Goal: Information Seeking & Learning: Learn about a topic

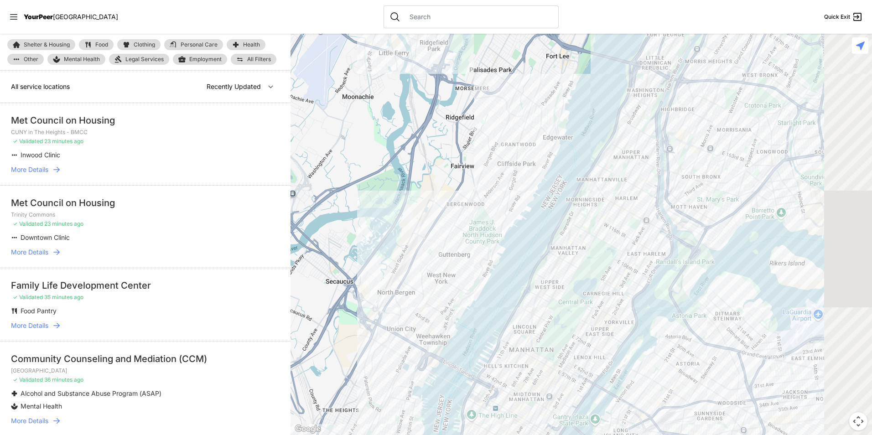
drag, startPoint x: 573, startPoint y: 318, endPoint x: 536, endPoint y: 329, distance: 38.2
click at [536, 329] on div at bounding box center [582, 235] width 582 height 402
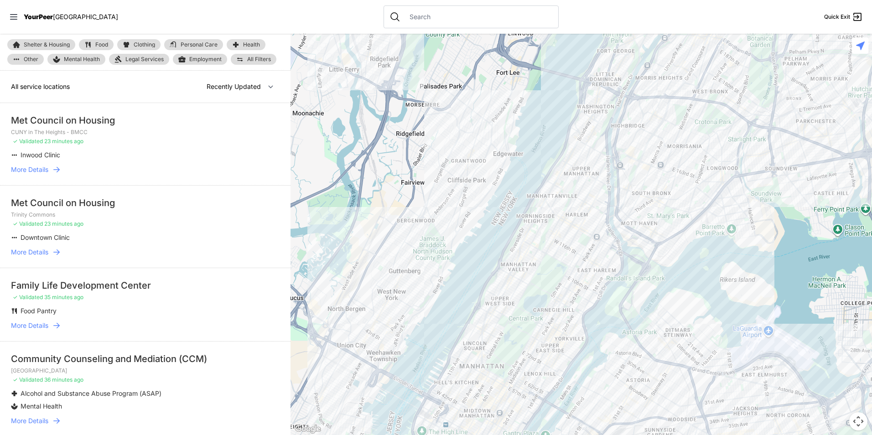
drag, startPoint x: 99, startPoint y: 47, endPoint x: 125, endPoint y: 51, distance: 27.3
click at [98, 47] on span "Food" at bounding box center [101, 44] width 13 height 5
select select "recentlyUpdated"
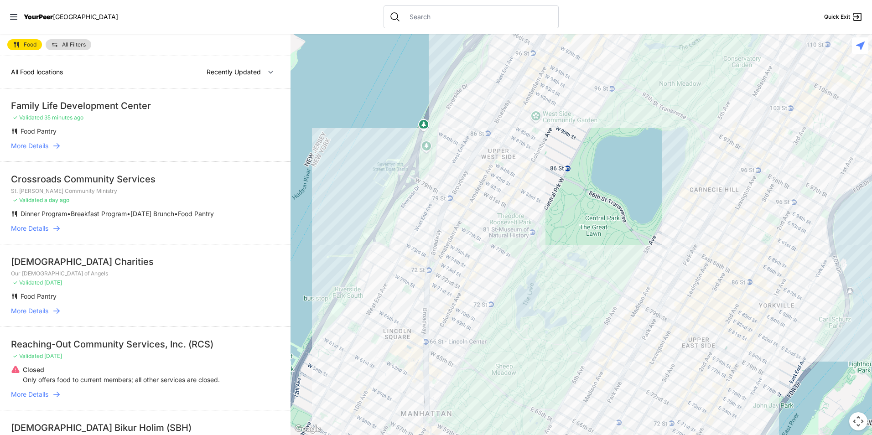
click at [63, 48] on link "All Filters" at bounding box center [69, 44] width 46 height 11
click at [59, 49] on link "All Filters" at bounding box center [69, 44] width 46 height 11
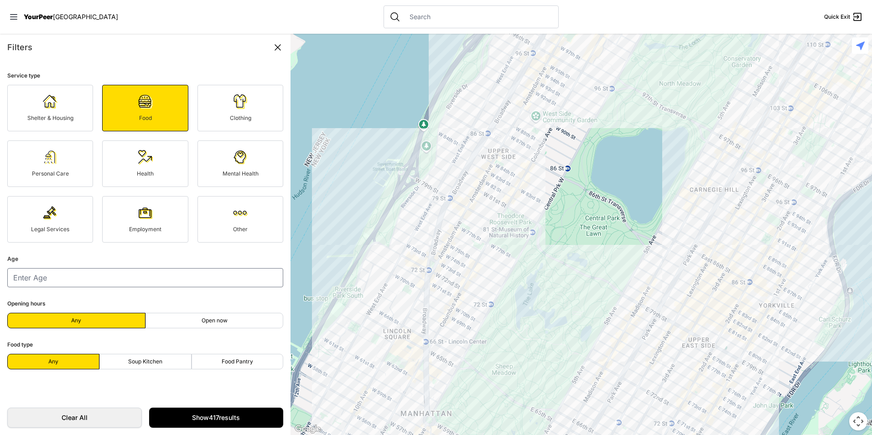
click at [81, 47] on div "Filters" at bounding box center [145, 47] width 276 height 13
click at [33, 115] on span "Shelter & Housing" at bounding box center [50, 118] width 46 height 7
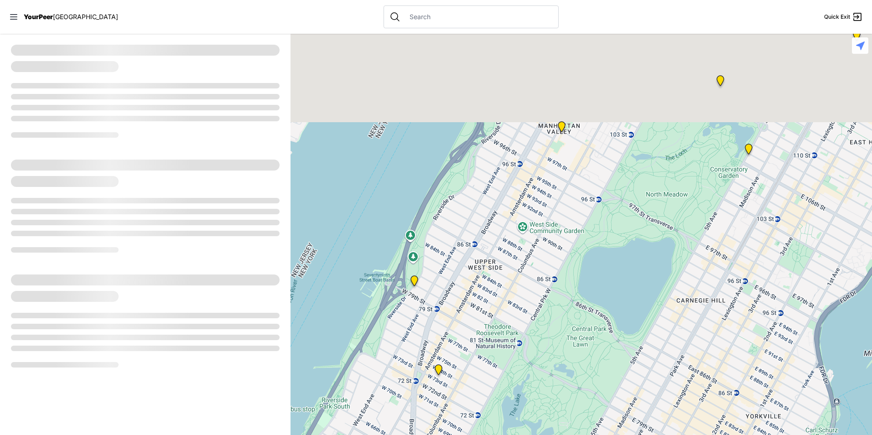
select select "recentlyUpdated"
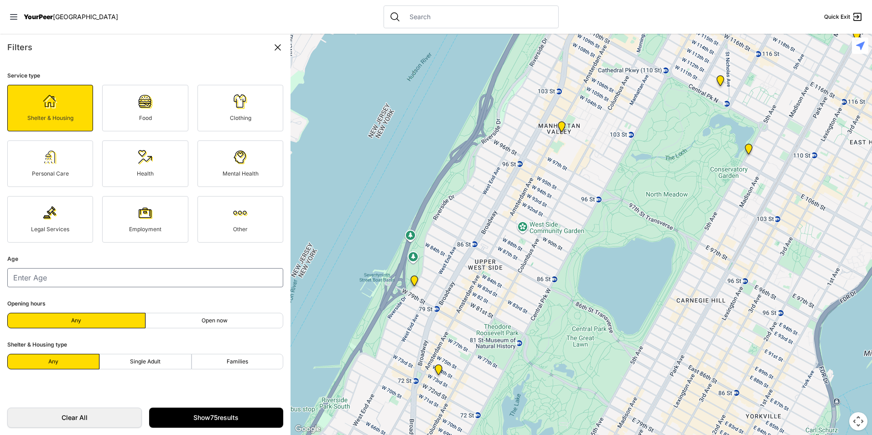
click at [162, 111] on link "Food" at bounding box center [145, 108] width 86 height 47
select select "recentlyUpdated"
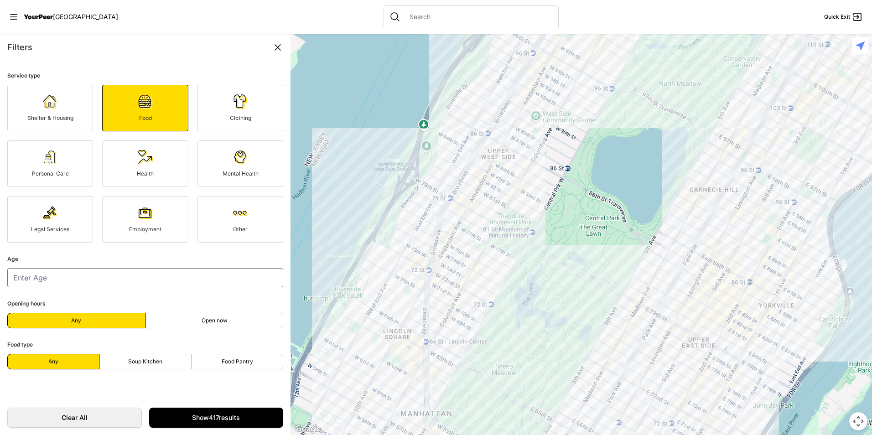
click at [153, 357] on label "Soup Kitchen" at bounding box center [145, 362] width 92 height 16
click at [146, 362] on input "Soup Kitchen" at bounding box center [145, 362] width 0 height 0
radio input "true"
select select "recentlyUpdated"
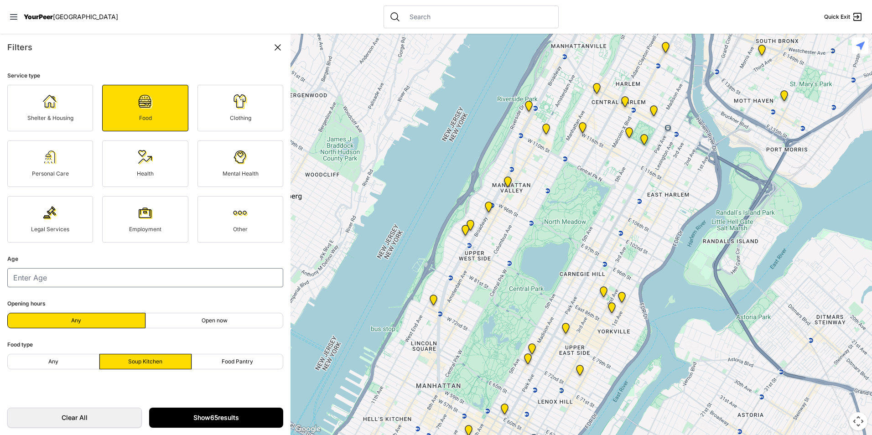
click at [172, 409] on link "Show 65 results" at bounding box center [216, 418] width 135 height 20
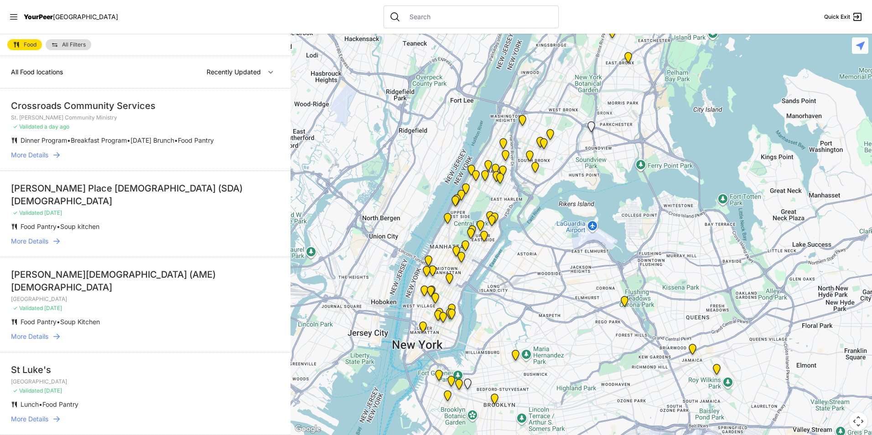
drag, startPoint x: 586, startPoint y: 228, endPoint x: 536, endPoint y: 222, distance: 50.5
click at [536, 222] on div at bounding box center [582, 235] width 582 height 402
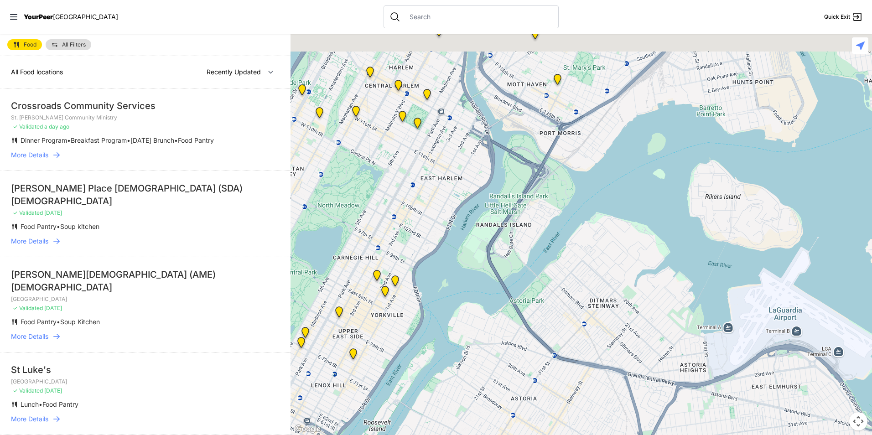
drag, startPoint x: 433, startPoint y: 89, endPoint x: 410, endPoint y: 339, distance: 250.6
click at [411, 335] on div at bounding box center [582, 235] width 582 height 402
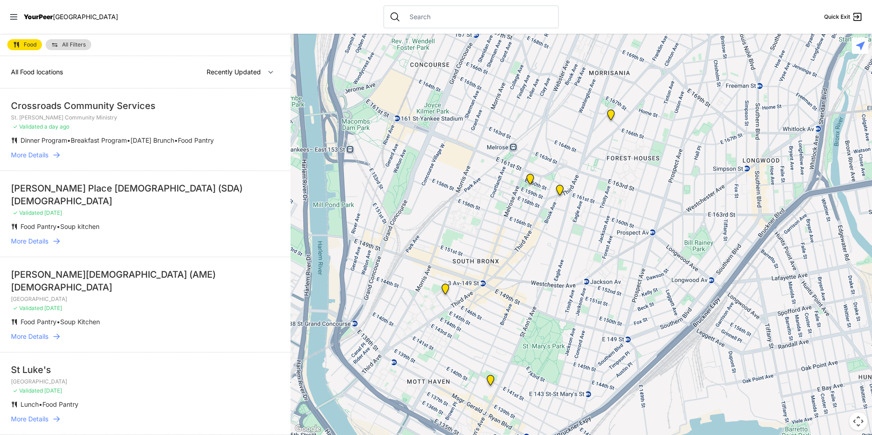
drag, startPoint x: 554, startPoint y: 238, endPoint x: 465, endPoint y: 371, distance: 160.2
click at [465, 371] on div at bounding box center [582, 235] width 582 height 402
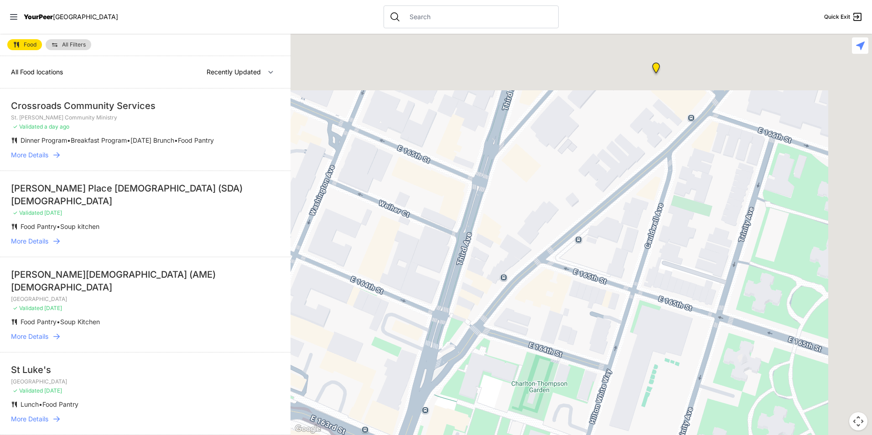
drag, startPoint x: 452, startPoint y: 383, endPoint x: 435, endPoint y: 413, distance: 34.8
click at [435, 413] on div at bounding box center [582, 235] width 582 height 402
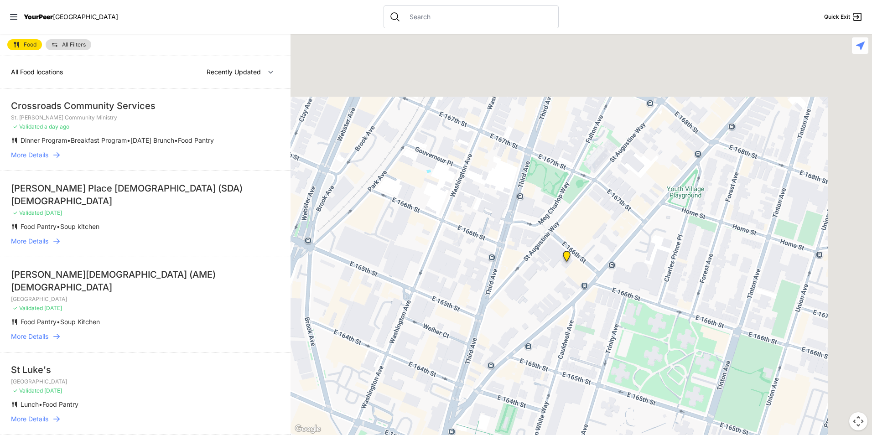
drag, startPoint x: 608, startPoint y: 174, endPoint x: 563, endPoint y: 249, distance: 87.2
click at [563, 249] on img at bounding box center [567, 258] width 19 height 22
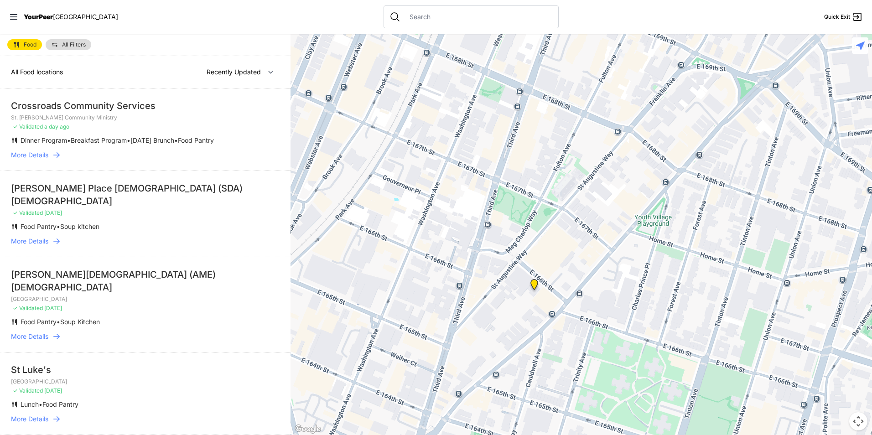
click at [528, 282] on img at bounding box center [534, 287] width 19 height 22
click at [532, 284] on img at bounding box center [534, 287] width 19 height 22
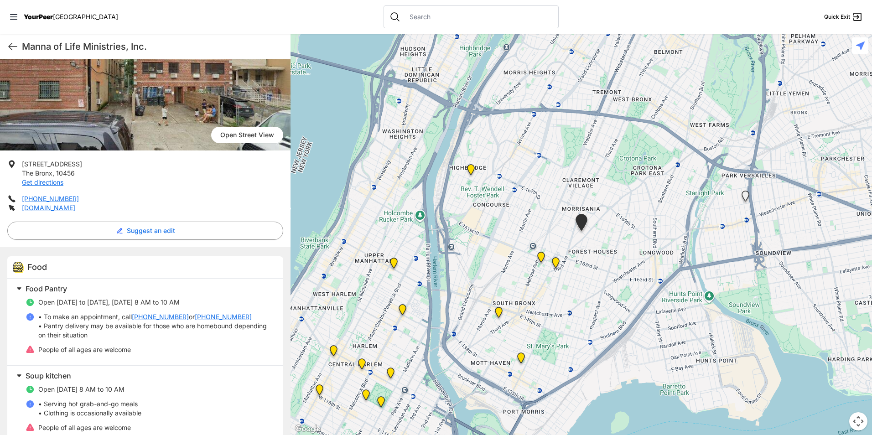
scroll to position [92, 0]
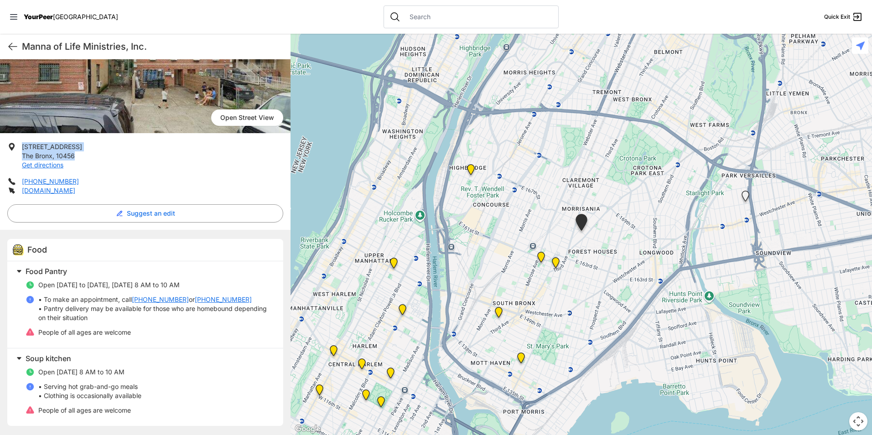
drag, startPoint x: 92, startPoint y: 153, endPoint x: 20, endPoint y: 147, distance: 72.3
click at [20, 147] on li "[STREET_ADDRESS] Get directions" at bounding box center [145, 155] width 276 height 27
drag, startPoint x: 20, startPoint y: 147, endPoint x: 51, endPoint y: 145, distance: 30.7
copy p "[STREET_ADDRESS]"
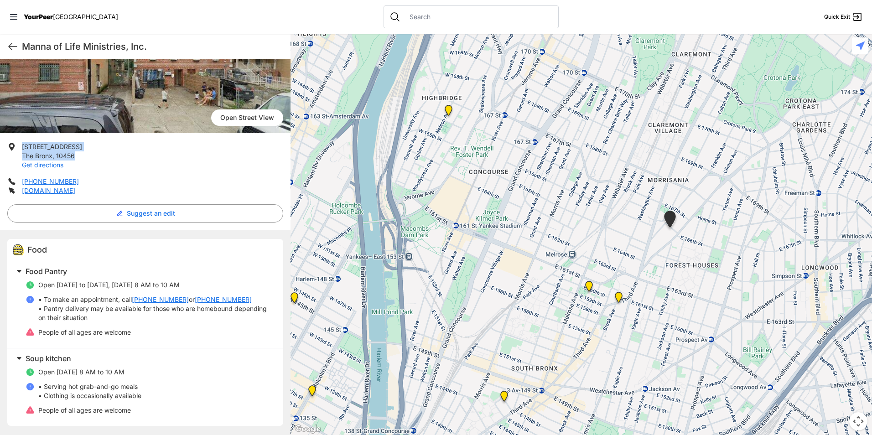
drag, startPoint x: 548, startPoint y: 219, endPoint x: 403, endPoint y: 158, distance: 156.9
click at [402, 157] on div at bounding box center [582, 235] width 582 height 402
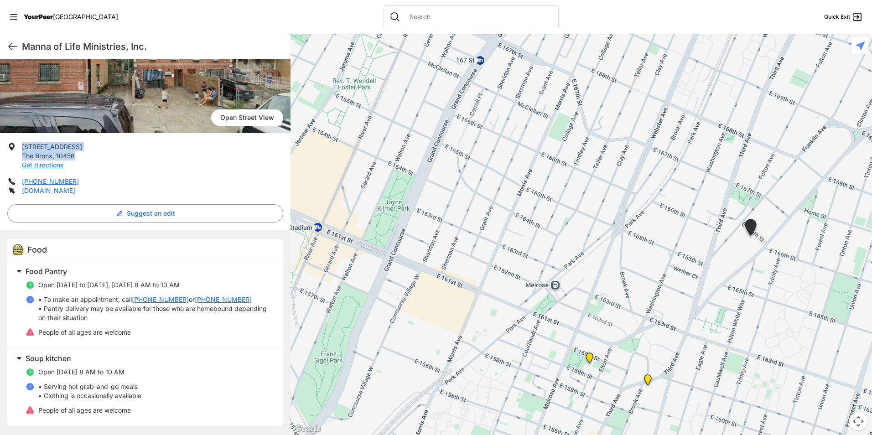
click at [59, 189] on link "[DOMAIN_NAME]" at bounding box center [48, 191] width 53 height 8
click at [146, 270] on h2 "Food Pantry" at bounding box center [149, 271] width 247 height 11
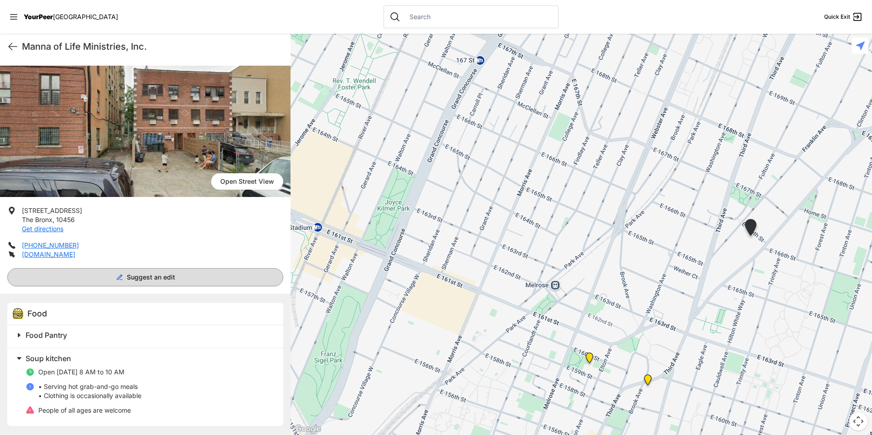
scroll to position [28, 0]
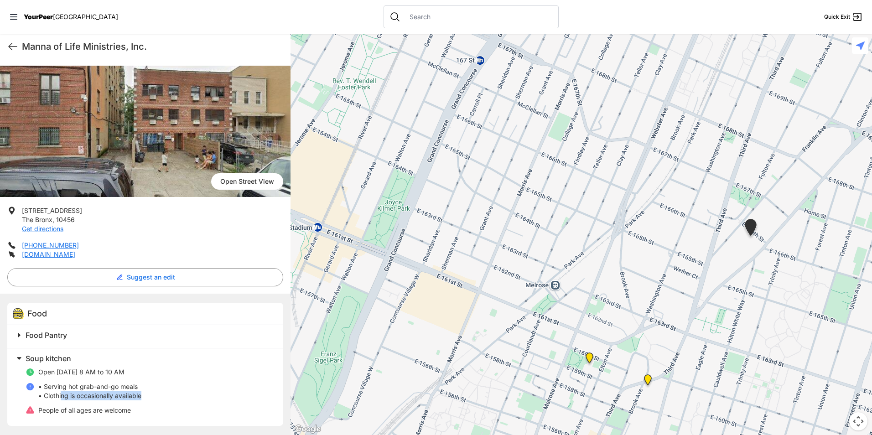
drag, startPoint x: 115, startPoint y: 392, endPoint x: 59, endPoint y: 393, distance: 56.6
click at [59, 393] on li "• Serving hot grab-and-go meals • Clothing is occasionally available" at bounding box center [149, 391] width 247 height 18
drag, startPoint x: 59, startPoint y: 393, endPoint x: 63, endPoint y: 388, distance: 5.8
click at [63, 388] on p "• Serving hot grab-and-go meals • Clothing is occasionally available" at bounding box center [89, 391] width 103 height 18
drag, startPoint x: 88, startPoint y: 225, endPoint x: 20, endPoint y: 212, distance: 69.1
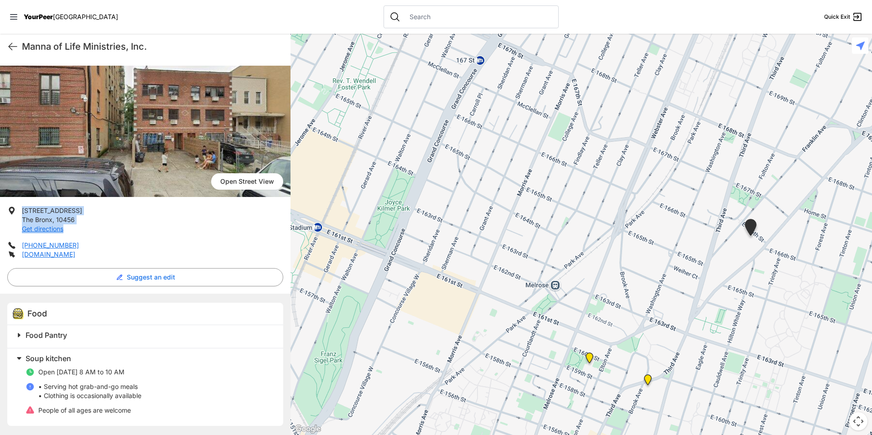
click at [20, 212] on li "[STREET_ADDRESS] Get directions" at bounding box center [145, 219] width 276 height 27
drag, startPoint x: 20, startPoint y: 212, endPoint x: 54, endPoint y: 214, distance: 33.8
click at [27, 216] on span "The Bronx" at bounding box center [37, 220] width 31 height 8
drag, startPoint x: 94, startPoint y: 215, endPoint x: 50, endPoint y: 219, distance: 44.0
click at [50, 219] on li "[STREET_ADDRESS] Get directions" at bounding box center [145, 219] width 276 height 27
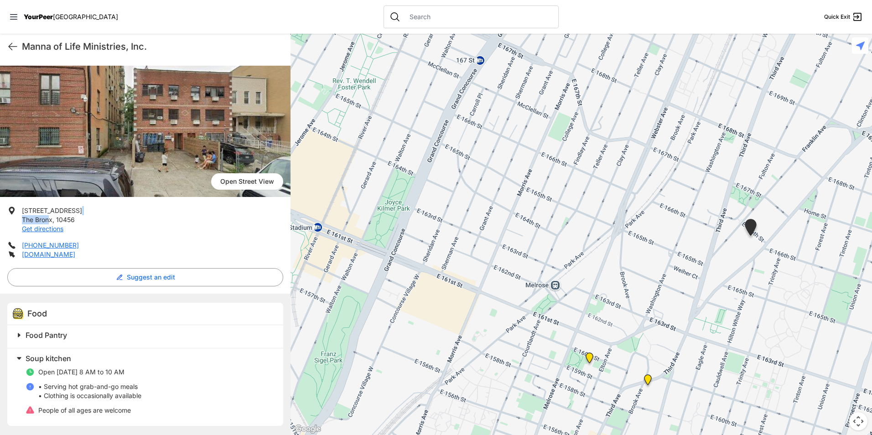
drag, startPoint x: 50, startPoint y: 219, endPoint x: 64, endPoint y: 226, distance: 15.7
click at [51, 219] on span "The Bronx" at bounding box center [37, 220] width 31 height 8
drag, startPoint x: 86, startPoint y: 221, endPoint x: 82, endPoint y: 219, distance: 4.7
click at [83, 219] on li "[STREET_ADDRESS] Get directions" at bounding box center [145, 219] width 276 height 27
drag, startPoint x: 81, startPoint y: 218, endPoint x: 23, endPoint y: 211, distance: 58.8
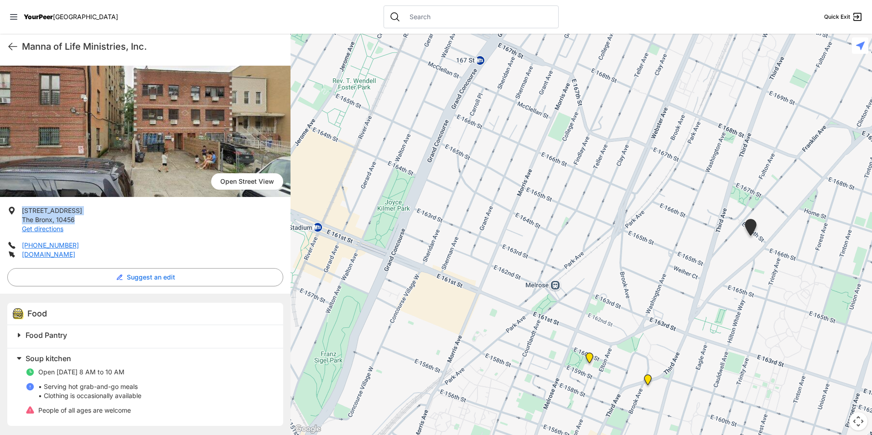
click at [23, 211] on li "[STREET_ADDRESS] Get directions" at bounding box center [145, 219] width 276 height 27
copy p "[STREET_ADDRESS]"
drag, startPoint x: 127, startPoint y: 397, endPoint x: 36, endPoint y: 391, distance: 91.0
click at [36, 391] on li "• Serving hot grab-and-go meals • Clothing is occasionally available" at bounding box center [149, 391] width 247 height 18
copy p "• Serving hot grab-and-go meals • Clothing is occasionally available"
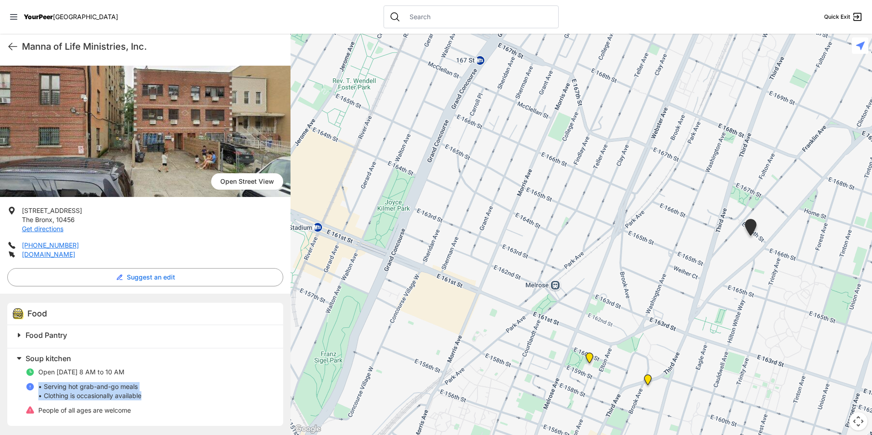
click at [522, 251] on div at bounding box center [582, 235] width 582 height 402
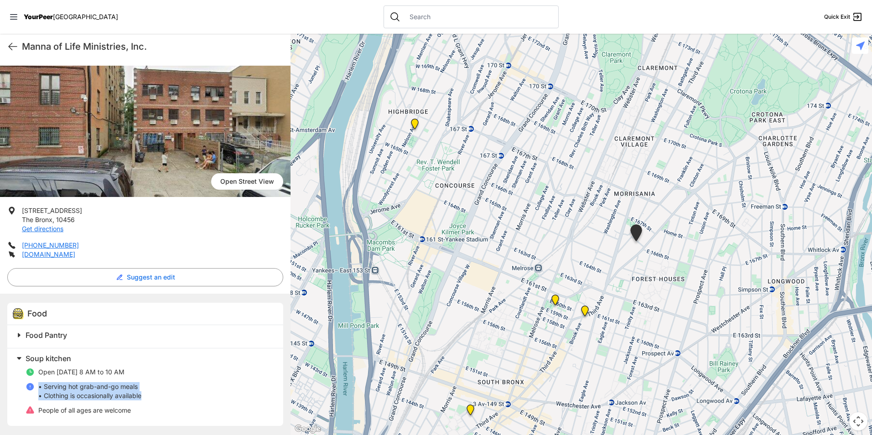
click at [582, 316] on img "Wellness Center" at bounding box center [585, 313] width 19 height 22
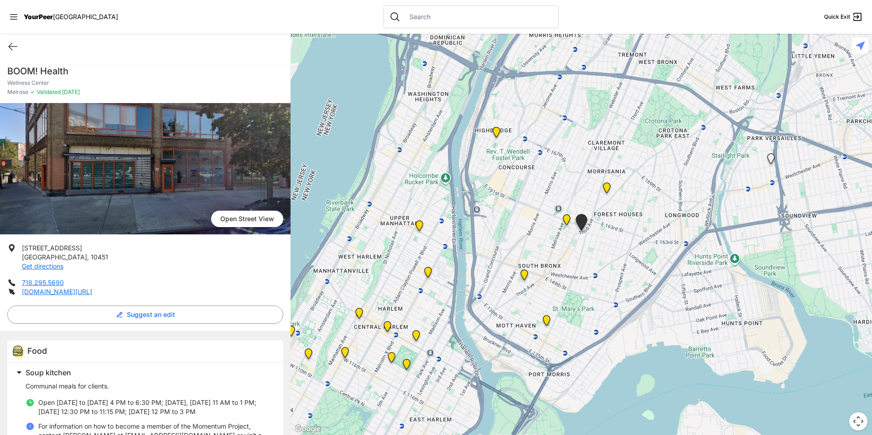
click at [564, 220] on img "Bronx Citadel Corps" at bounding box center [567, 222] width 19 height 22
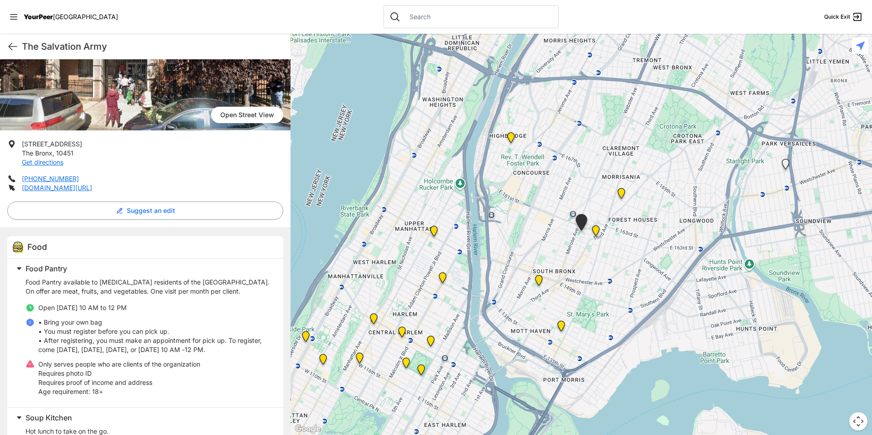
scroll to position [180, 0]
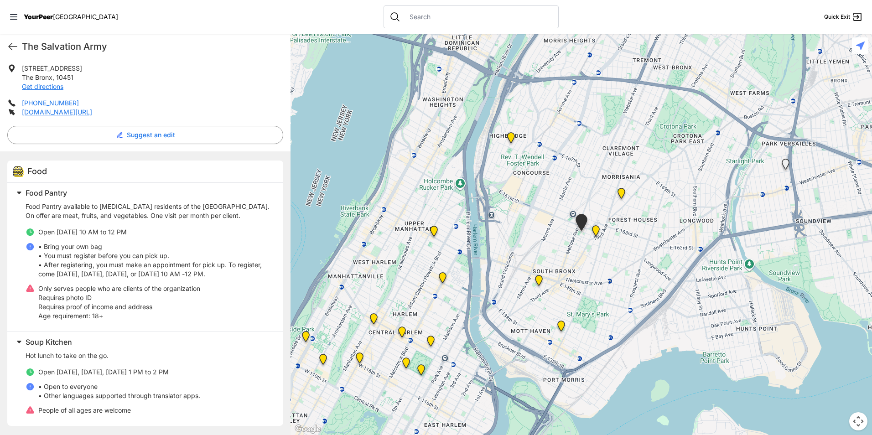
click at [61, 194] on span "Food Pantry" at bounding box center [47, 192] width 42 height 9
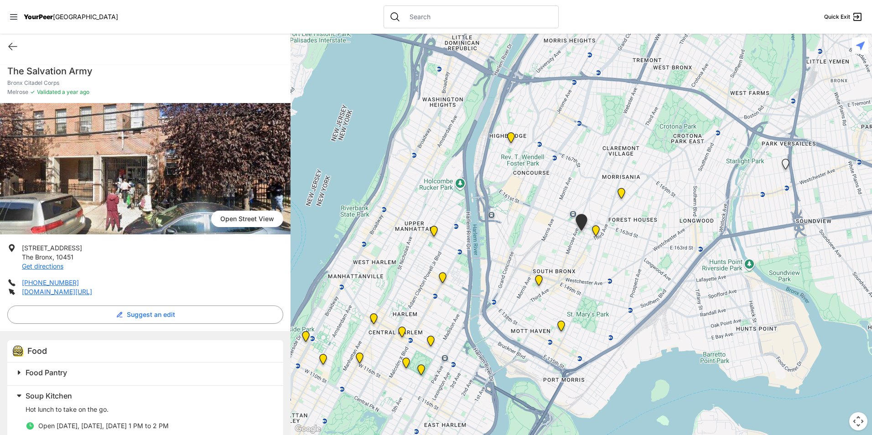
click at [78, 73] on h1 "The Salvation Army" at bounding box center [145, 71] width 276 height 13
copy h1 "The Salvation Army"
click at [512, 138] on img at bounding box center [511, 140] width 19 height 22
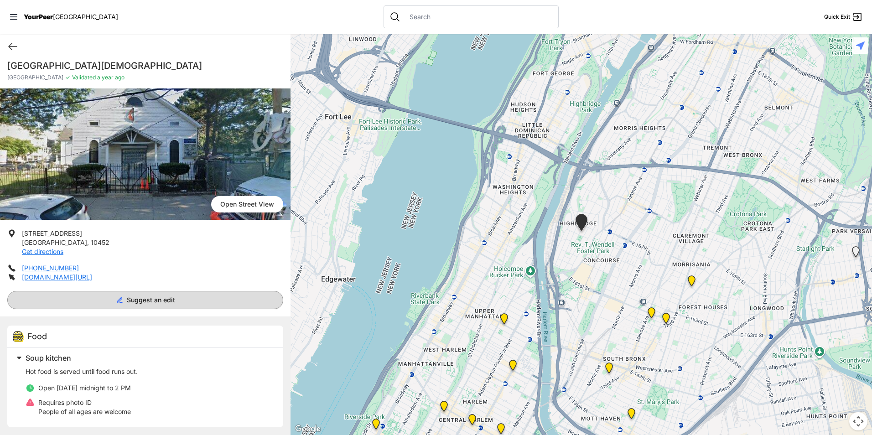
scroll to position [7, 0]
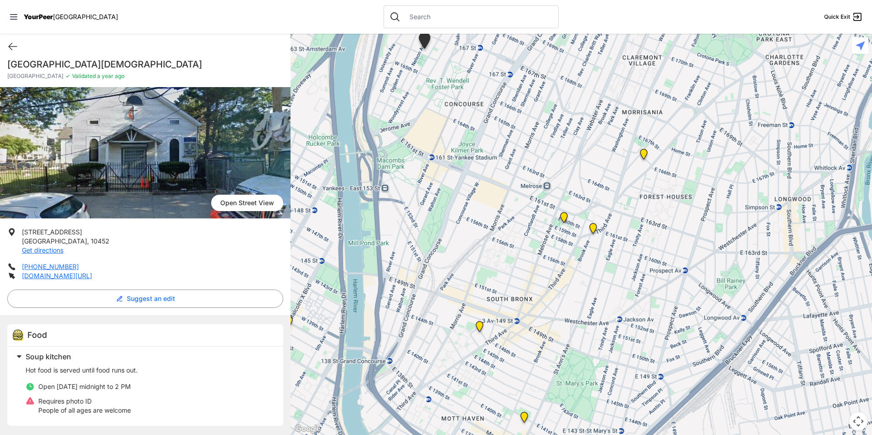
drag, startPoint x: 687, startPoint y: 380, endPoint x: 621, endPoint y: 275, distance: 123.6
click at [621, 275] on div at bounding box center [582, 235] width 582 height 402
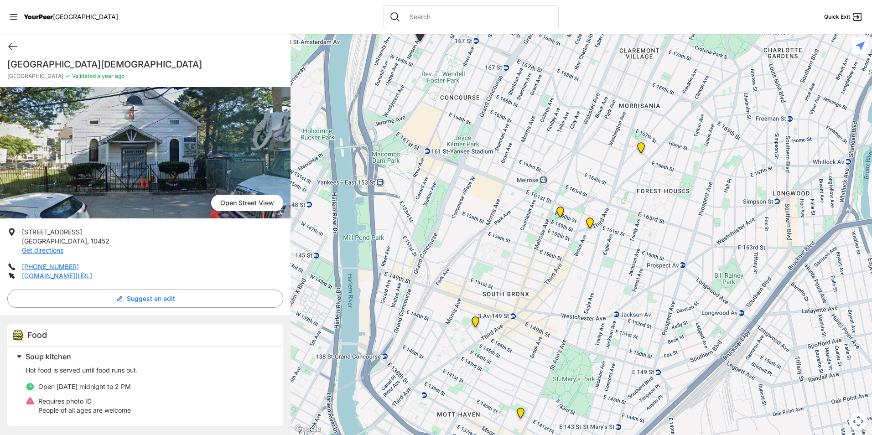
click at [475, 321] on img "Queen of Peace Single Male-Identified Adult Shelter" at bounding box center [475, 324] width 19 height 22
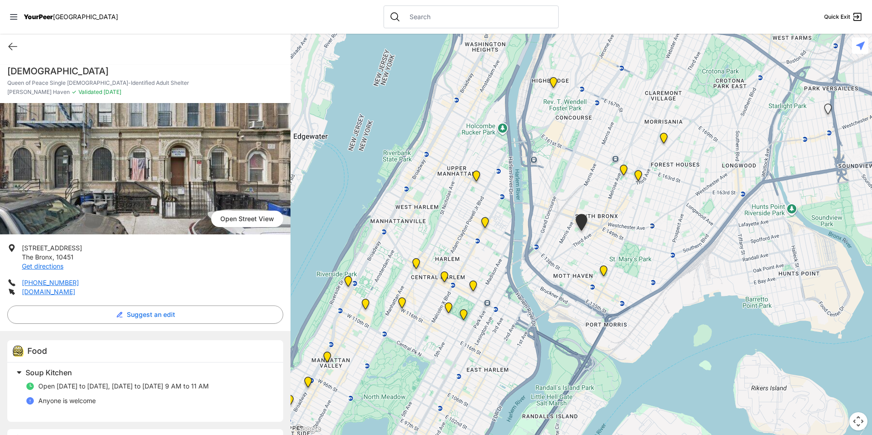
click at [51, 66] on h1 "[DEMOGRAPHIC_DATA]" at bounding box center [145, 71] width 276 height 13
click at [51, 68] on h1 "[DEMOGRAPHIC_DATA]" at bounding box center [145, 71] width 276 height 13
copy h1 "[DEMOGRAPHIC_DATA]"
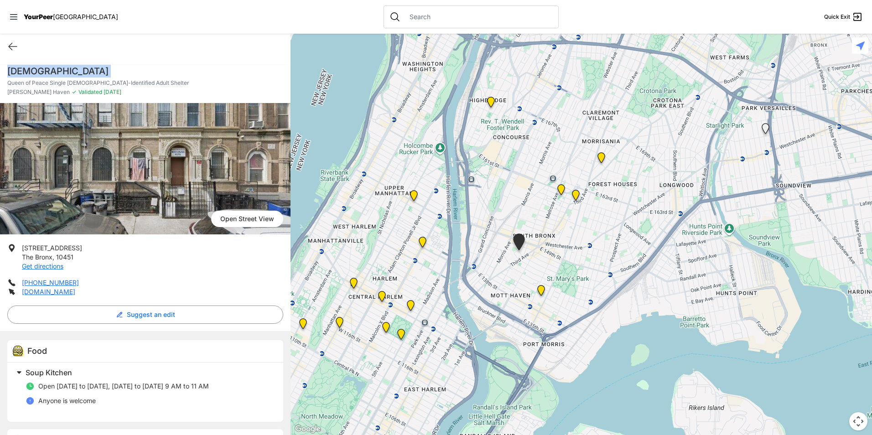
drag, startPoint x: 595, startPoint y: 248, endPoint x: 527, endPoint y: 273, distance: 72.5
click at [527, 273] on div at bounding box center [582, 235] width 582 height 402
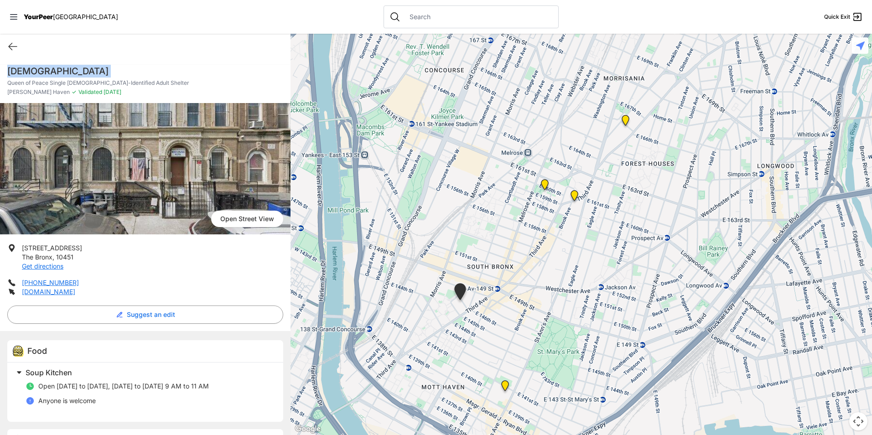
drag, startPoint x: 660, startPoint y: 253, endPoint x: 608, endPoint y: 331, distance: 93.8
click at [608, 331] on div at bounding box center [582, 235] width 582 height 402
click at [547, 188] on img "Bronx Citadel Corps" at bounding box center [544, 188] width 19 height 22
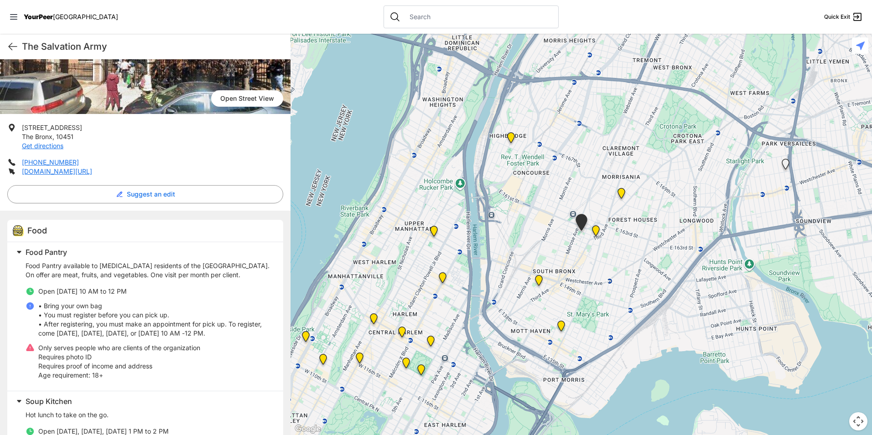
scroll to position [180, 0]
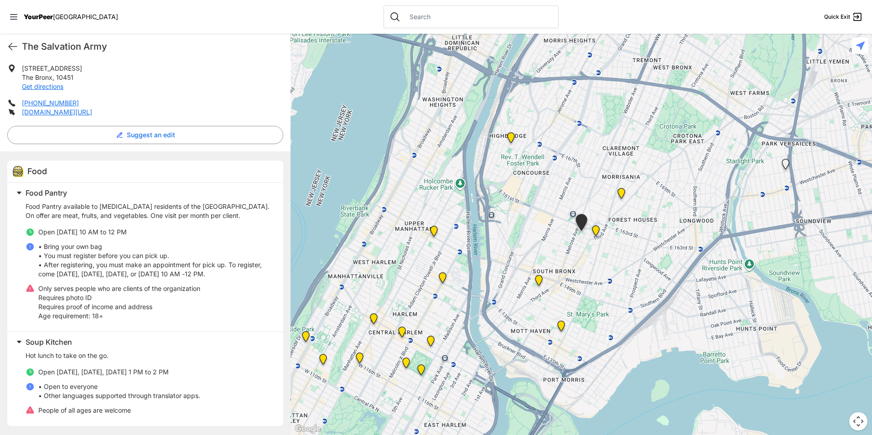
click at [95, 40] on div "The Salvation Army Quick Exit" at bounding box center [145, 47] width 291 height 26
click at [89, 43] on h1 "The Salvation Army" at bounding box center [152, 46] width 261 height 13
copy div "The Salvation Army Quick Exit"
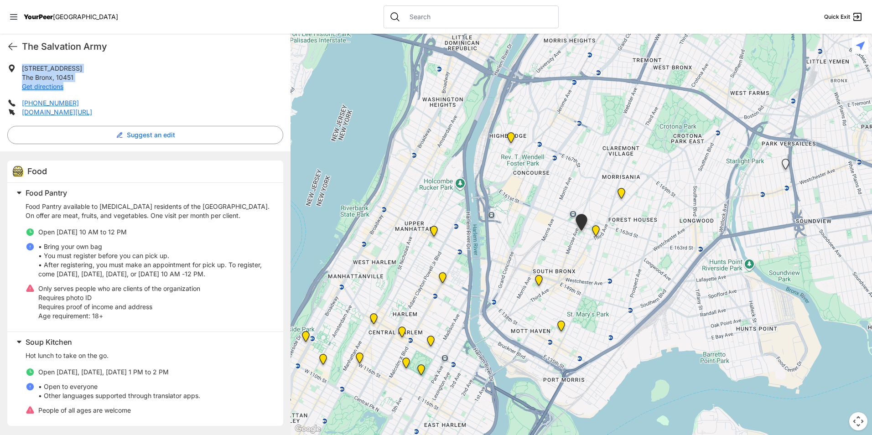
drag, startPoint x: 78, startPoint y: 83, endPoint x: 24, endPoint y: 67, distance: 56.0
click at [24, 67] on li "[STREET_ADDRESS] Get directions" at bounding box center [145, 77] width 276 height 27
drag, startPoint x: 24, startPoint y: 67, endPoint x: 91, endPoint y: 76, distance: 68.1
click at [56, 78] on p "[STREET_ADDRESS] Get directions" at bounding box center [52, 77] width 60 height 27
click at [78, 74] on li "[STREET_ADDRESS] Get directions" at bounding box center [145, 77] width 276 height 27
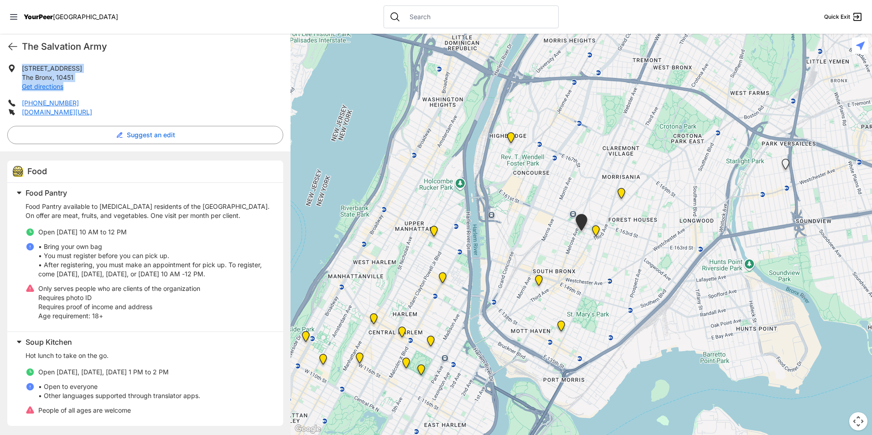
click at [78, 75] on li "[STREET_ADDRESS] Get directions" at bounding box center [145, 77] width 276 height 27
drag, startPoint x: 78, startPoint y: 75, endPoint x: 67, endPoint y: 78, distance: 11.8
click at [67, 78] on span "10451" at bounding box center [64, 77] width 17 height 8
drag, startPoint x: 75, startPoint y: 75, endPoint x: 21, endPoint y: 64, distance: 55.3
click at [21, 64] on li "[STREET_ADDRESS] Get directions" at bounding box center [145, 77] width 276 height 27
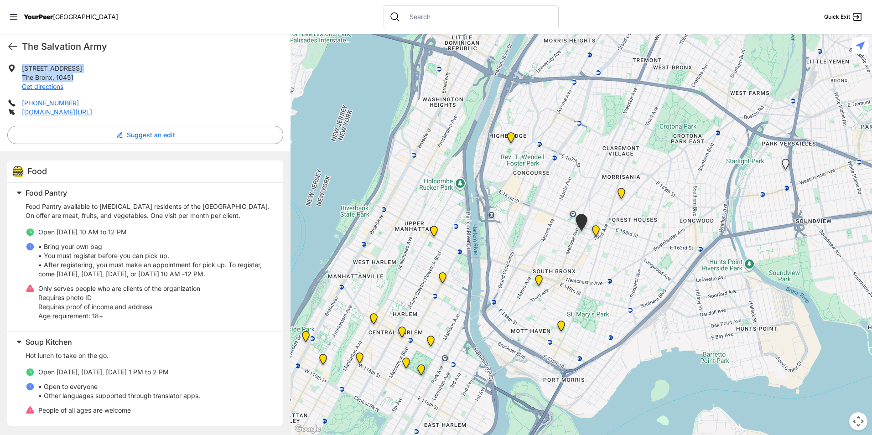
copy p "[STREET_ADDRESS]"
click at [67, 193] on span "Food Pantry" at bounding box center [47, 192] width 42 height 9
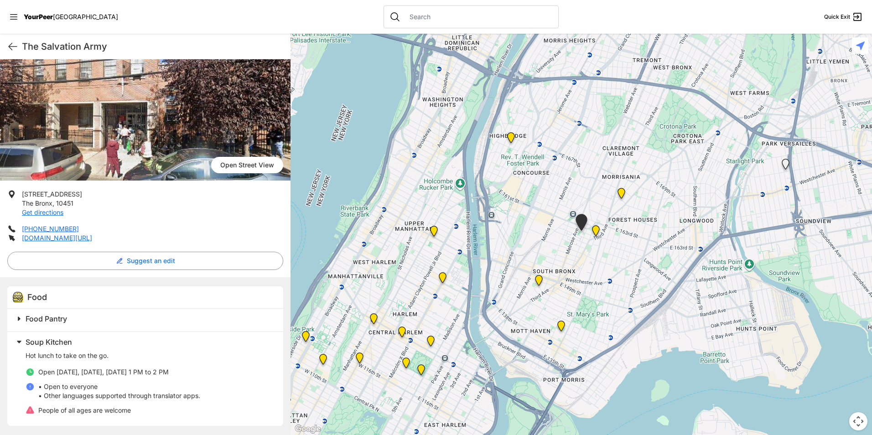
scroll to position [54, 0]
click at [60, 341] on span "Soup Kitchen" at bounding box center [49, 342] width 47 height 9
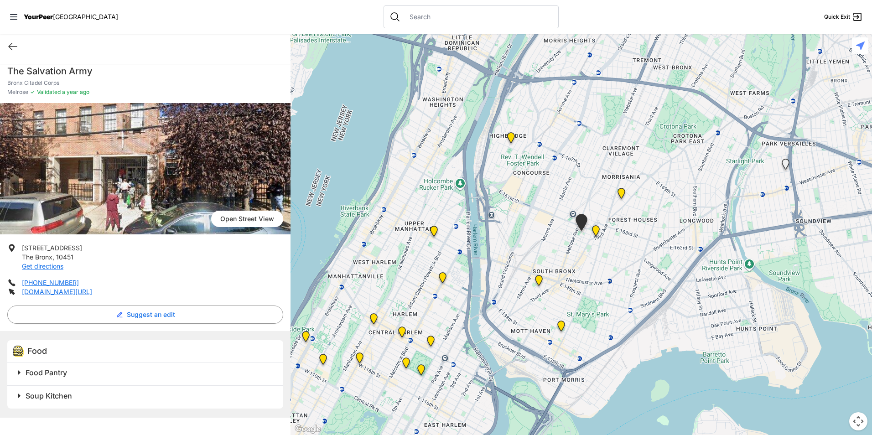
click at [594, 230] on img "Wellness Center" at bounding box center [596, 233] width 19 height 22
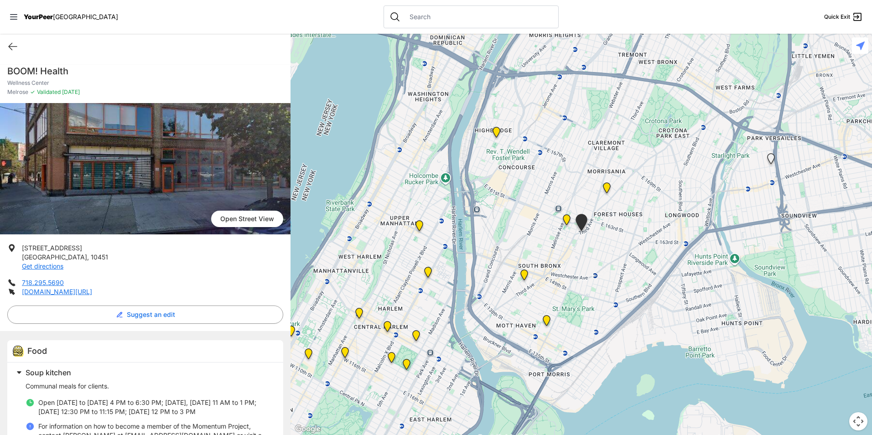
click at [547, 318] on img at bounding box center [547, 323] width 19 height 22
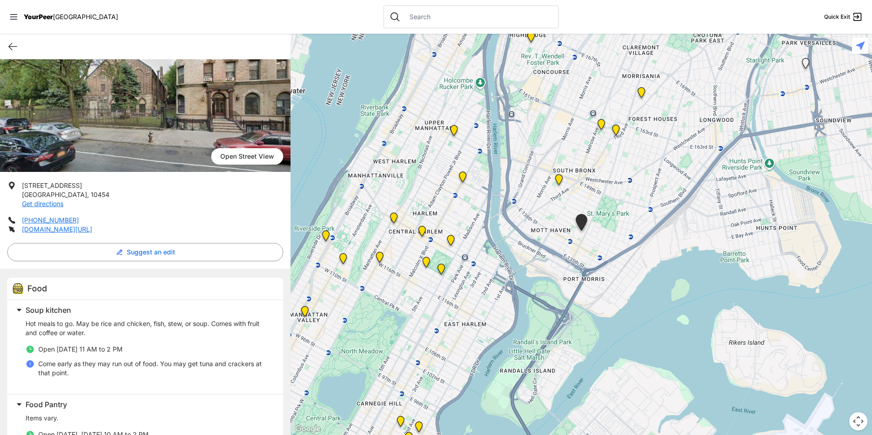
scroll to position [152, 0]
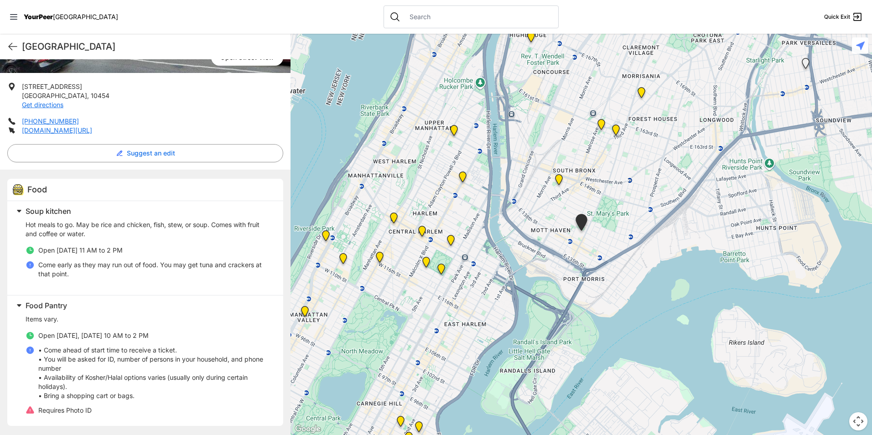
click at [42, 306] on span "Food Pantry" at bounding box center [47, 305] width 42 height 9
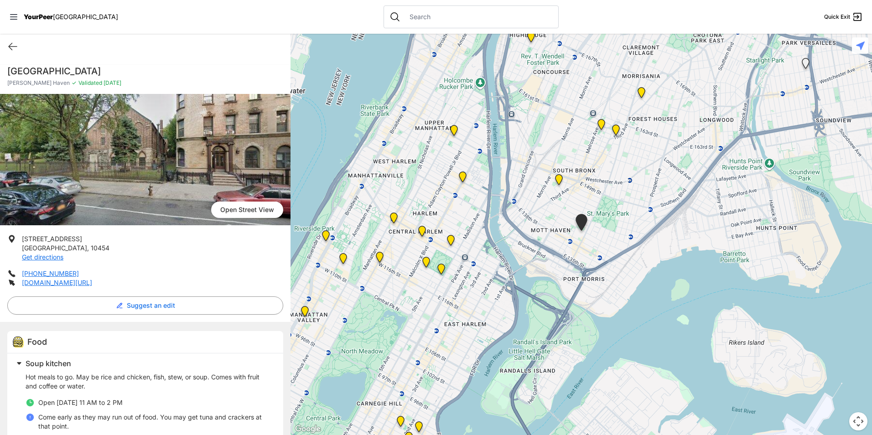
click at [104, 68] on h1 "[GEOGRAPHIC_DATA]" at bounding box center [145, 71] width 276 height 13
copy div "[GEOGRAPHIC_DATA]"
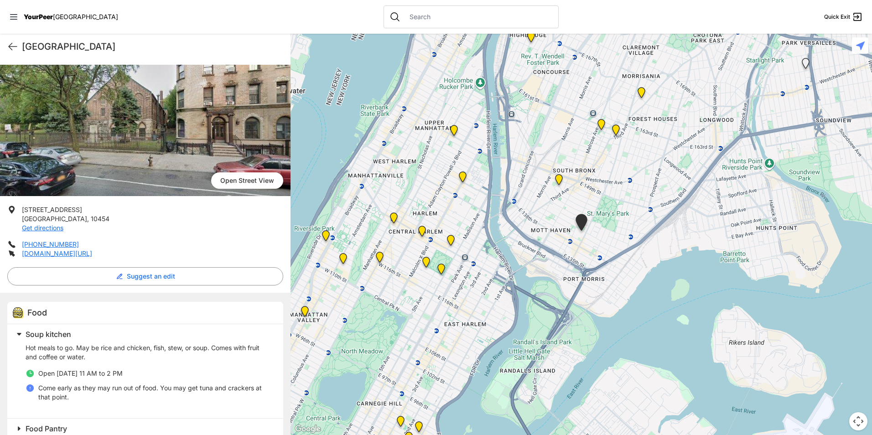
scroll to position [45, 0]
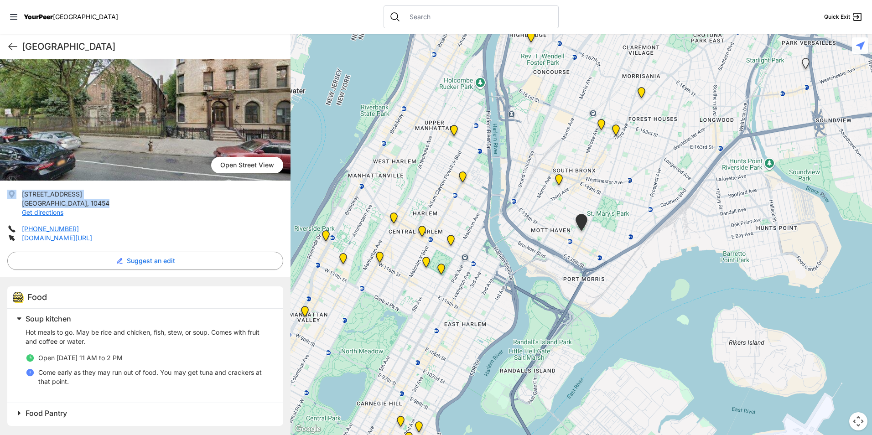
drag, startPoint x: 73, startPoint y: 206, endPoint x: 16, endPoint y: 188, distance: 60.2
click at [16, 188] on div "[GEOGRAPHIC_DATA] [STREET_ADDRESS] Get directions [PHONE_NUMBER] [DOMAIN_NAME][…" at bounding box center [145, 242] width 291 height 386
drag, startPoint x: 16, startPoint y: 188, endPoint x: 54, endPoint y: 199, distance: 40.3
click at [52, 196] on span "[STREET_ADDRESS]" at bounding box center [52, 194] width 60 height 8
drag, startPoint x: 69, startPoint y: 203, endPoint x: 22, endPoint y: 193, distance: 48.4
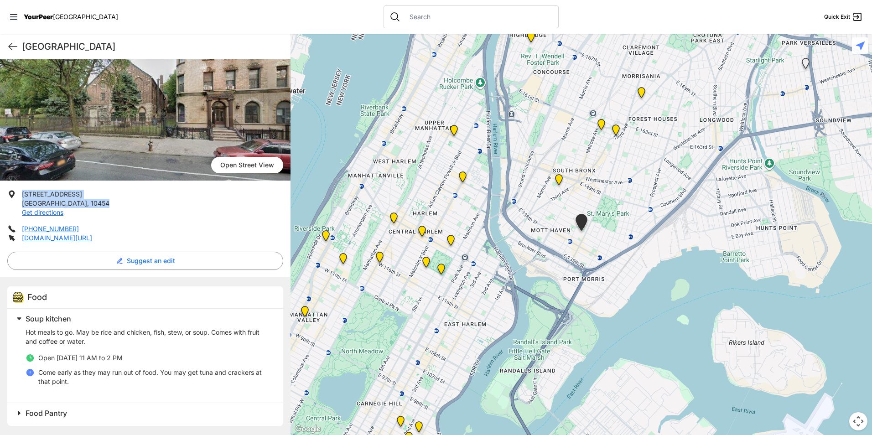
click at [22, 193] on p "[STREET_ADDRESS] Get directions" at bounding box center [66, 203] width 88 height 27
copy p "[STREET_ADDRESS]"
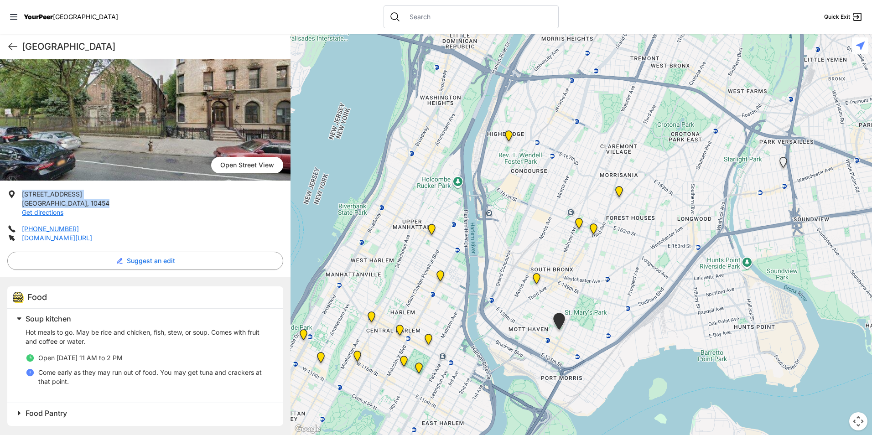
drag, startPoint x: 632, startPoint y: 141, endPoint x: 595, endPoint y: 254, distance: 119.5
click at [595, 254] on div at bounding box center [582, 235] width 582 height 402
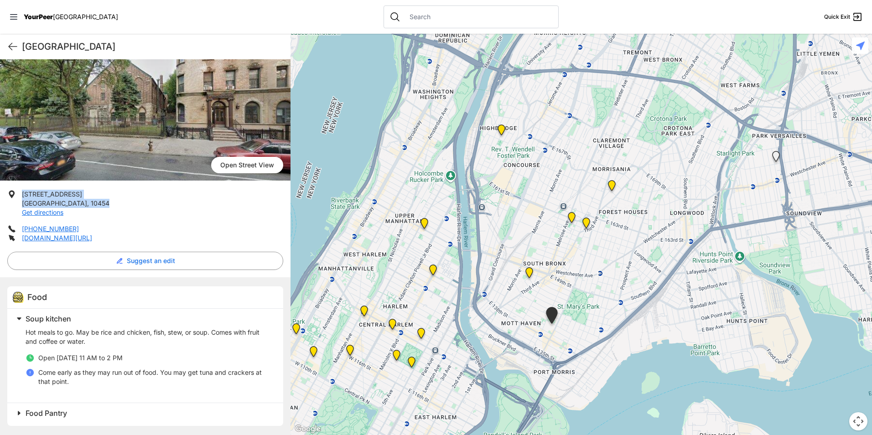
drag, startPoint x: 586, startPoint y: 298, endPoint x: 643, endPoint y: 216, distance: 100.6
click at [643, 216] on div at bounding box center [582, 235] width 582 height 402
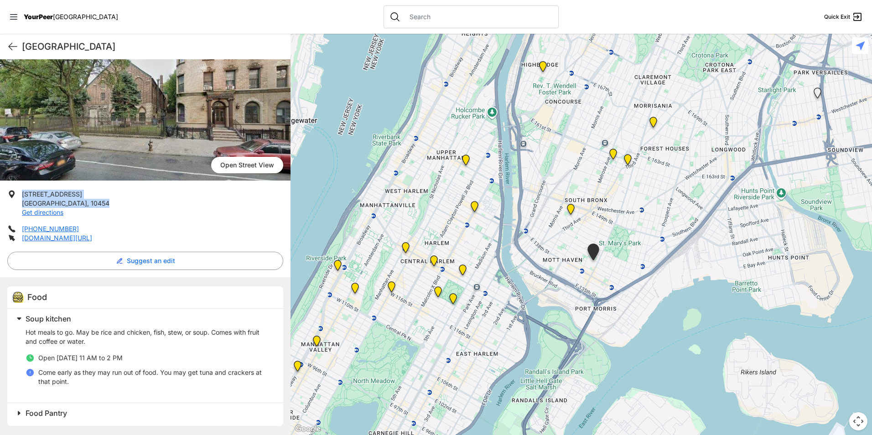
click at [430, 260] on img "Willis Green Jr. Adult Healthcare Center" at bounding box center [434, 263] width 19 height 22
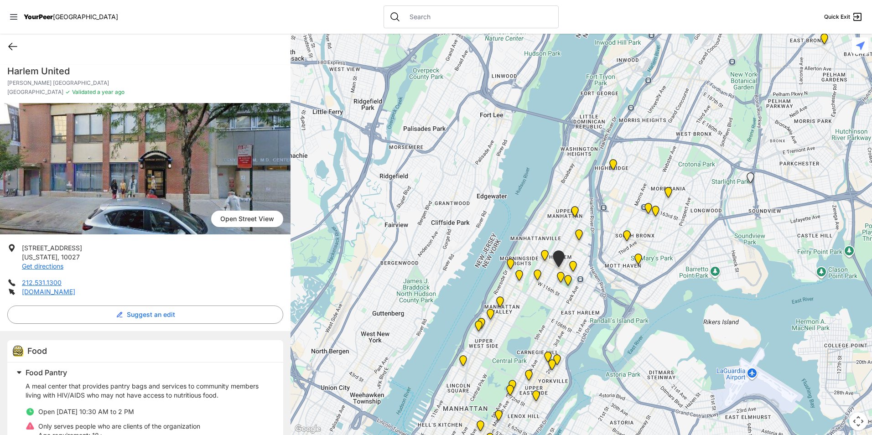
click at [11, 50] on icon at bounding box center [12, 46] width 11 height 11
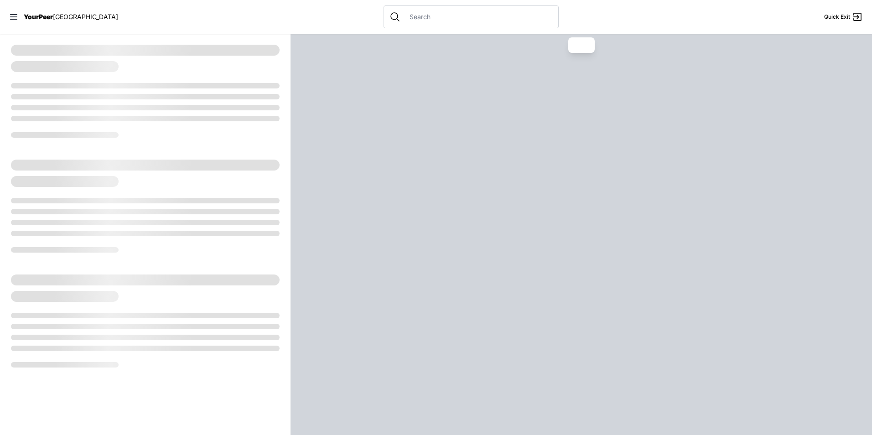
select select "recentlyUpdated"
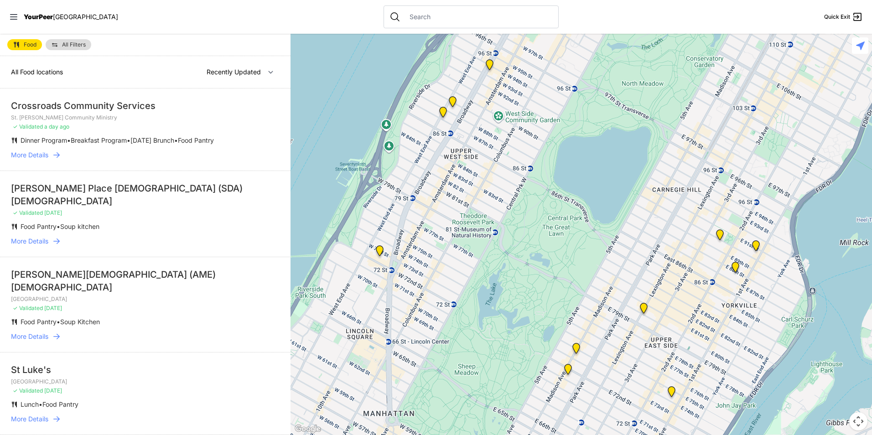
click at [22, 44] on link "Food" at bounding box center [24, 44] width 35 height 11
select select "recentlyUpdated"
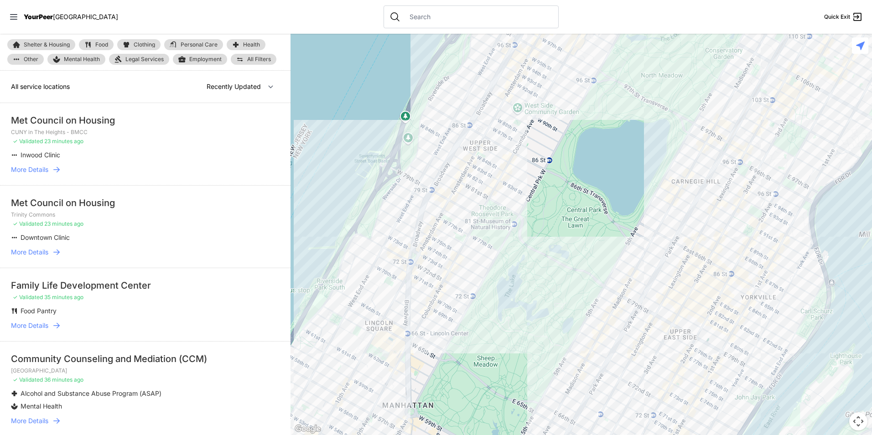
click at [134, 47] on span "Clothing" at bounding box center [144, 44] width 21 height 5
drag, startPoint x: 740, startPoint y: 159, endPoint x: 378, endPoint y: 459, distance: 469.6
click at [378, 435] on html "View map Close panel YourPeer [GEOGRAPHIC_DATA] Quick Exit Single Adult Familie…" at bounding box center [436, 217] width 872 height 435
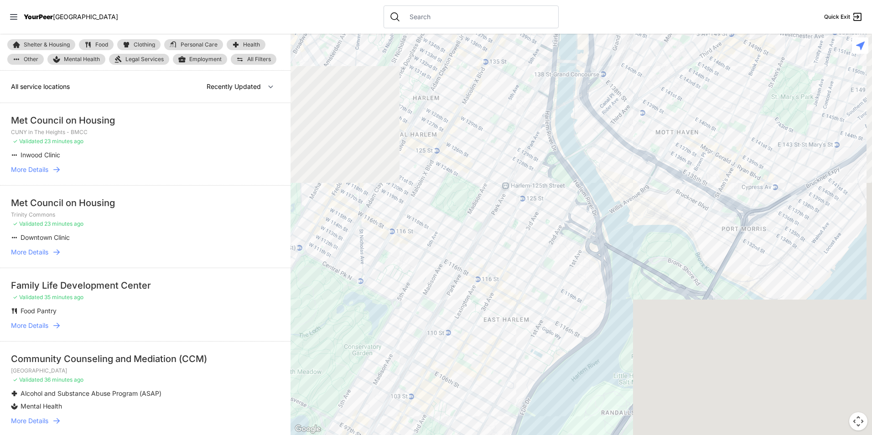
select select "recentlyUpdated"
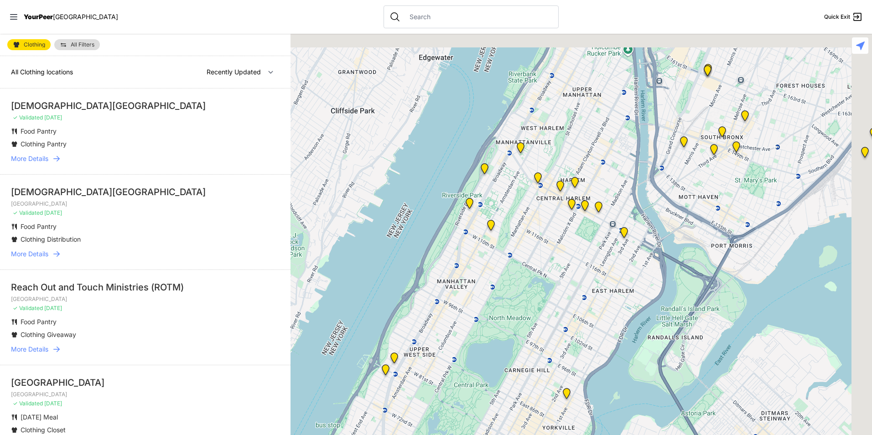
drag, startPoint x: 534, startPoint y: 331, endPoint x: 488, endPoint y: 383, distance: 69.5
click at [490, 380] on div at bounding box center [582, 235] width 582 height 402
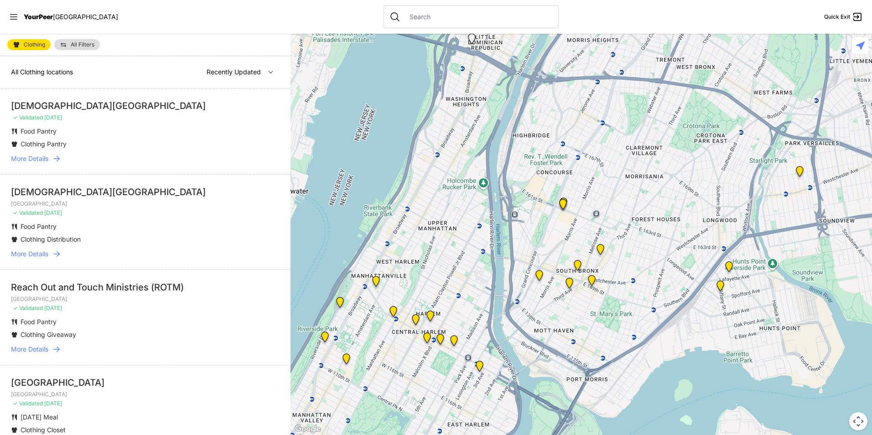
drag, startPoint x: 611, startPoint y: 287, endPoint x: 564, endPoint y: 324, distance: 61.1
click at [564, 324] on div at bounding box center [582, 235] width 582 height 402
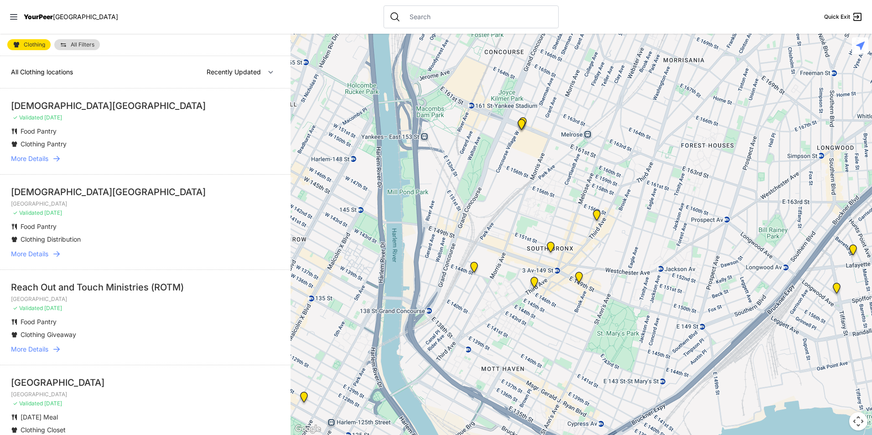
click at [597, 218] on img "Bronx Youth Center (BYC)" at bounding box center [597, 217] width 19 height 22
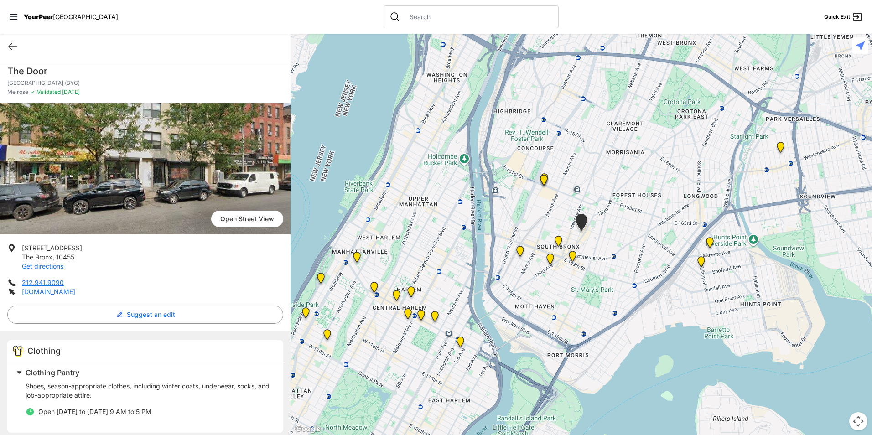
click at [39, 291] on link "[DOMAIN_NAME]" at bounding box center [48, 292] width 53 height 8
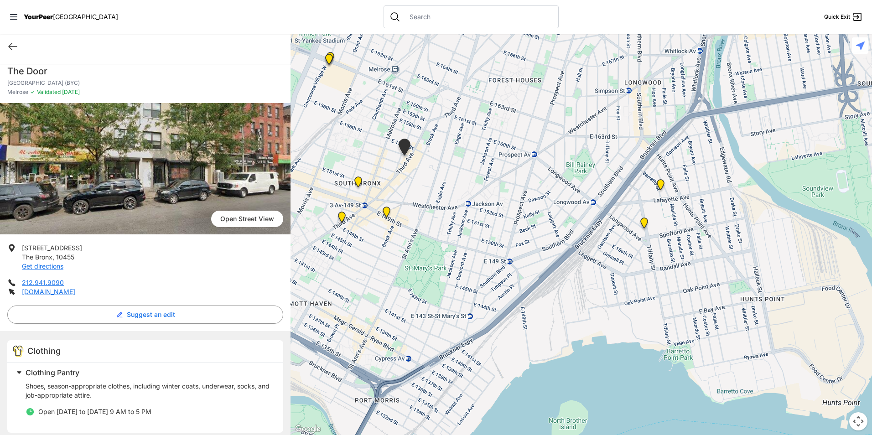
drag, startPoint x: 467, startPoint y: 219, endPoint x: 501, endPoint y: 251, distance: 47.1
click at [511, 251] on div at bounding box center [582, 235] width 582 height 402
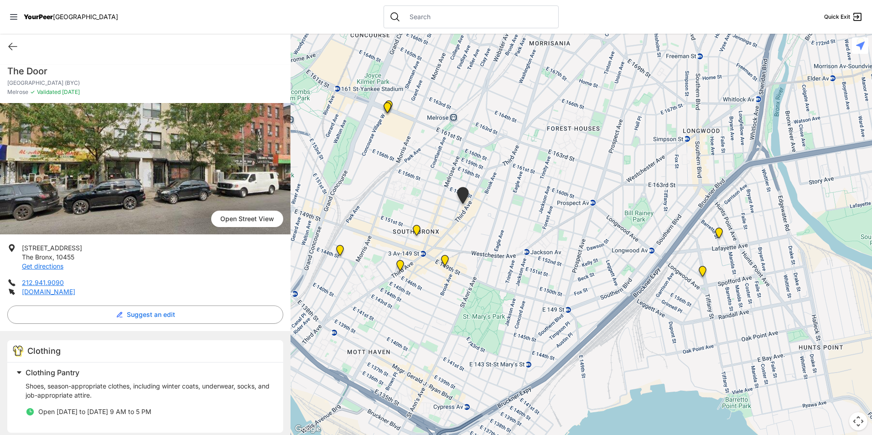
click at [445, 257] on img "The Bronx Pride Center" at bounding box center [445, 262] width 19 height 22
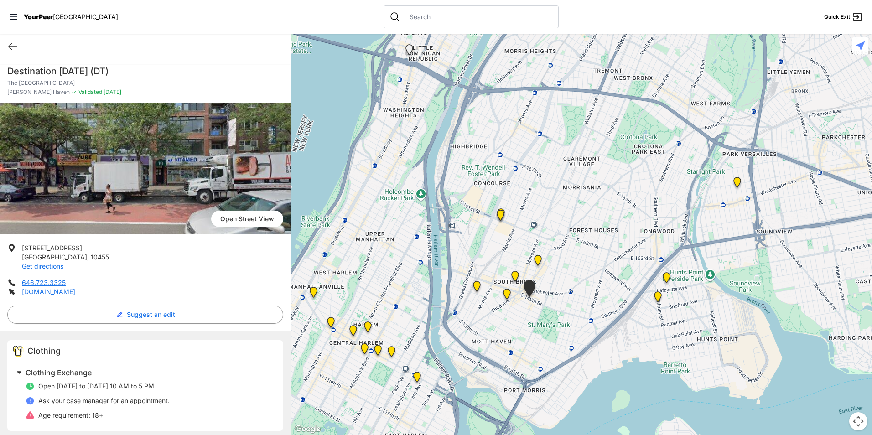
drag, startPoint x: 591, startPoint y: 222, endPoint x: 548, endPoint y: 250, distance: 51.3
click at [558, 247] on div at bounding box center [582, 235] width 582 height 402
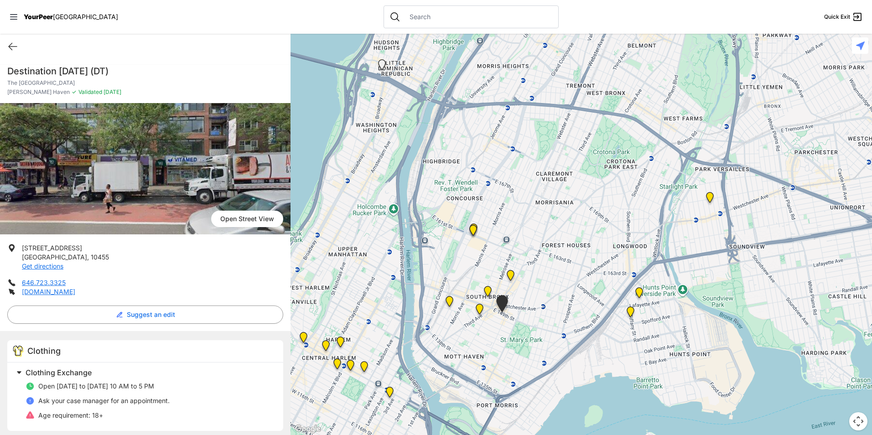
click at [711, 198] on img "East Tremont Head Start" at bounding box center [710, 199] width 19 height 22
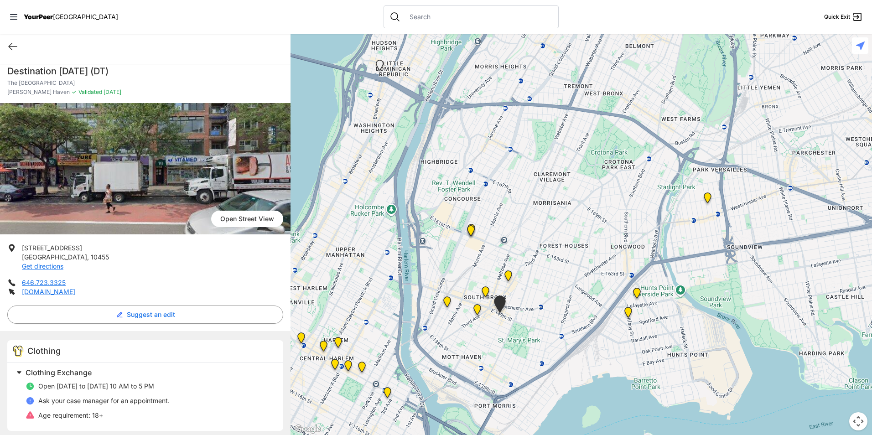
click at [710, 198] on img "East Tremont Head Start" at bounding box center [708, 200] width 19 height 22
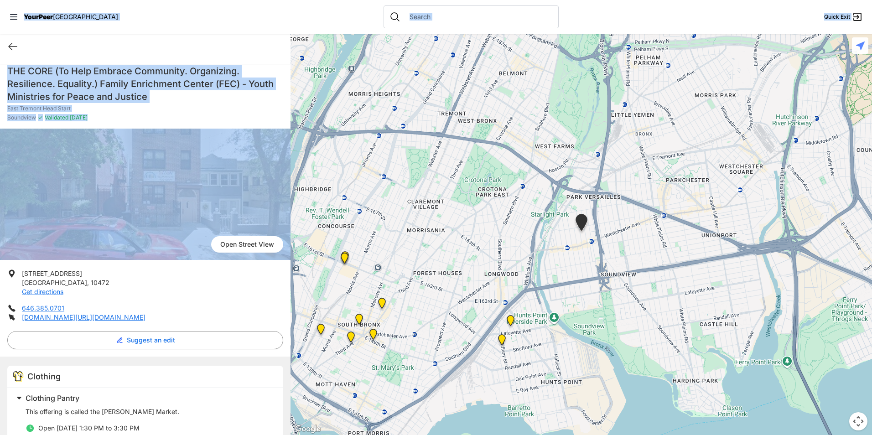
drag, startPoint x: 11, startPoint y: 30, endPoint x: 78, endPoint y: 239, distance: 219.9
click at [78, 239] on div "Close panel YourPeer [GEOGRAPHIC_DATA] Quick Exit Single Adult Families Soup Ki…" at bounding box center [436, 217] width 872 height 435
drag, startPoint x: 121, startPoint y: 73, endPoint x: 130, endPoint y: 82, distance: 12.3
click at [121, 73] on h1 "THE CORE (To Help Embrace Community. Organizing. Resilience. Equality.) Family …" at bounding box center [145, 84] width 276 height 38
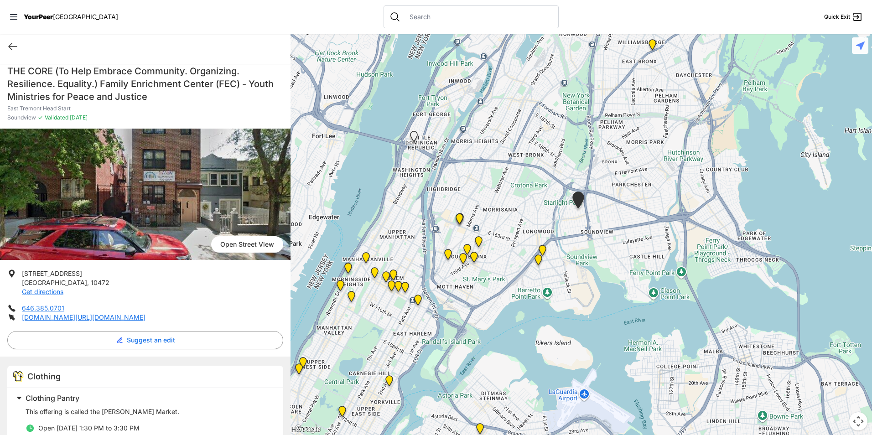
drag, startPoint x: 551, startPoint y: 259, endPoint x: 581, endPoint y: 215, distance: 53.4
click at [581, 215] on div at bounding box center [582, 235] width 582 height 402
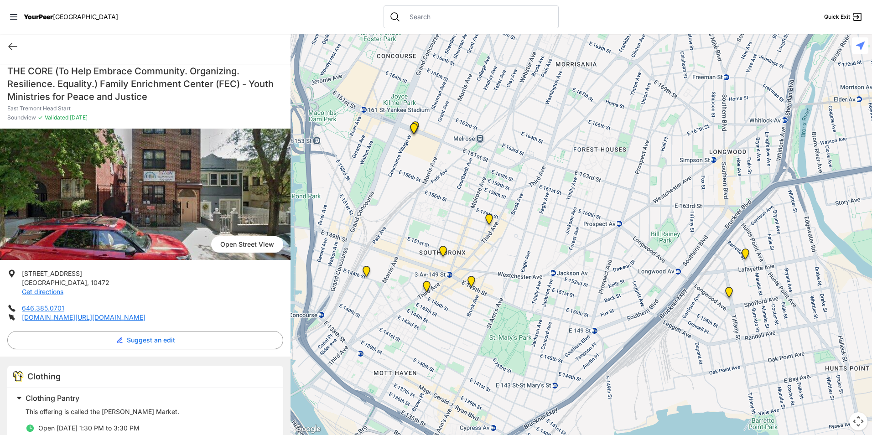
drag, startPoint x: 571, startPoint y: 251, endPoint x: 586, endPoint y: 251, distance: 15.5
click at [586, 251] on div at bounding box center [582, 235] width 582 height 402
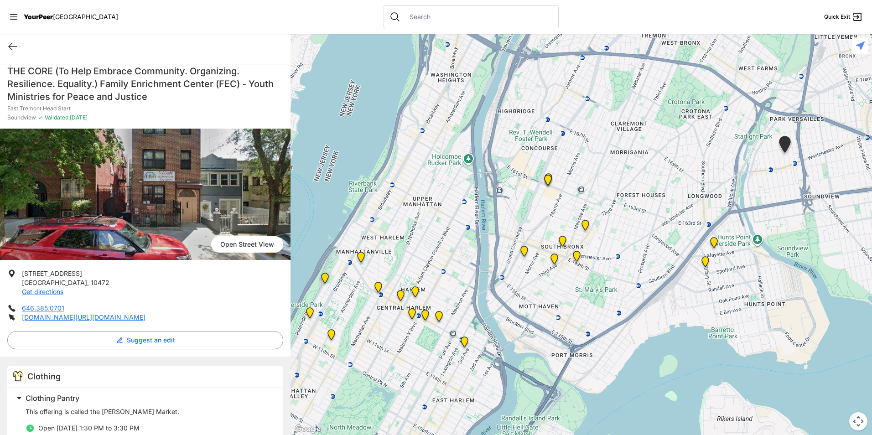
drag, startPoint x: 593, startPoint y: 235, endPoint x: 638, endPoint y: 145, distance: 100.4
click at [638, 145] on div at bounding box center [582, 235] width 582 height 402
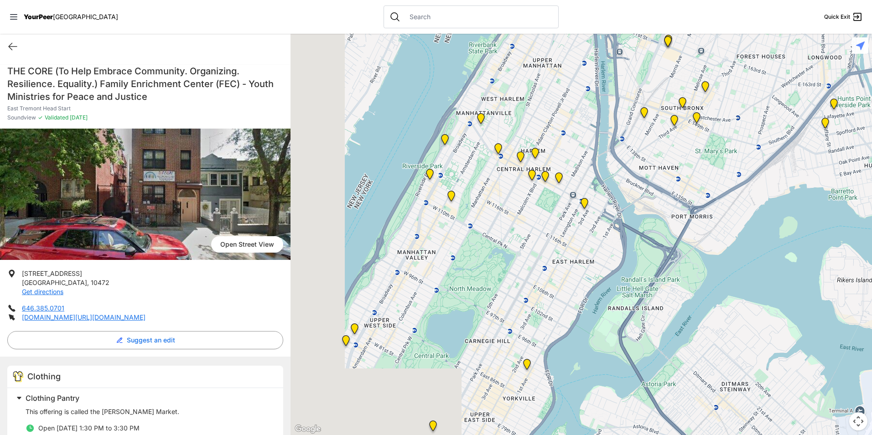
drag, startPoint x: 502, startPoint y: 294, endPoint x: 599, endPoint y: 193, distance: 139.7
click at [594, 194] on img "Main Location" at bounding box center [584, 205] width 19 height 22
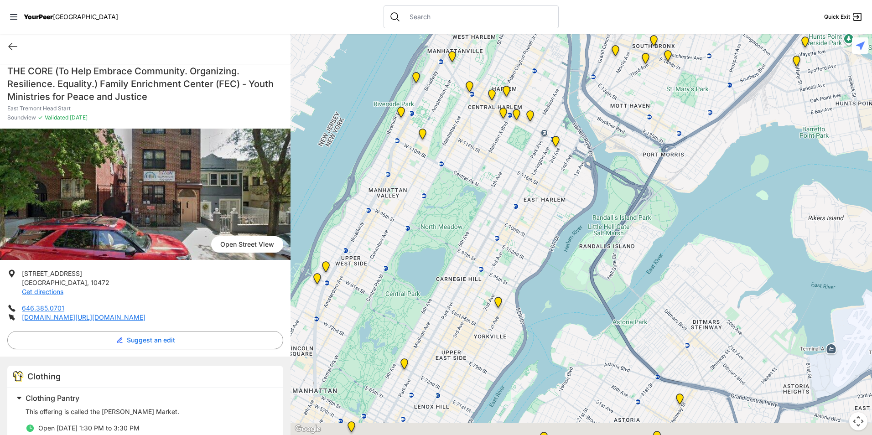
drag, startPoint x: 465, startPoint y: 199, endPoint x: 507, endPoint y: 183, distance: 46.1
click at [507, 183] on div at bounding box center [582, 235] width 582 height 402
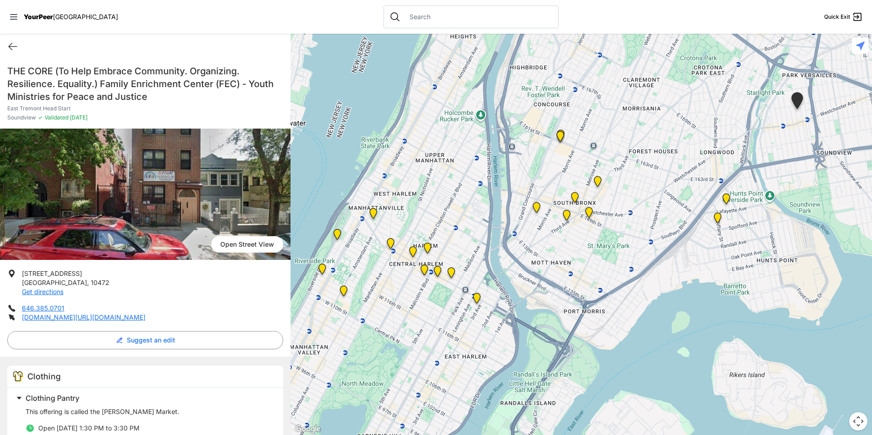
drag, startPoint x: 606, startPoint y: 182, endPoint x: 552, endPoint y: 300, distance: 129.7
click at [552, 300] on div at bounding box center [582, 235] width 582 height 402
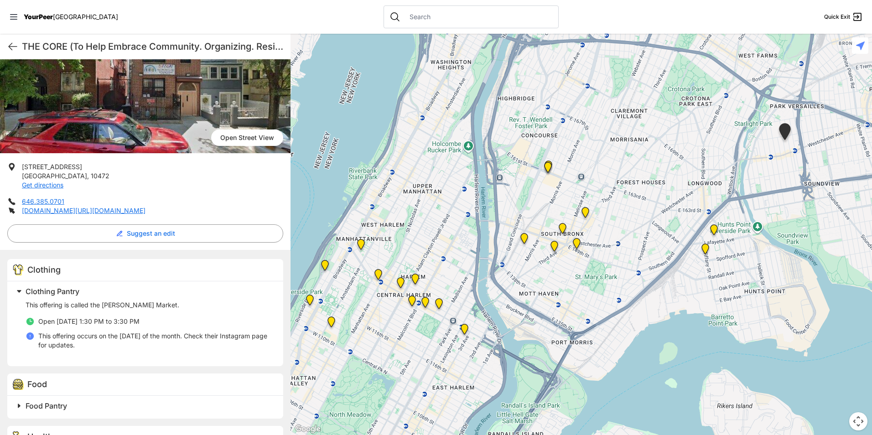
scroll to position [228, 0]
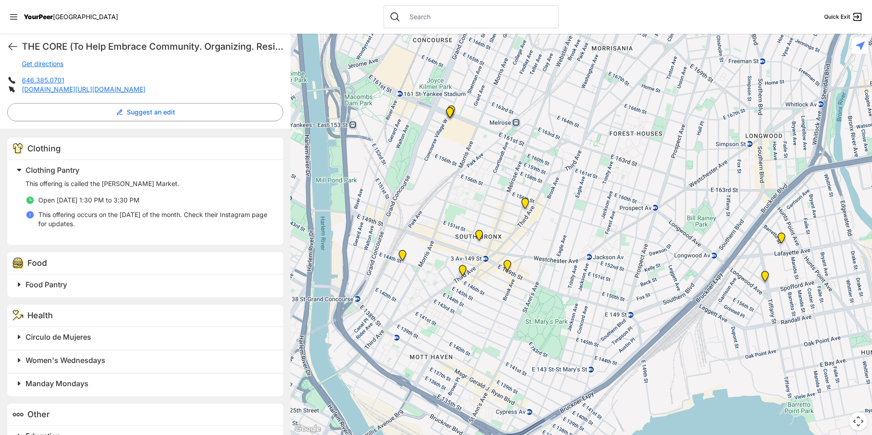
click at [767, 274] on img at bounding box center [765, 278] width 19 height 22
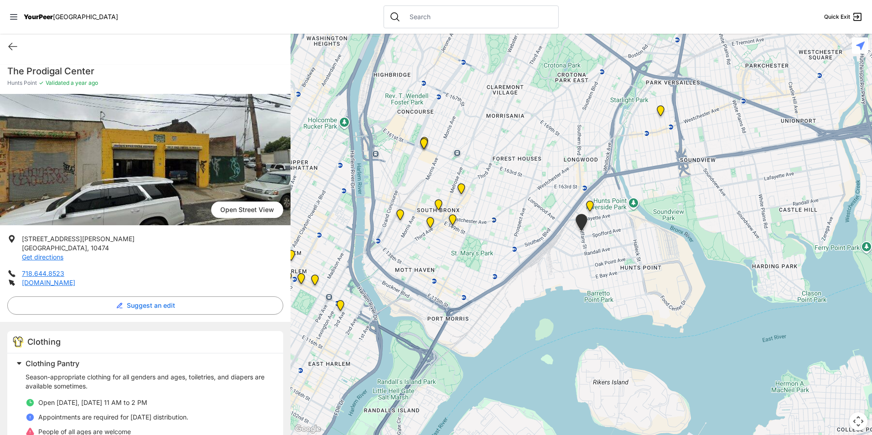
scroll to position [74, 0]
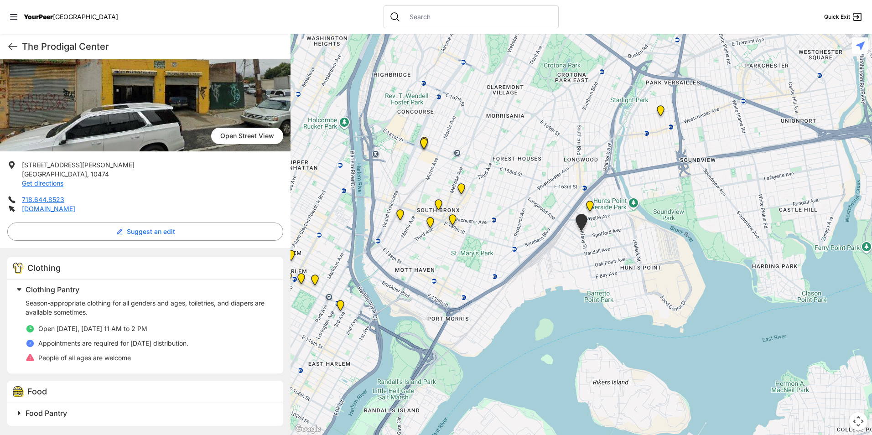
click at [68, 407] on span at bounding box center [133, 413] width 241 height 13
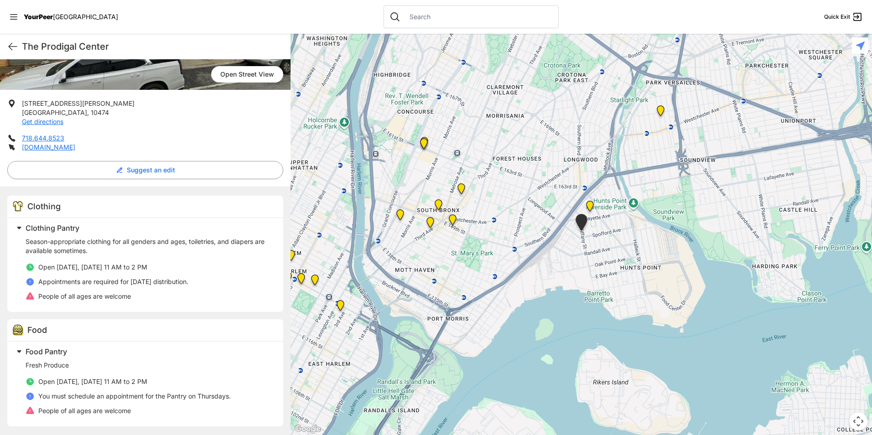
scroll to position [136, 0]
click at [66, 351] on span "Food Pantry" at bounding box center [47, 351] width 42 height 9
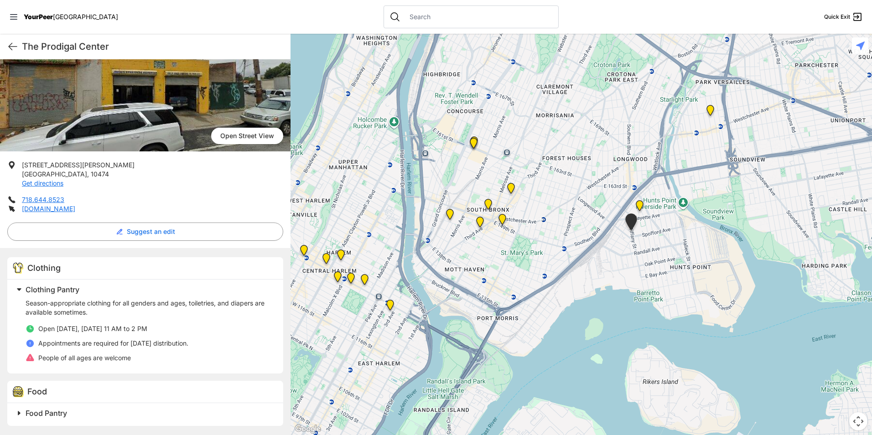
drag, startPoint x: 460, startPoint y: 262, endPoint x: 515, endPoint y: 262, distance: 54.8
click at [515, 262] on div at bounding box center [582, 235] width 582 height 402
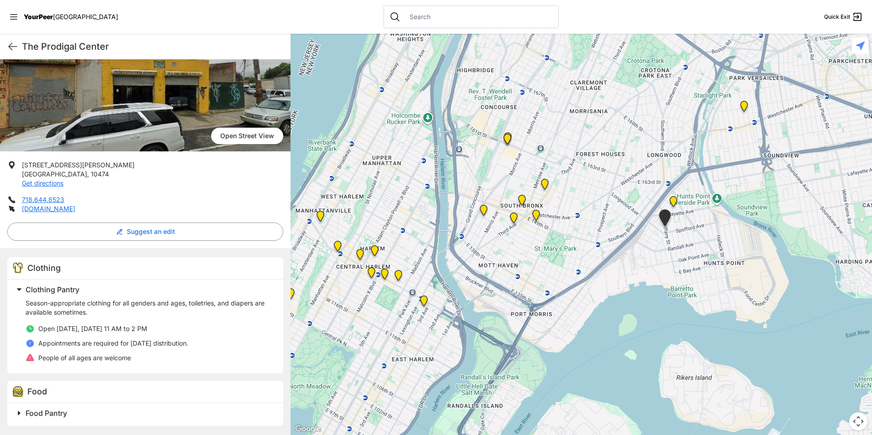
drag, startPoint x: 496, startPoint y: 272, endPoint x: 525, endPoint y: 268, distance: 28.6
click at [525, 268] on div at bounding box center [582, 235] width 582 height 402
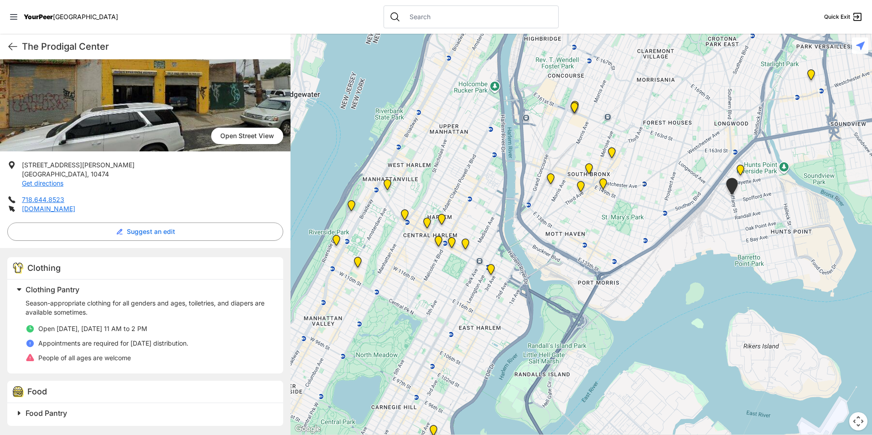
drag, startPoint x: 420, startPoint y: 299, endPoint x: 501, endPoint y: 262, distance: 89.4
click at [501, 262] on div at bounding box center [582, 235] width 582 height 402
click at [493, 313] on div at bounding box center [582, 235] width 582 height 402
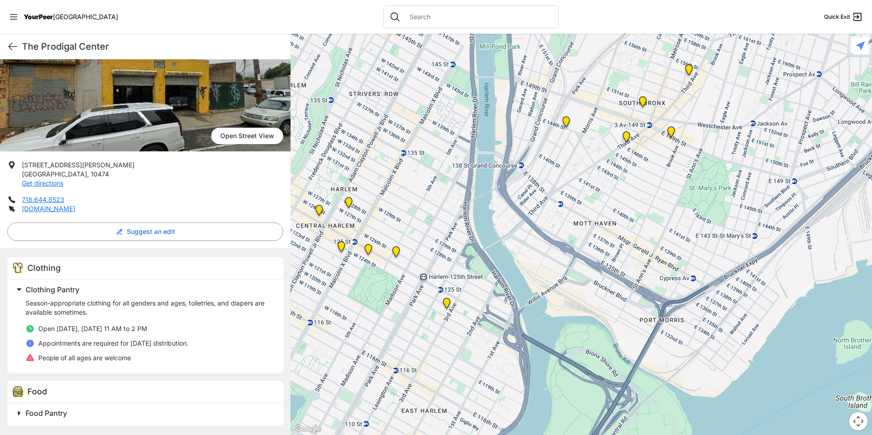
click at [563, 123] on img "Harm Reduction Center" at bounding box center [566, 124] width 19 height 22
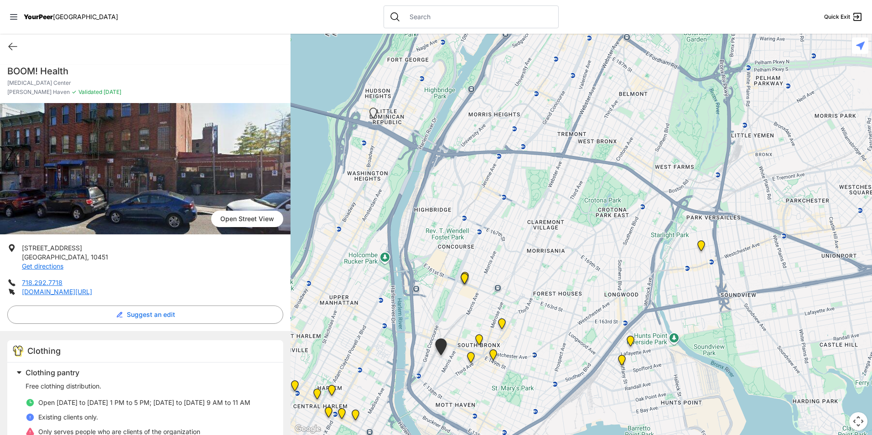
drag, startPoint x: 698, startPoint y: 197, endPoint x: 552, endPoint y: 326, distance: 194.9
click at [552, 326] on div at bounding box center [582, 235] width 582 height 402
click at [464, 277] on img "South Bronx NeON Works" at bounding box center [464, 281] width 19 height 22
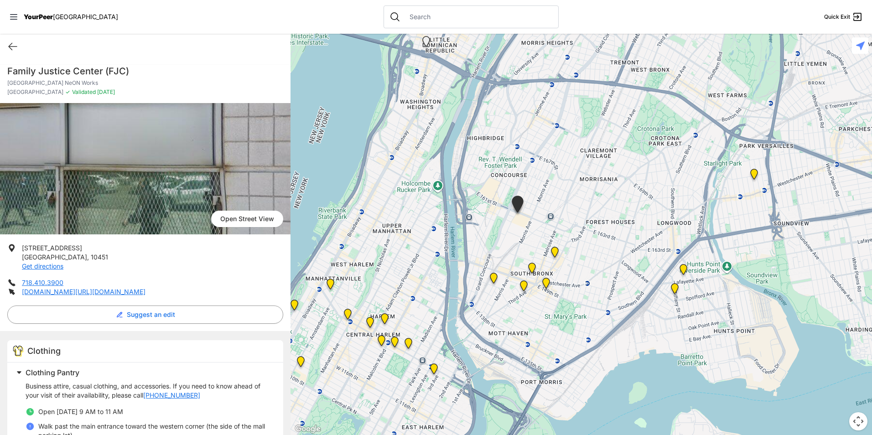
drag, startPoint x: 664, startPoint y: 238, endPoint x: 543, endPoint y: 228, distance: 121.8
click at [546, 229] on div at bounding box center [582, 235] width 582 height 402
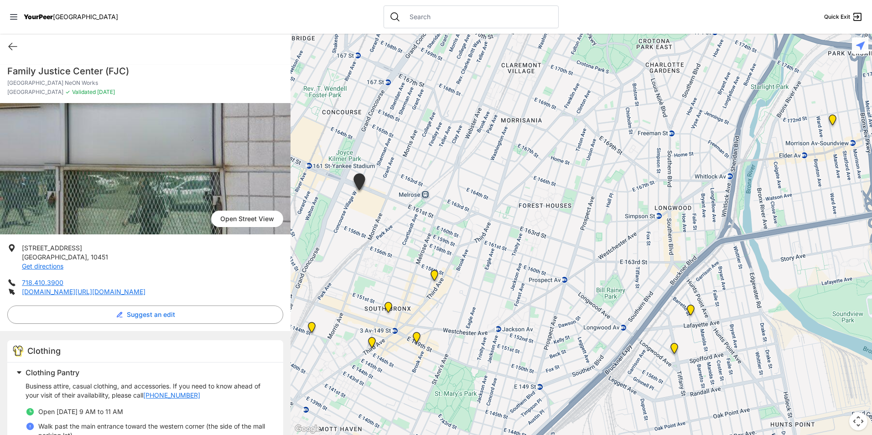
click at [389, 308] on img "The Bronx" at bounding box center [388, 309] width 19 height 22
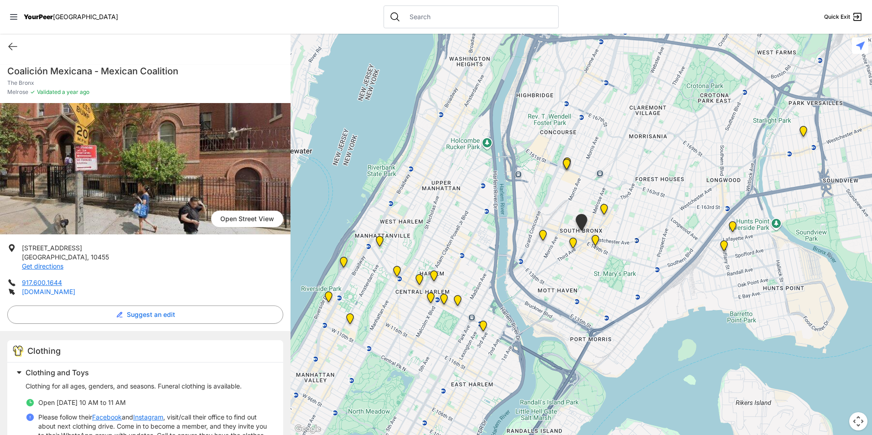
click at [47, 293] on link "[DOMAIN_NAME]" at bounding box center [48, 292] width 53 height 8
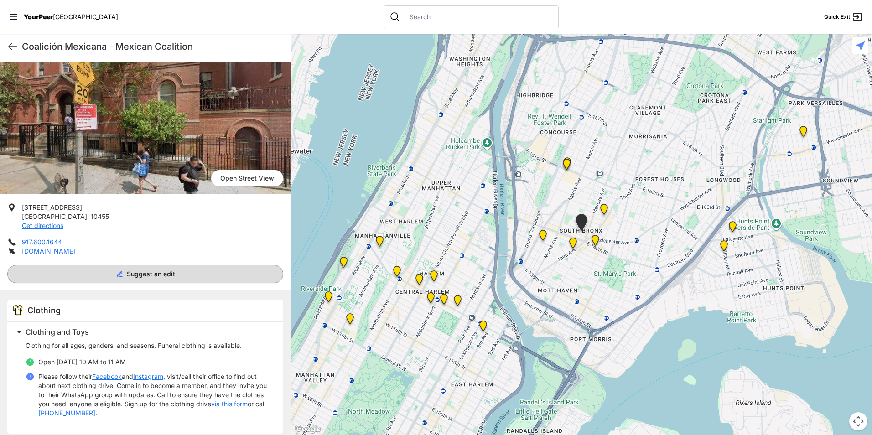
scroll to position [137, 0]
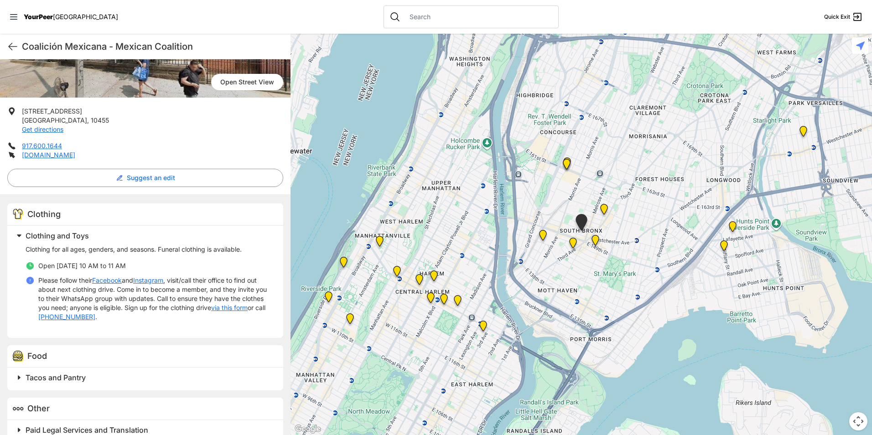
click at [246, 308] on link "via this form" at bounding box center [229, 307] width 37 height 9
click at [594, 240] on img "The Bronx Pride Center" at bounding box center [595, 242] width 19 height 22
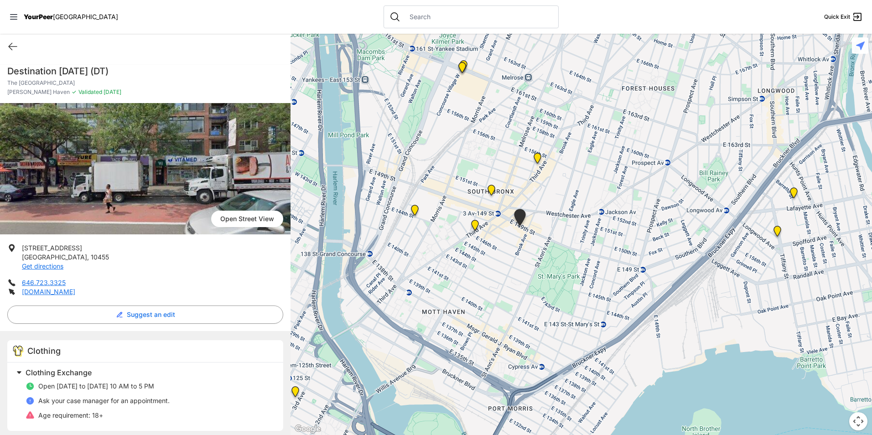
drag, startPoint x: 606, startPoint y: 174, endPoint x: 470, endPoint y: 373, distance: 241.6
click at [470, 373] on div at bounding box center [582, 235] width 582 height 402
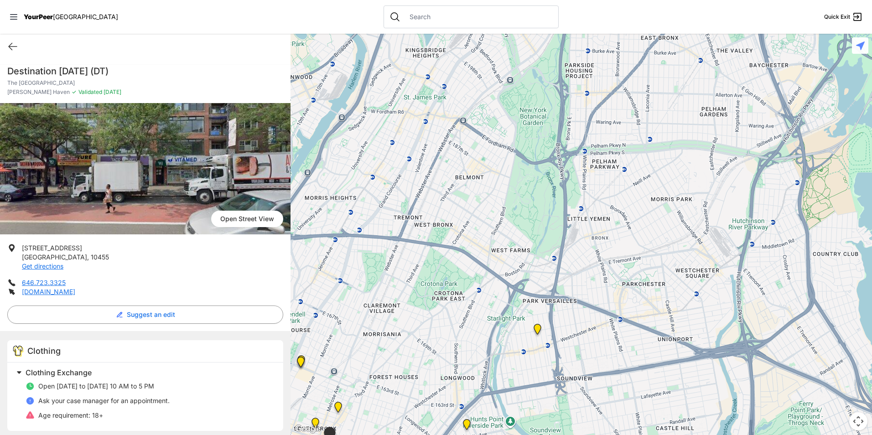
click at [302, 355] on img "South Bronx NeON Works" at bounding box center [301, 364] width 19 height 22
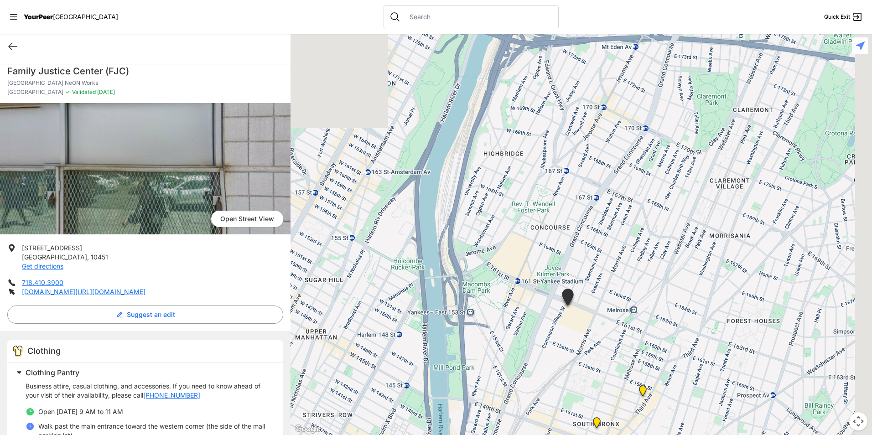
drag, startPoint x: 578, startPoint y: 258, endPoint x: 497, endPoint y: 314, distance: 98.0
click at [498, 313] on div at bounding box center [582, 235] width 582 height 402
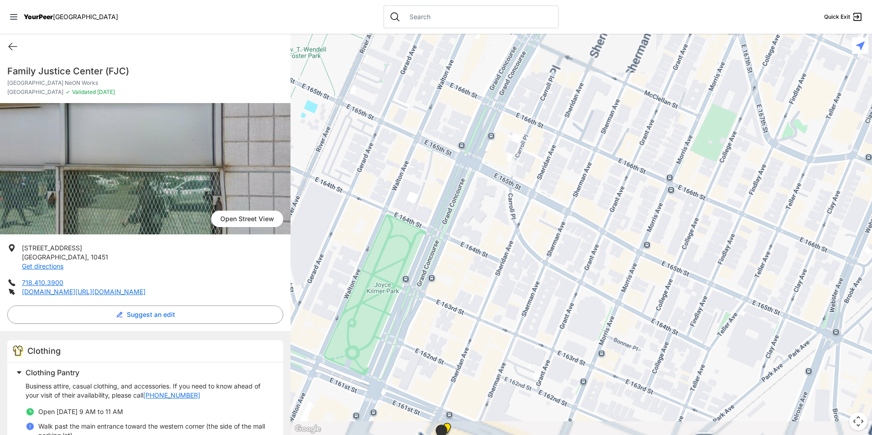
drag, startPoint x: 513, startPoint y: 353, endPoint x: 508, endPoint y: 220, distance: 132.4
click at [508, 220] on div at bounding box center [582, 235] width 582 height 402
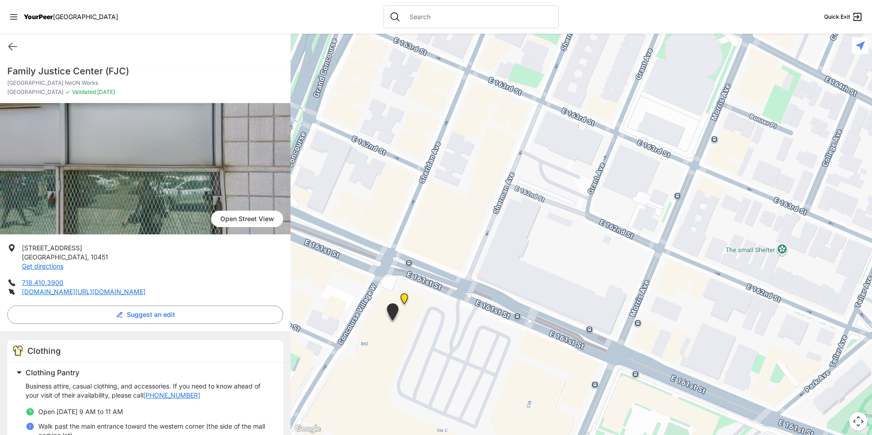
click at [407, 298] on img "Bronx" at bounding box center [404, 301] width 19 height 22
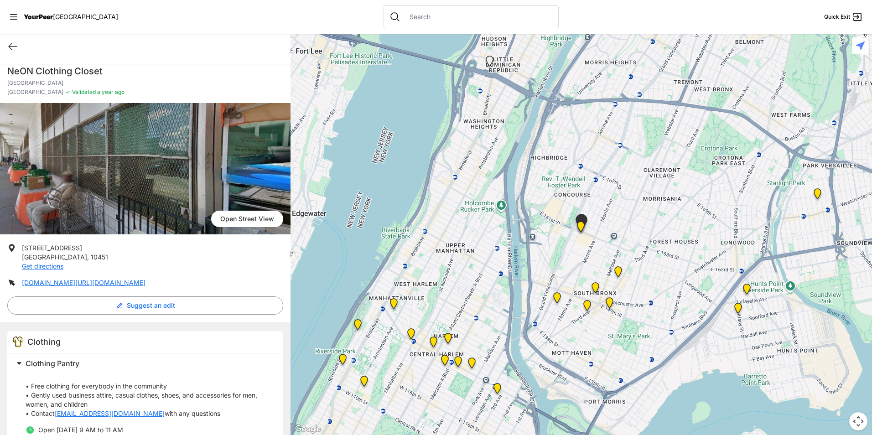
click at [63, 73] on h1 "NeON Clothing Closet" at bounding box center [145, 71] width 276 height 13
click at [61, 73] on h1 "NeON Clothing Closet" at bounding box center [145, 71] width 276 height 13
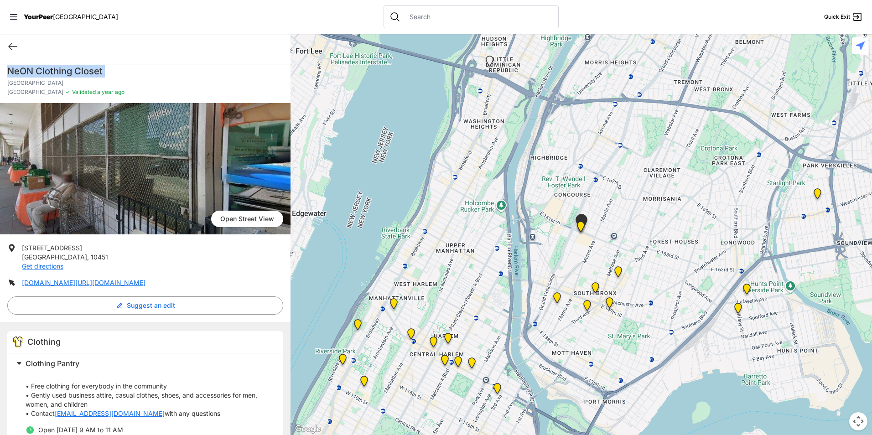
click at [61, 73] on h1 "NeON Clothing Closet" at bounding box center [145, 71] width 276 height 13
drag, startPoint x: 66, startPoint y: 258, endPoint x: 22, endPoint y: 243, distance: 46.3
click at [22, 243] on div "[GEOGRAPHIC_DATA] View [STREET_ADDRESS] Get directions [DOMAIN_NAME][URL][DOMAI…" at bounding box center [145, 281] width 291 height 357
drag, startPoint x: 22, startPoint y: 243, endPoint x: 26, endPoint y: 246, distance: 5.6
copy p "[STREET_ADDRESS]"
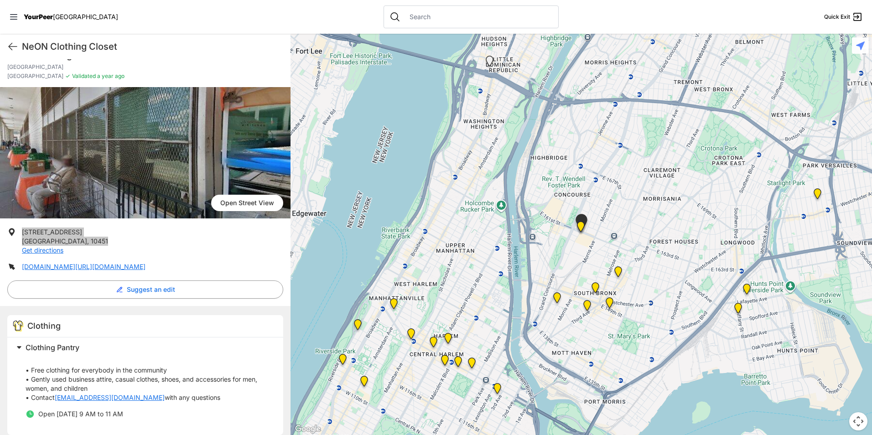
scroll to position [25, 0]
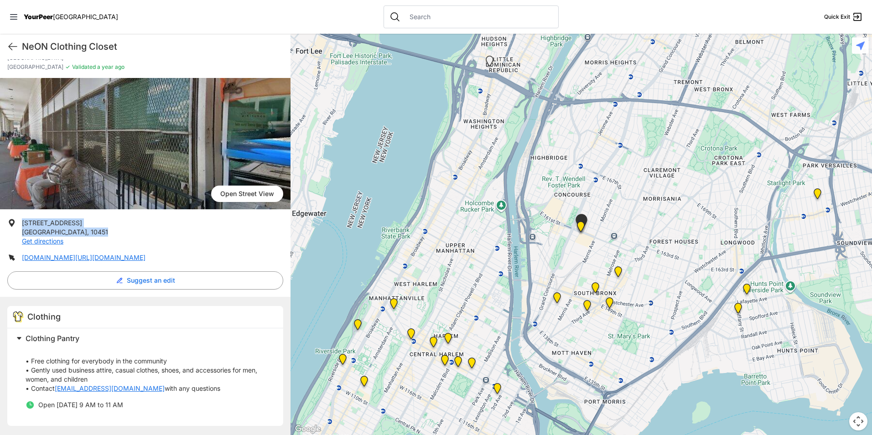
drag, startPoint x: 132, startPoint y: 410, endPoint x: 56, endPoint y: 410, distance: 76.2
click at [56, 410] on ul "Open [DATE] 9 AM to 11 AM" at bounding box center [149, 408] width 247 height 15
click at [226, 386] on p "• Free clothing for everybody in the community • Gently used business attire, c…" at bounding box center [149, 371] width 247 height 46
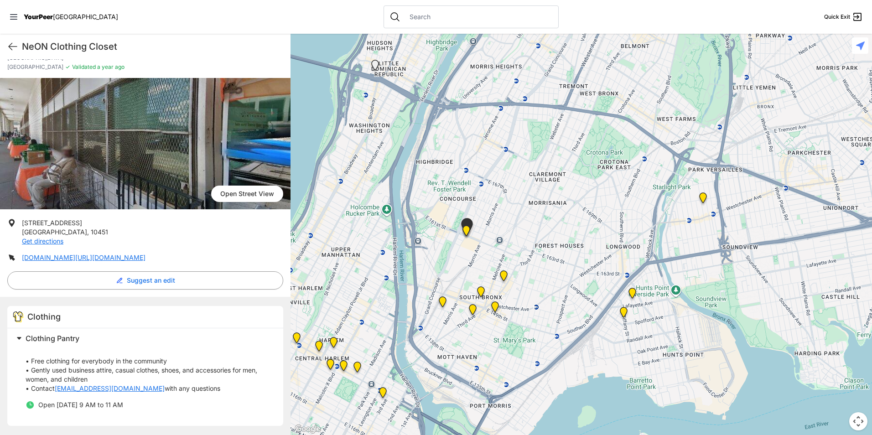
drag, startPoint x: 681, startPoint y: 248, endPoint x: 566, endPoint y: 251, distance: 114.6
click at [566, 251] on div at bounding box center [582, 235] width 582 height 402
click at [705, 198] on img "East Tremont Head Start" at bounding box center [704, 199] width 19 height 22
click at [705, 197] on img "East Tremont Head Start" at bounding box center [704, 199] width 19 height 22
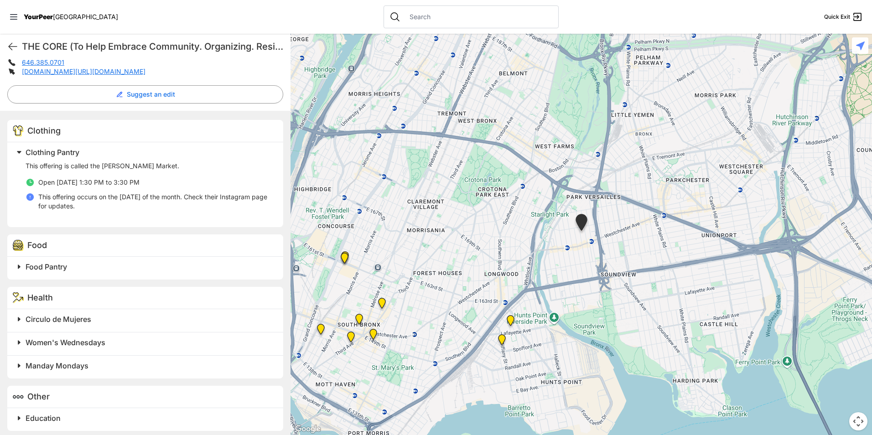
scroll to position [251, 0]
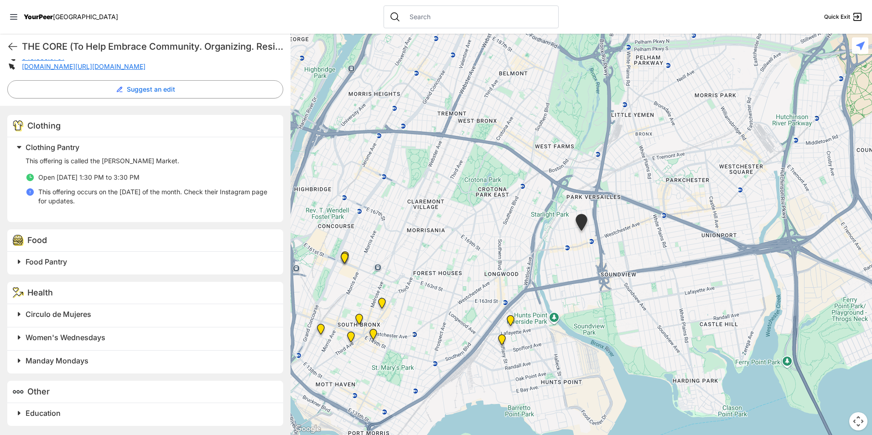
click at [498, 339] on img at bounding box center [502, 342] width 19 height 22
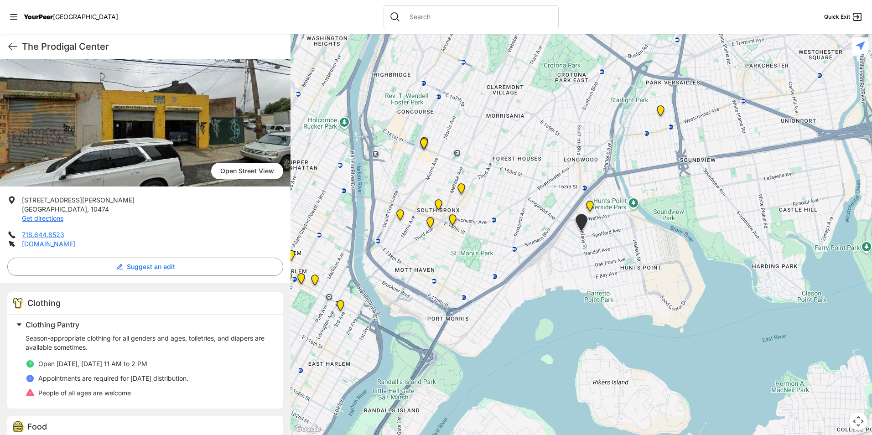
scroll to position [74, 0]
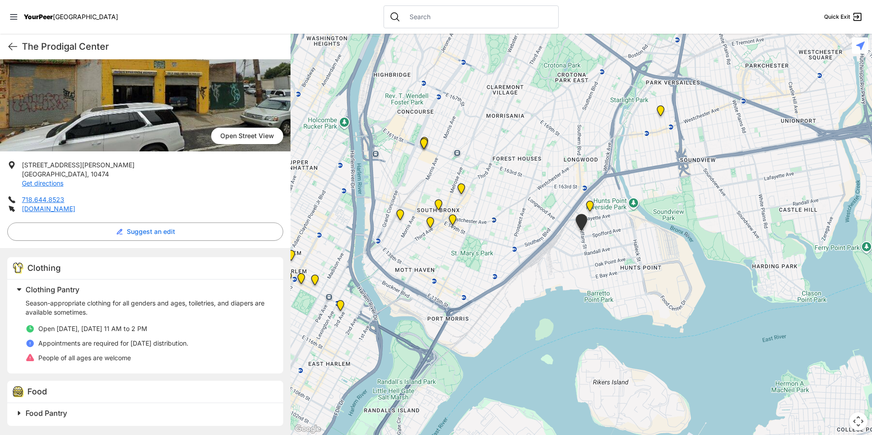
drag, startPoint x: 386, startPoint y: 242, endPoint x: 628, endPoint y: 247, distance: 241.9
click at [628, 247] on div at bounding box center [582, 235] width 582 height 402
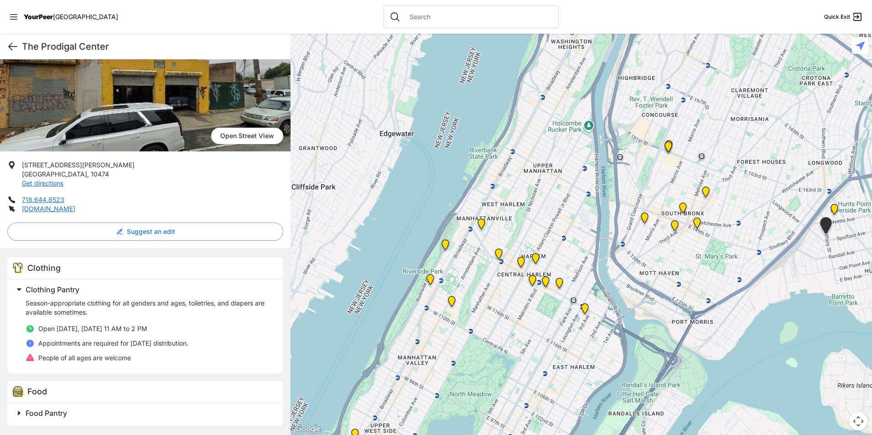
click at [15, 47] on icon at bounding box center [12, 46] width 11 height 11
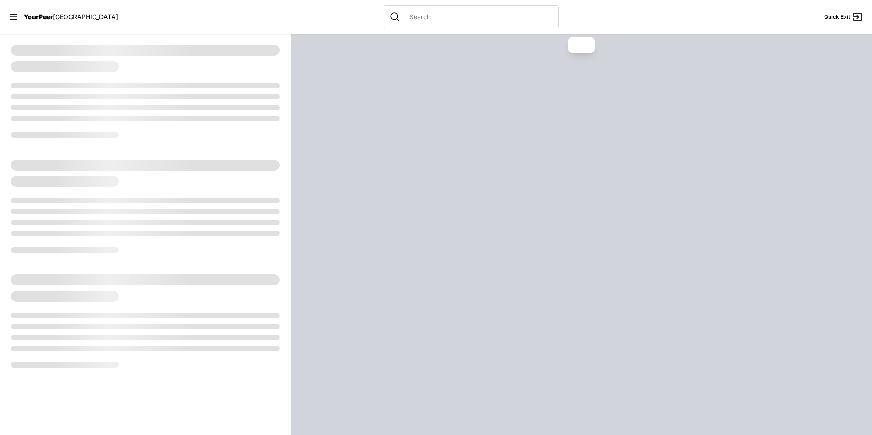
select select "recentlyUpdated"
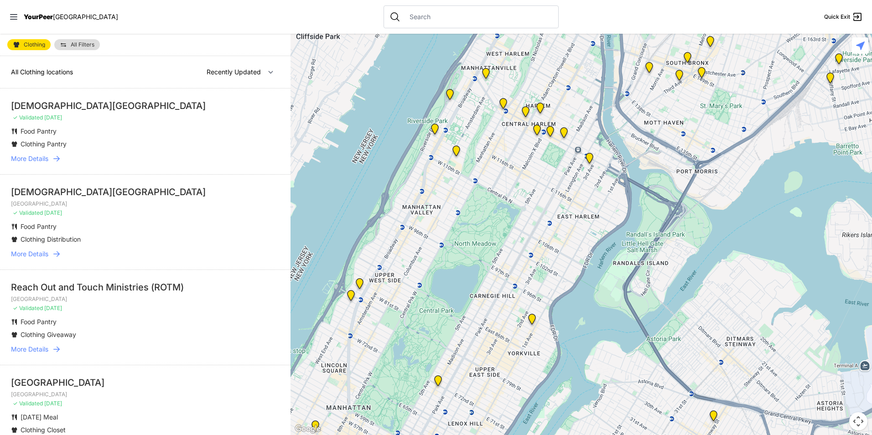
drag, startPoint x: 672, startPoint y: 311, endPoint x: 550, endPoint y: 227, distance: 148.3
click at [550, 227] on div at bounding box center [582, 235] width 582 height 402
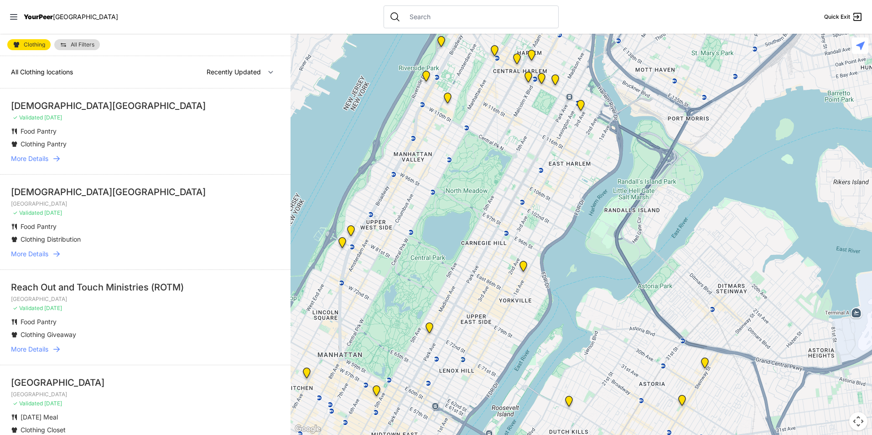
drag, startPoint x: 524, startPoint y: 313, endPoint x: 459, endPoint y: 395, distance: 104.9
click at [461, 395] on div at bounding box center [582, 235] width 582 height 402
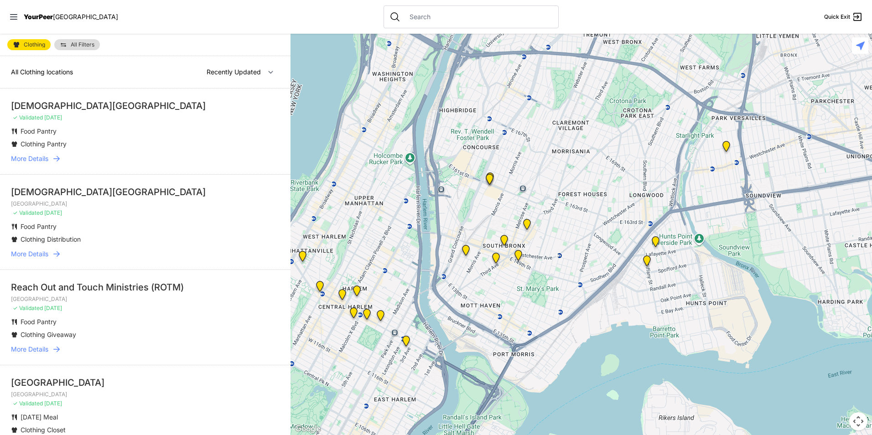
drag, startPoint x: 597, startPoint y: 211, endPoint x: 581, endPoint y: 234, distance: 27.8
click at [581, 234] on div at bounding box center [582, 235] width 582 height 402
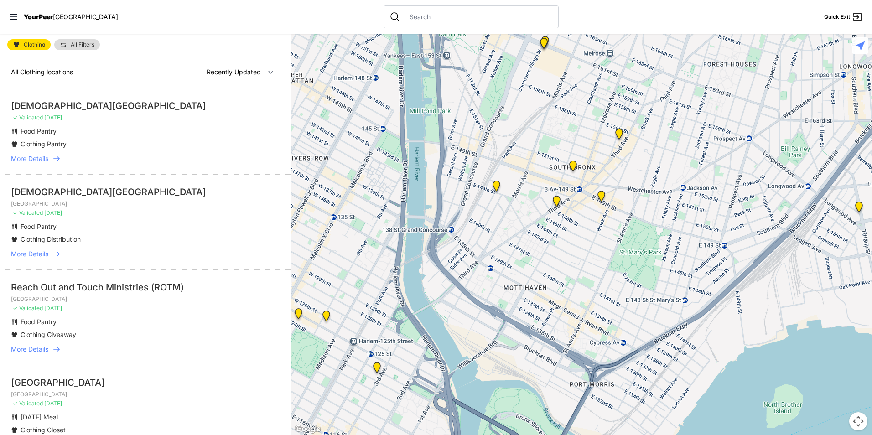
click at [29, 51] on div "Clothing All Filters" at bounding box center [145, 45] width 291 height 22
click at [29, 41] on link "Clothing" at bounding box center [28, 44] width 43 height 11
select select "recentlyUpdated"
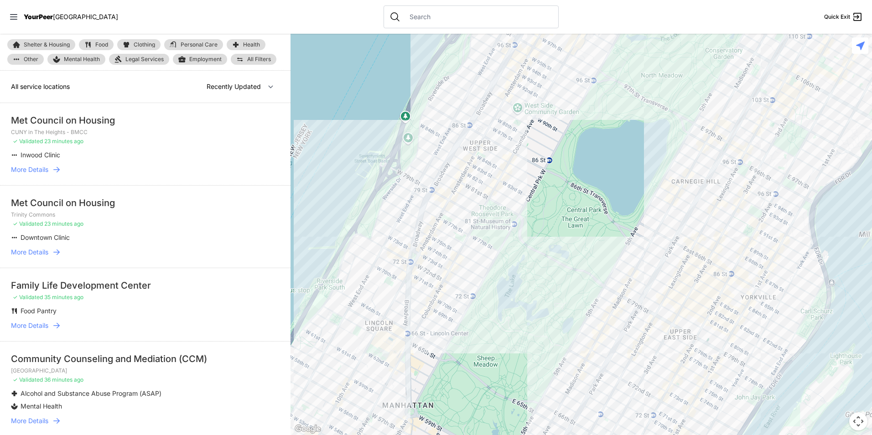
click at [104, 40] on link "Food" at bounding box center [96, 44] width 35 height 11
select select "recentlyUpdated"
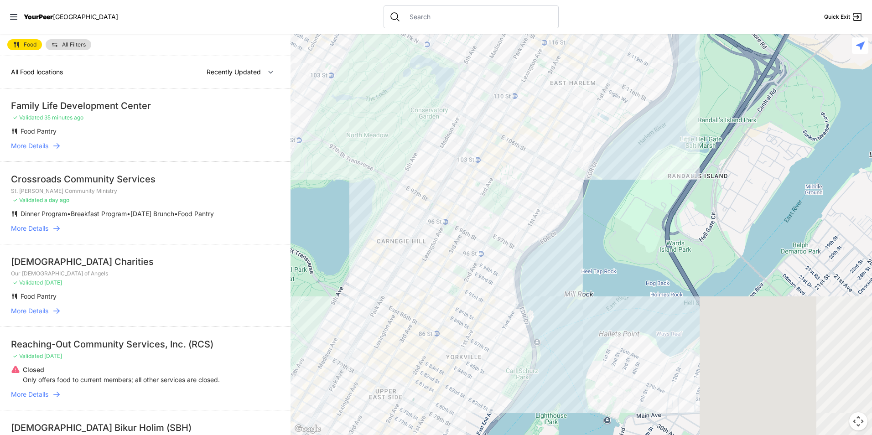
drag, startPoint x: 636, startPoint y: 130, endPoint x: 299, endPoint y: 271, distance: 364.7
click at [284, 266] on main "Food All Filters All Food locations Nearby Recently Updated Most Services Famil…" at bounding box center [436, 235] width 872 height 402
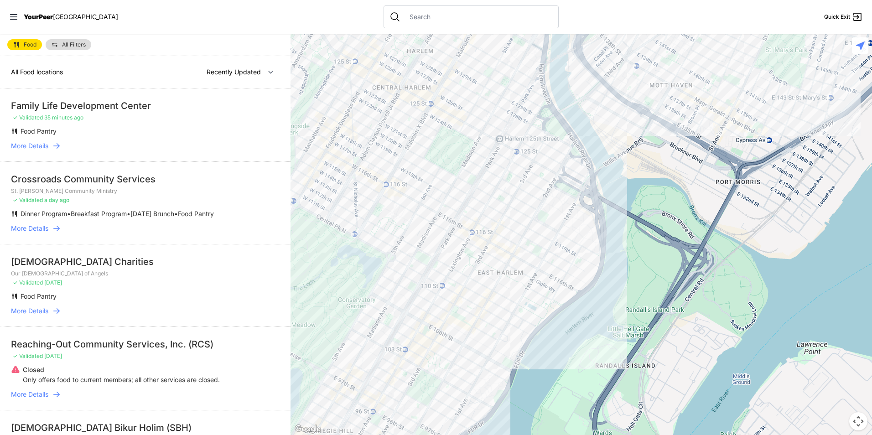
drag, startPoint x: 540, startPoint y: 183, endPoint x: 398, endPoint y: 265, distance: 163.1
click at [400, 264] on div at bounding box center [582, 235] width 582 height 402
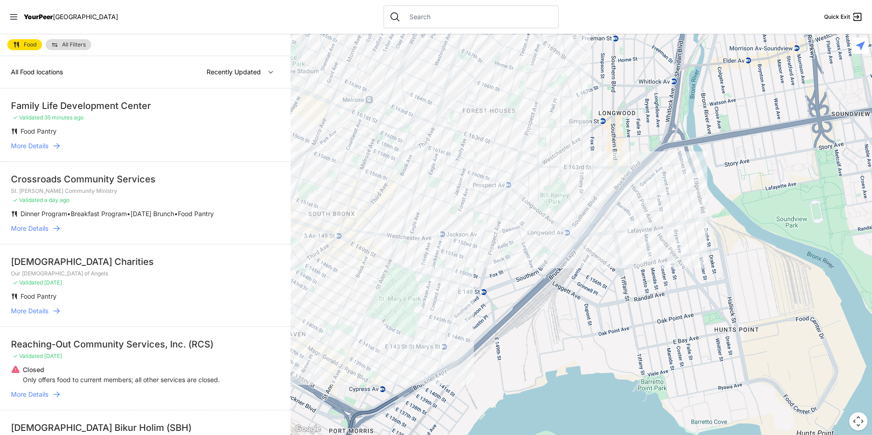
drag, startPoint x: 411, startPoint y: 262, endPoint x: 513, endPoint y: 228, distance: 107.4
click at [491, 231] on div at bounding box center [582, 235] width 582 height 402
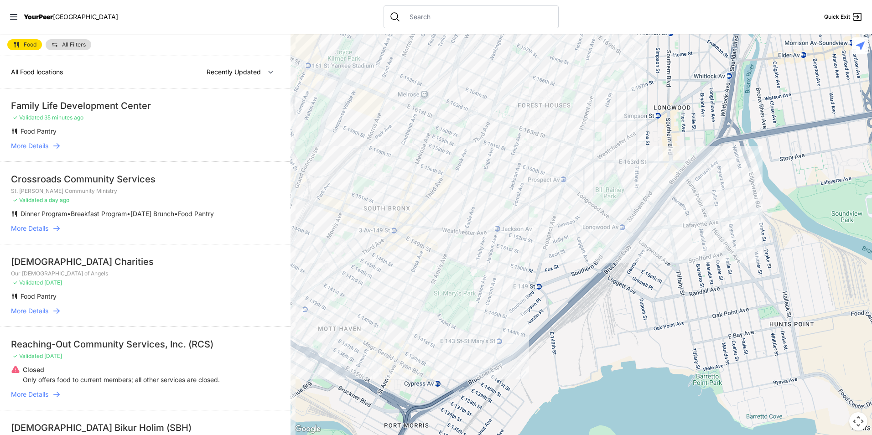
drag, startPoint x: 444, startPoint y: 253, endPoint x: 486, endPoint y: 258, distance: 42.3
click at [486, 258] on div at bounding box center [582, 235] width 582 height 402
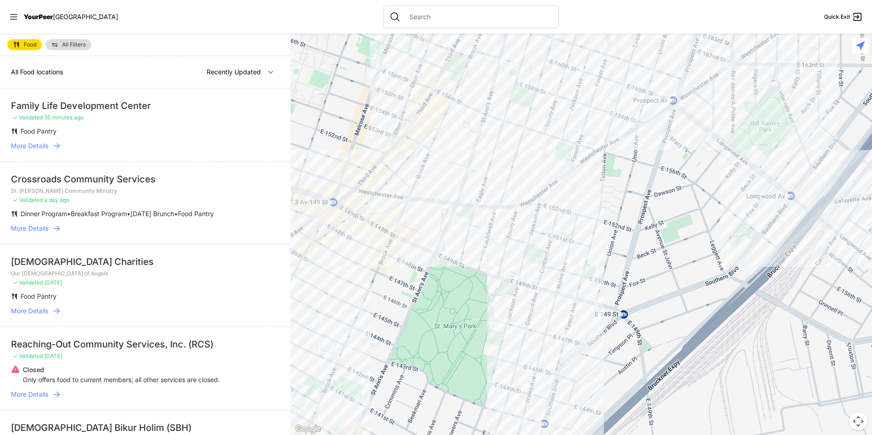
drag, startPoint x: 457, startPoint y: 272, endPoint x: 529, endPoint y: 270, distance: 71.7
click at [529, 270] on div at bounding box center [582, 235] width 582 height 402
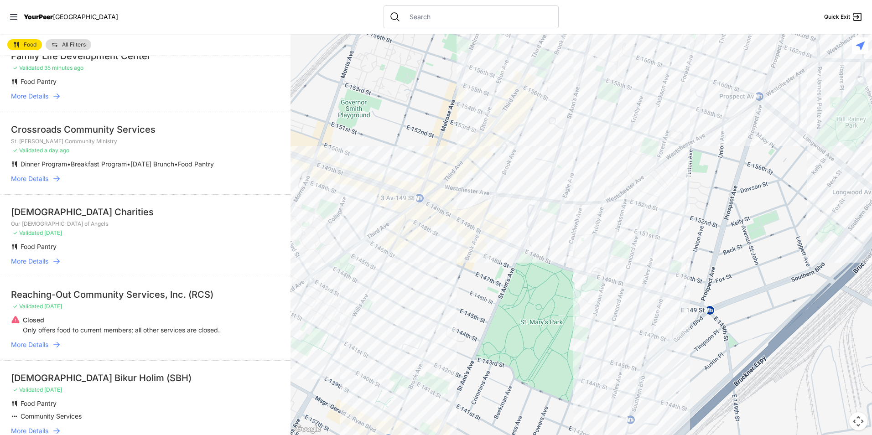
scroll to position [137, 0]
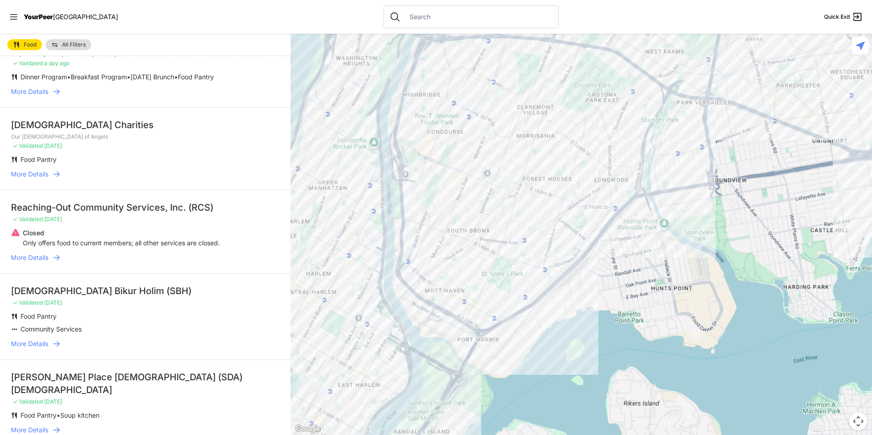
drag, startPoint x: 524, startPoint y: 169, endPoint x: 498, endPoint y: 238, distance: 74.1
click at [498, 238] on div at bounding box center [582, 235] width 582 height 402
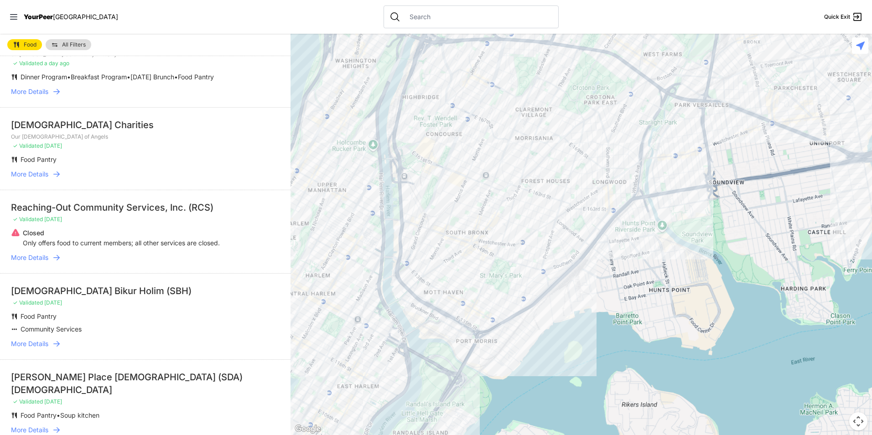
click at [72, 41] on link "All Filters" at bounding box center [69, 44] width 46 height 11
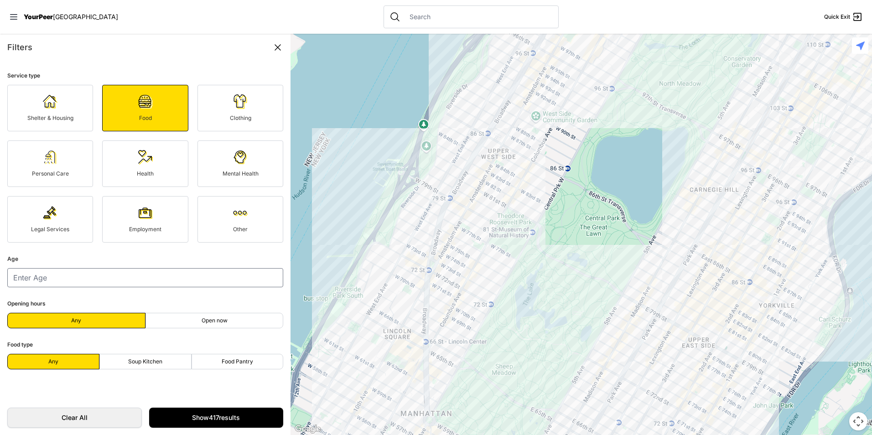
click at [162, 360] on label "Soup Kitchen" at bounding box center [145, 362] width 92 height 16
click at [146, 362] on input "Soup Kitchen" at bounding box center [145, 362] width 0 height 0
radio input "true"
select select "recentlyUpdated"
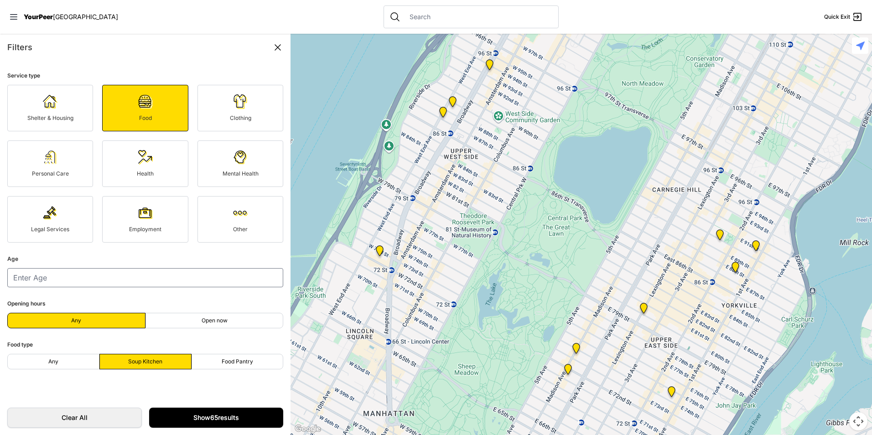
click at [206, 412] on link "Show 65 results" at bounding box center [216, 418] width 135 height 20
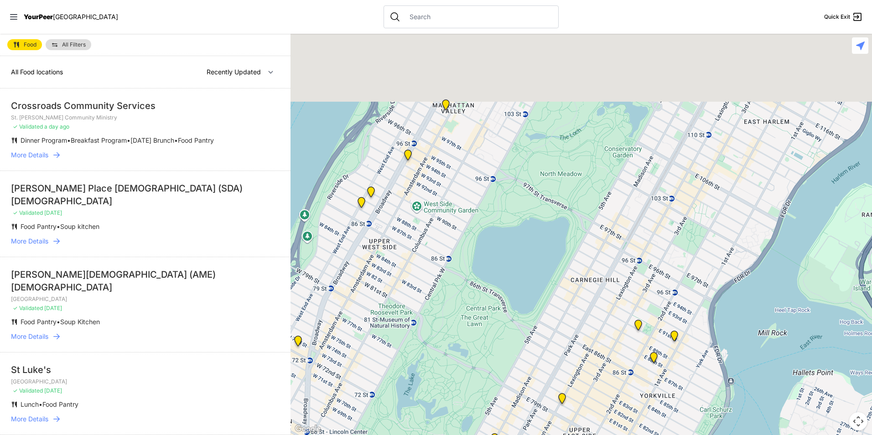
drag, startPoint x: 594, startPoint y: 193, endPoint x: 295, endPoint y: 425, distance: 378.5
click at [308, 420] on div at bounding box center [582, 235] width 582 height 402
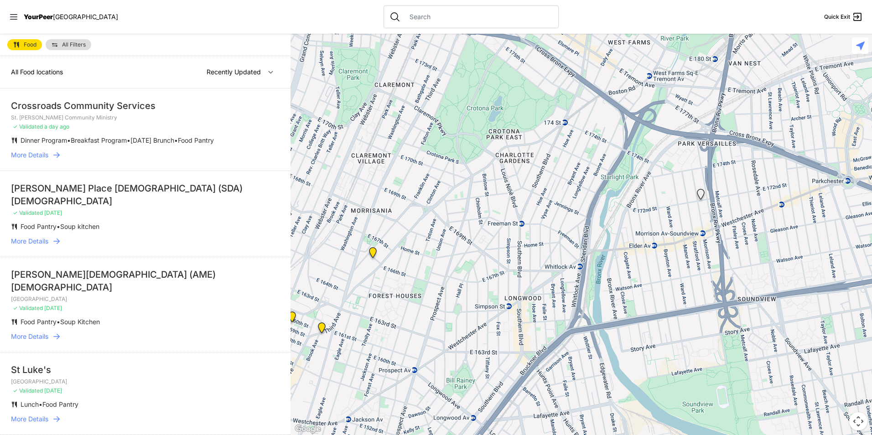
drag, startPoint x: 474, startPoint y: 329, endPoint x: 559, endPoint y: 308, distance: 87.5
click at [562, 312] on div at bounding box center [582, 235] width 582 height 402
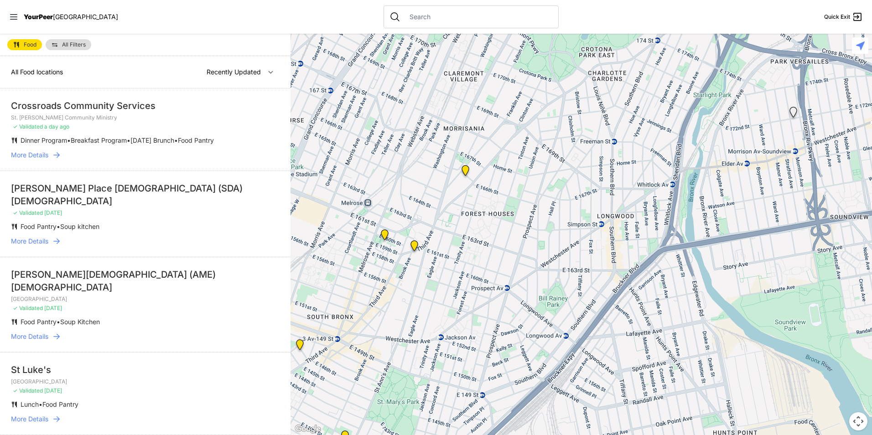
drag, startPoint x: 502, startPoint y: 332, endPoint x: 596, endPoint y: 241, distance: 131.0
click at [596, 241] on div at bounding box center [582, 235] width 582 height 402
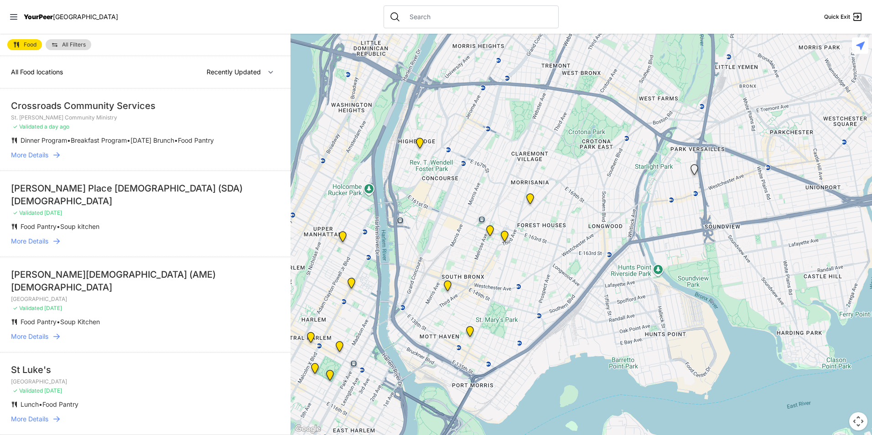
click at [533, 304] on div at bounding box center [582, 235] width 582 height 402
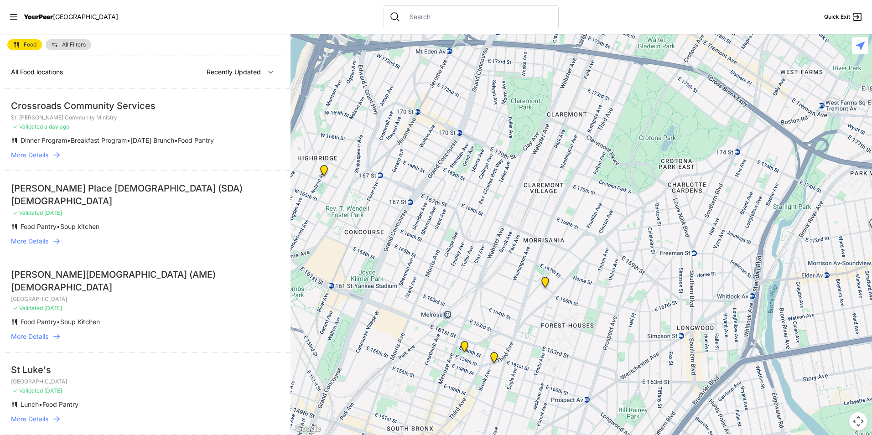
drag, startPoint x: 535, startPoint y: 207, endPoint x: 551, endPoint y: 395, distance: 188.7
click at [551, 395] on div at bounding box center [582, 235] width 582 height 402
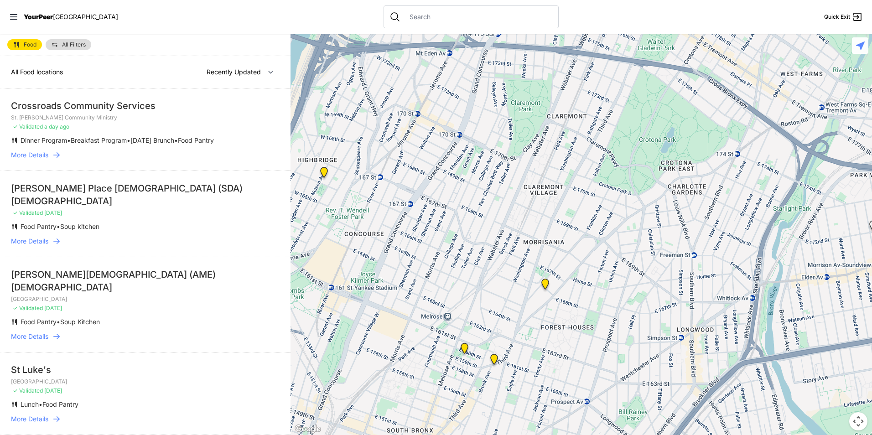
click at [543, 289] on img at bounding box center [545, 286] width 19 height 22
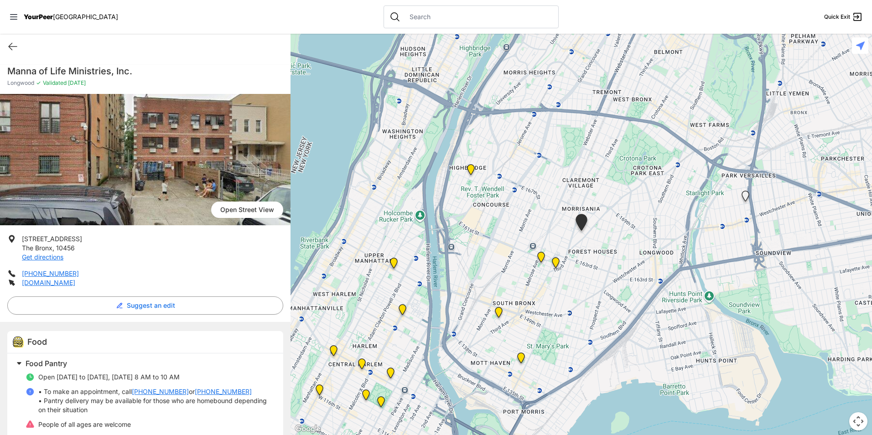
click at [473, 170] on img at bounding box center [471, 172] width 19 height 22
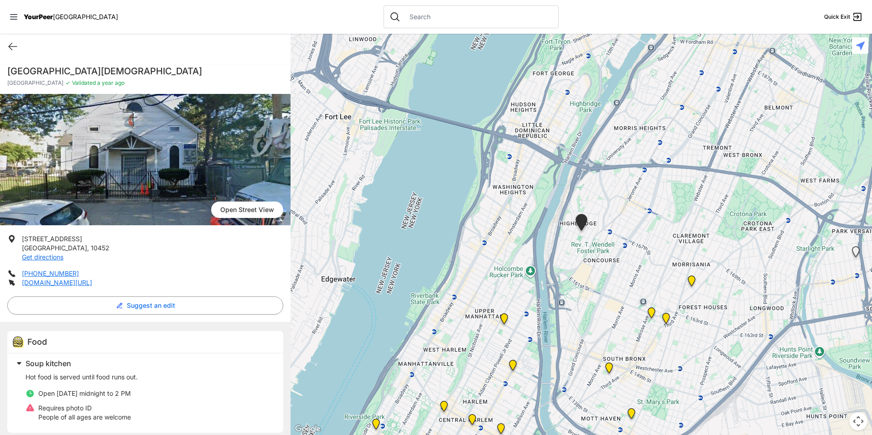
scroll to position [7, 0]
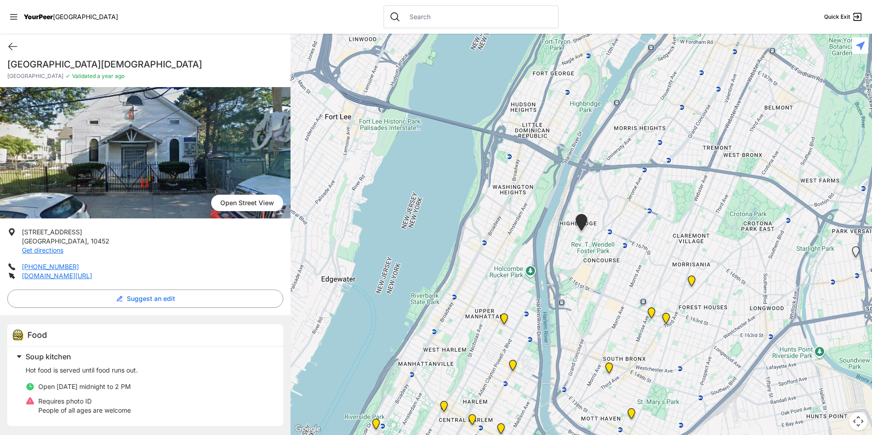
click at [663, 321] on img "Wellness Center" at bounding box center [666, 320] width 19 height 22
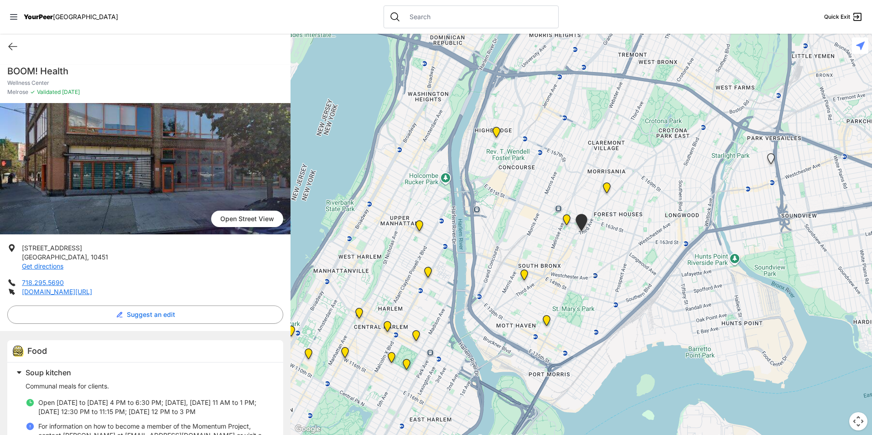
click at [496, 132] on img at bounding box center [496, 134] width 19 height 22
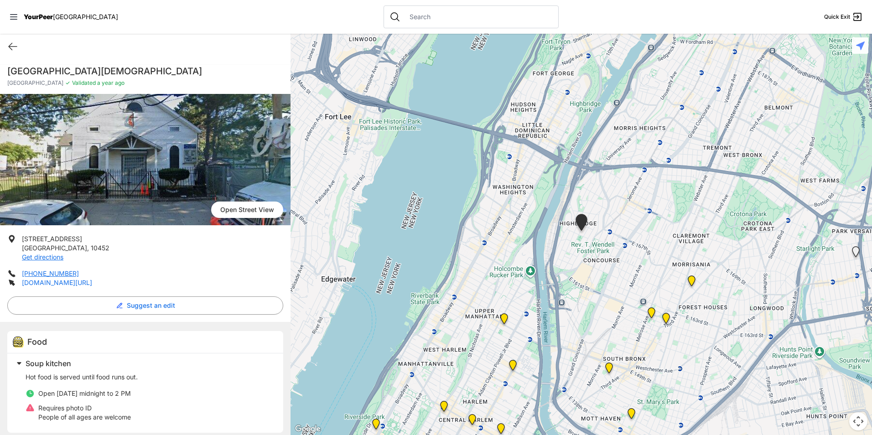
click at [58, 284] on link "[DOMAIN_NAME][URL]" at bounding box center [57, 283] width 70 height 8
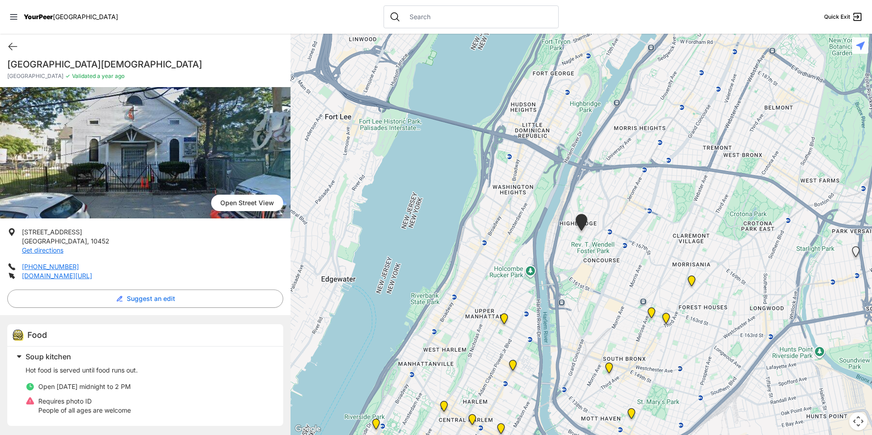
click at [607, 369] on img "Queen of Peace Single Male-Identified Adult Shelter" at bounding box center [609, 370] width 19 height 22
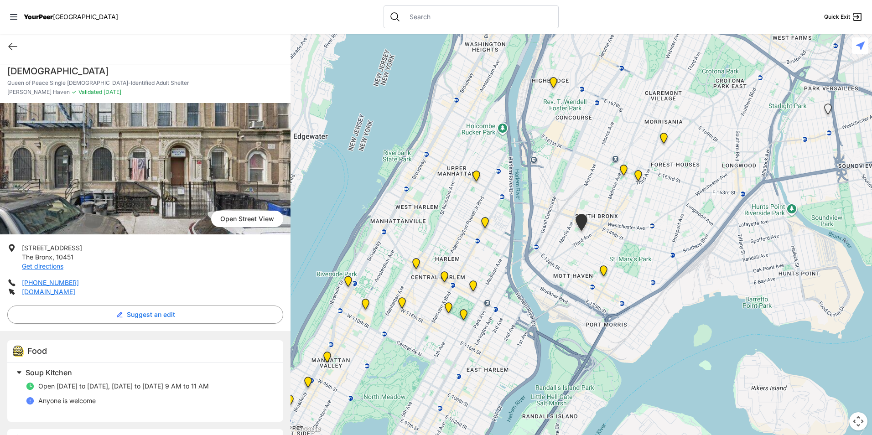
click at [53, 64] on div "Missionaries of Charity Queen of Peace Single [DEMOGRAPHIC_DATA]-Identified Adu…" at bounding box center [145, 271] width 291 height 424
click at [55, 67] on h1 "[DEMOGRAPHIC_DATA]" at bounding box center [145, 71] width 276 height 13
drag, startPoint x: 75, startPoint y: 257, endPoint x: 22, endPoint y: 249, distance: 53.6
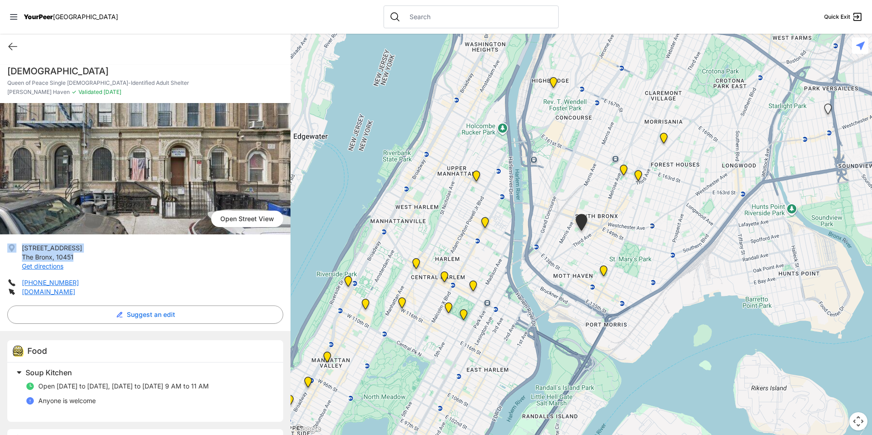
click at [17, 250] on li "[STREET_ADDRESS] Get directions" at bounding box center [145, 257] width 276 height 27
drag, startPoint x: 22, startPoint y: 249, endPoint x: 50, endPoint y: 252, distance: 28.0
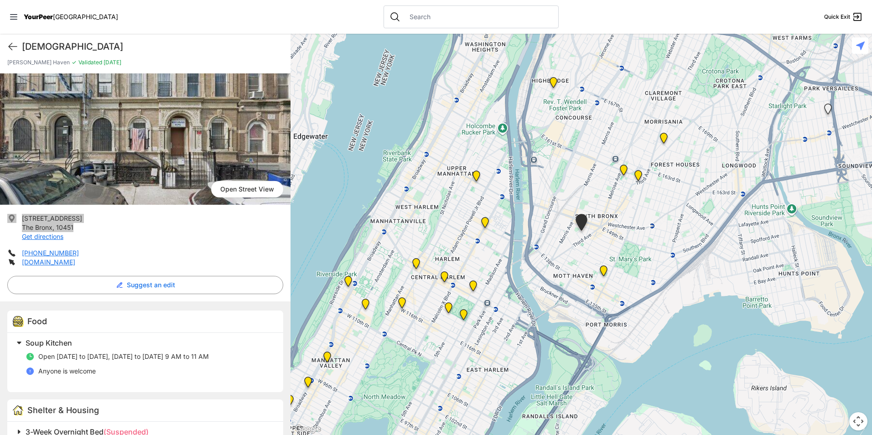
scroll to position [46, 0]
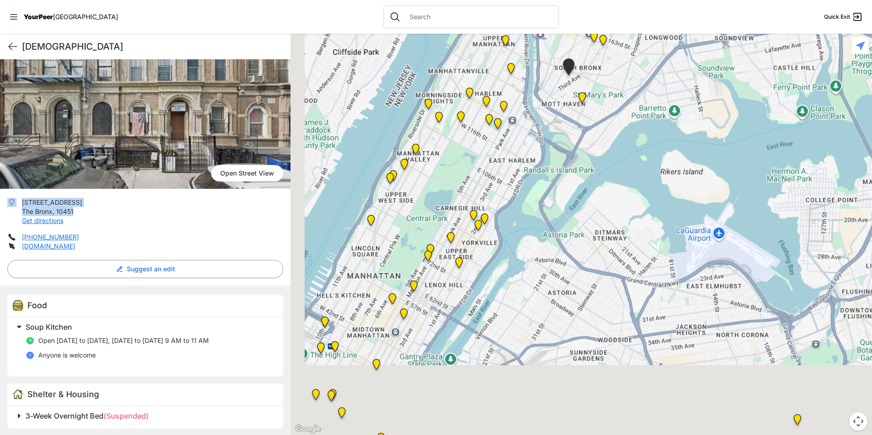
drag, startPoint x: 471, startPoint y: 308, endPoint x: 543, endPoint y: 175, distance: 150.3
click at [540, 140] on div at bounding box center [582, 235] width 582 height 402
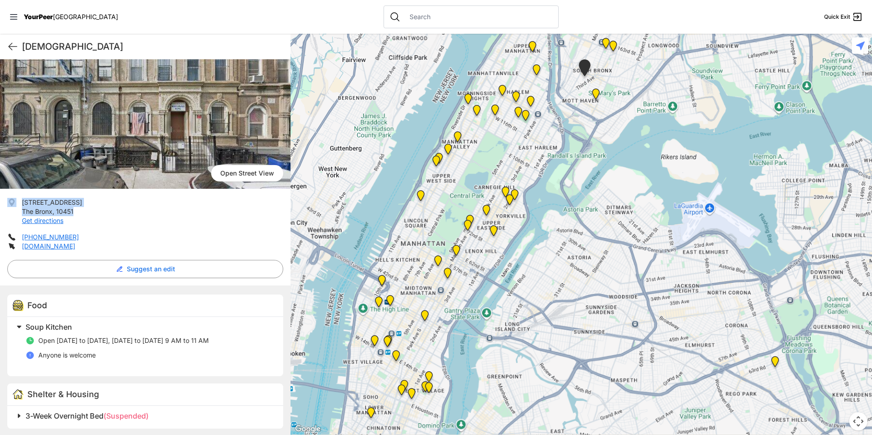
drag, startPoint x: 500, startPoint y: 267, endPoint x: 532, endPoint y: 155, distance: 116.3
click at [532, 155] on div at bounding box center [582, 235] width 582 height 402
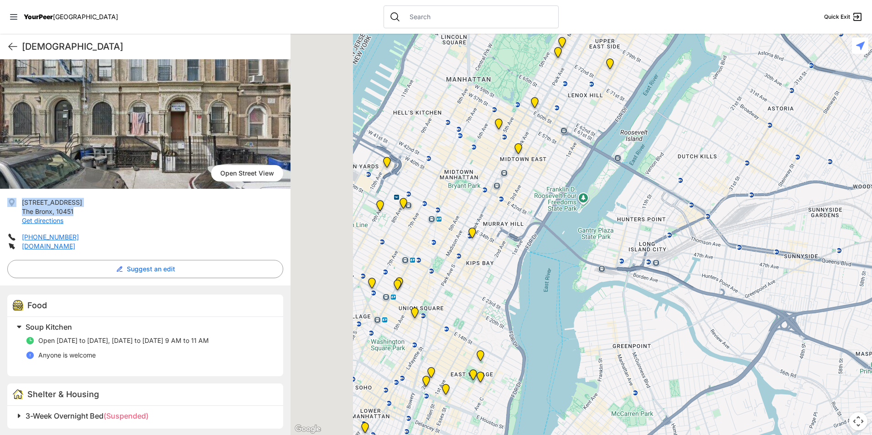
drag, startPoint x: 467, startPoint y: 292, endPoint x: 522, endPoint y: 295, distance: 54.8
click at [553, 350] on div at bounding box center [582, 235] width 582 height 402
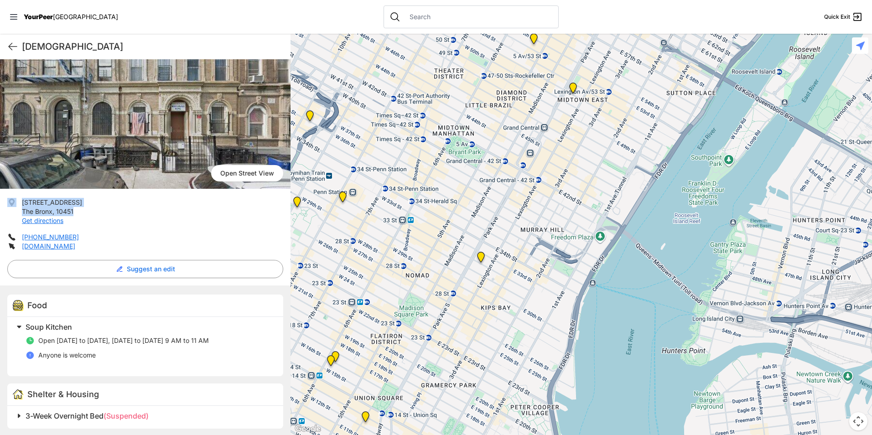
drag, startPoint x: 502, startPoint y: 306, endPoint x: 563, endPoint y: 198, distance: 123.2
click at [563, 198] on div at bounding box center [582, 235] width 582 height 402
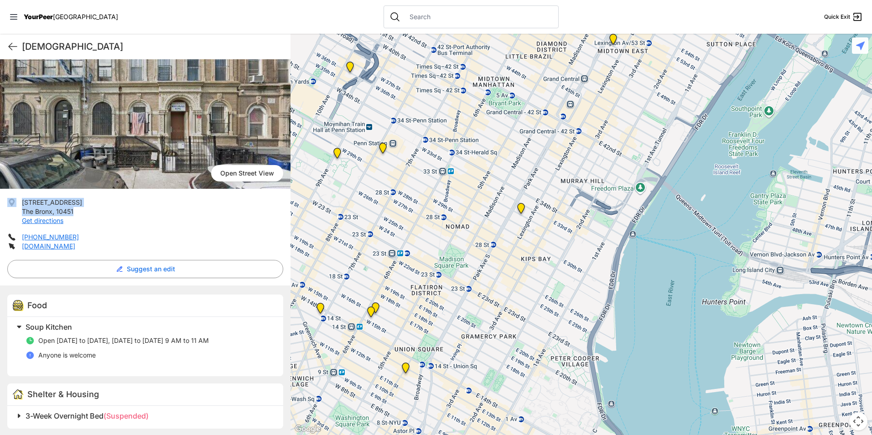
click at [518, 208] on img "Mainchance Adult Drop-in Center" at bounding box center [521, 210] width 19 height 22
click at [519, 209] on img "Mainchance Adult Drop-in Center" at bounding box center [521, 210] width 19 height 22
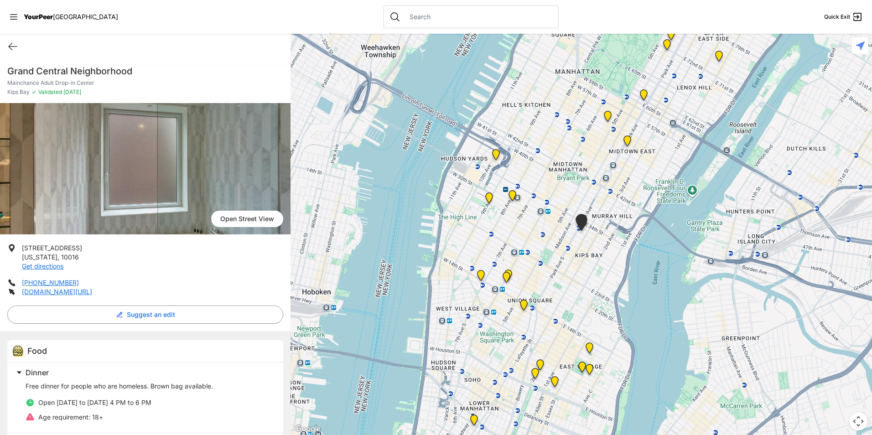
click at [114, 68] on h1 "Grand Central Neighborhood" at bounding box center [145, 71] width 276 height 13
drag, startPoint x: 114, startPoint y: 68, endPoint x: 88, endPoint y: 84, distance: 30.3
click at [88, 84] on p "Mainchance Adult Drop-in Center" at bounding box center [145, 82] width 276 height 7
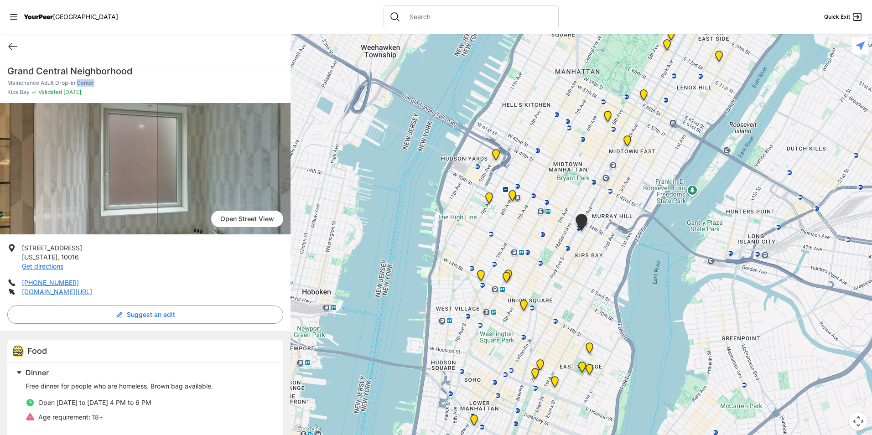
click at [88, 84] on p "Mainchance Adult Drop-in Center" at bounding box center [145, 82] width 276 height 7
drag, startPoint x: 88, startPoint y: 259, endPoint x: 21, endPoint y: 245, distance: 68.5
click at [21, 245] on li "[STREET_ADDRESS][US_STATE] Get directions" at bounding box center [145, 257] width 276 height 27
drag, startPoint x: 21, startPoint y: 245, endPoint x: 29, endPoint y: 250, distance: 9.4
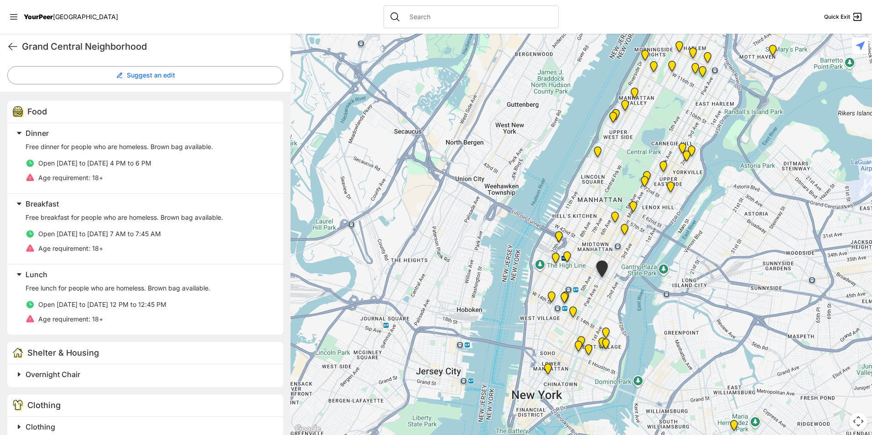
scroll to position [183, 0]
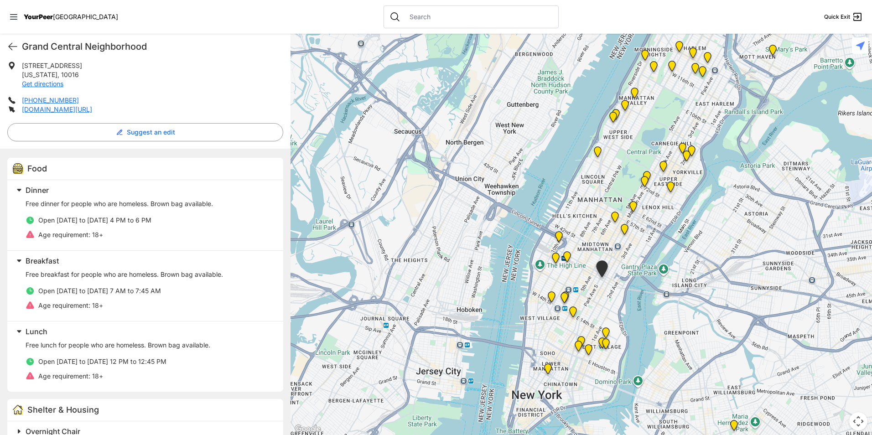
click at [43, 156] on div "Food Dinner Free dinner for people who are homeless. Brown bag available. Open …" at bounding box center [145, 403] width 291 height 509
click at [38, 177] on div "Food" at bounding box center [145, 169] width 276 height 22
drag, startPoint x: 28, startPoint y: 179, endPoint x: 27, endPoint y: 188, distance: 8.7
click at [28, 180] on div "Food" at bounding box center [145, 169] width 276 height 22
click at [26, 189] on span "Dinner" at bounding box center [37, 190] width 23 height 9
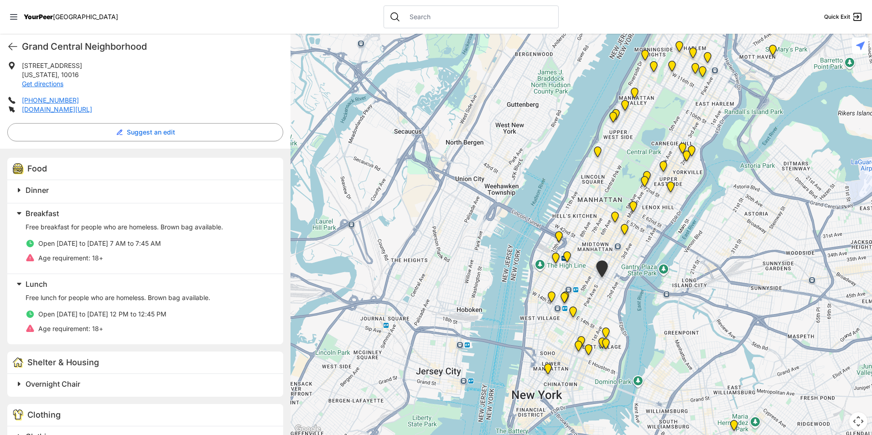
click at [30, 210] on span "Breakfast" at bounding box center [42, 213] width 33 height 9
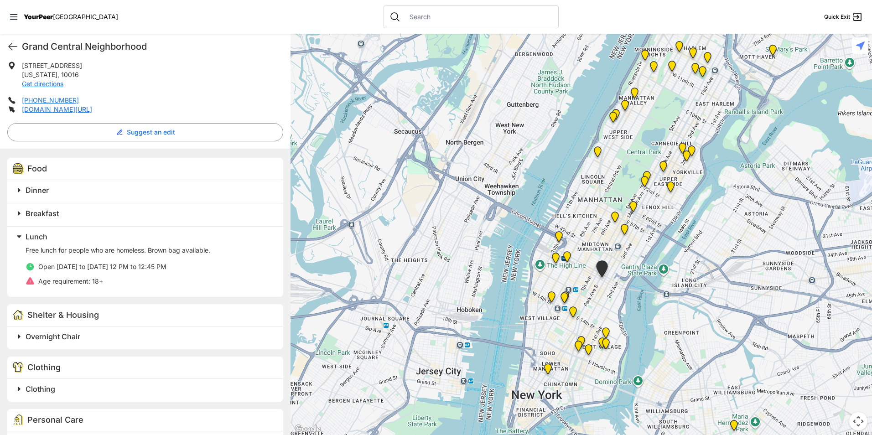
drag, startPoint x: 46, startPoint y: 229, endPoint x: 43, endPoint y: 237, distance: 8.1
click at [46, 230] on div "Lunch Free lunch for people who are homeless. Brown bag available. Open [DATE] …" at bounding box center [145, 261] width 276 height 71
click at [43, 239] on span "Lunch" at bounding box center [37, 236] width 22 height 9
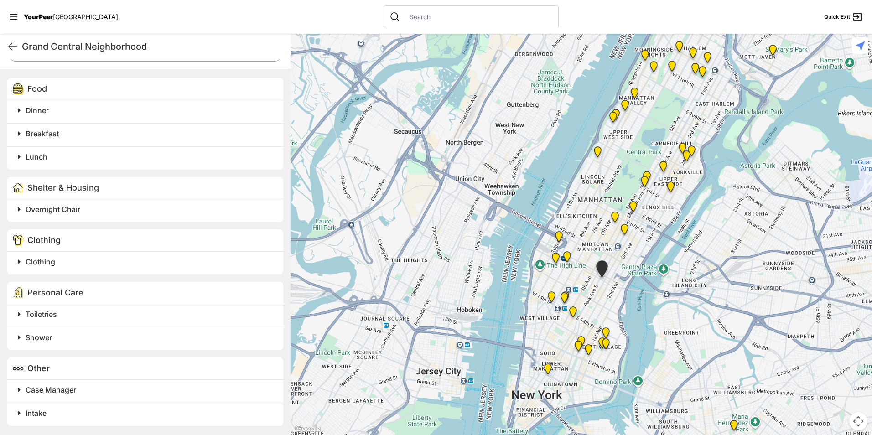
click at [59, 257] on h2 "Clothing" at bounding box center [149, 261] width 247 height 11
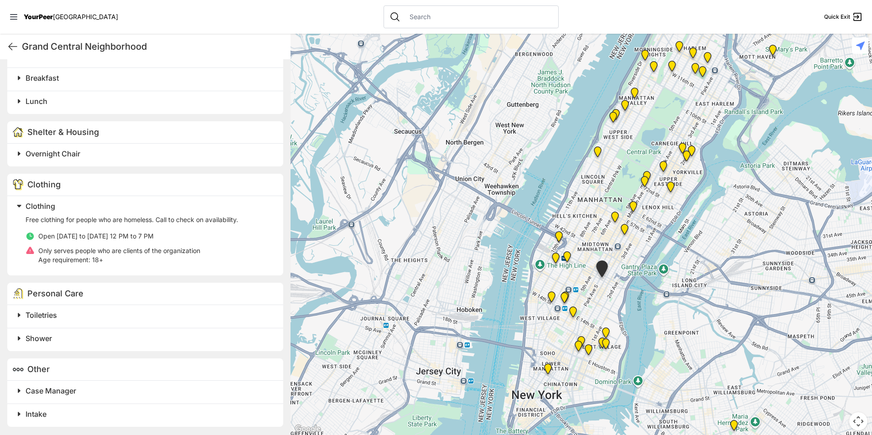
scroll to position [319, 0]
click at [112, 319] on h2 "Toiletries" at bounding box center [149, 314] width 247 height 11
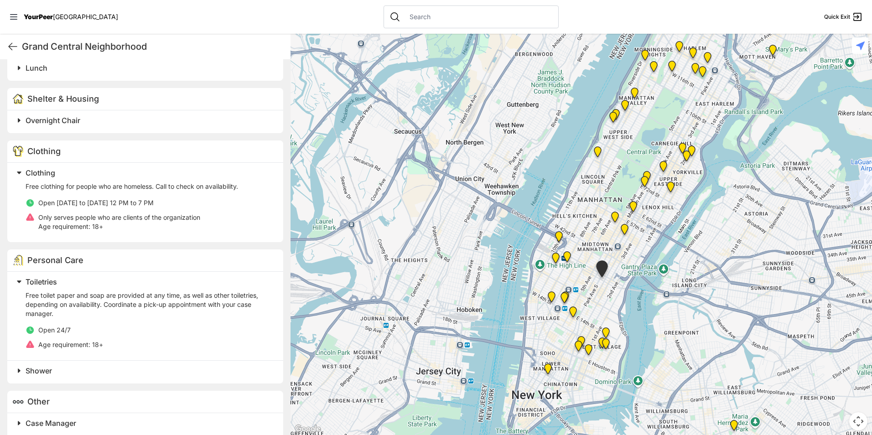
scroll to position [385, 0]
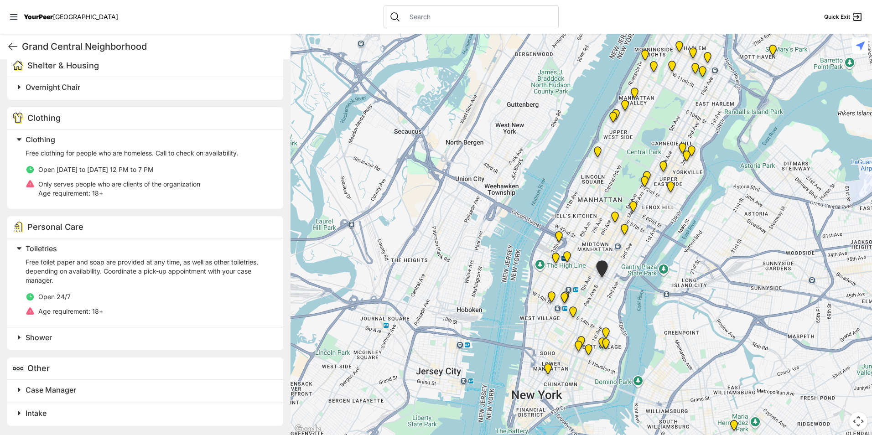
click at [48, 246] on span "Toiletries" at bounding box center [41, 248] width 31 height 9
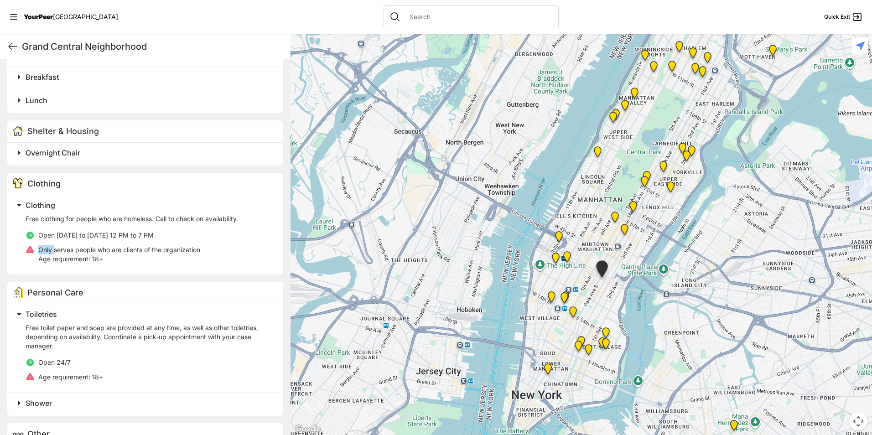
click at [48, 246] on span "Only serves people who are clients of the organization" at bounding box center [119, 250] width 162 height 8
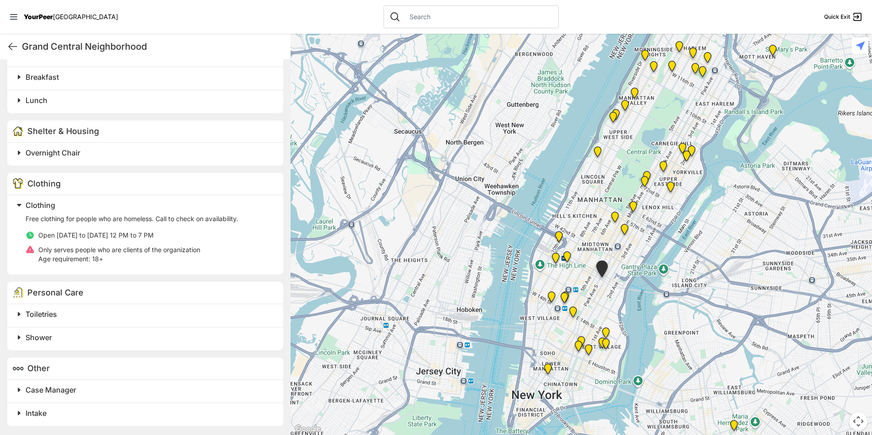
drag, startPoint x: 48, startPoint y: 246, endPoint x: 64, endPoint y: 275, distance: 32.7
click at [64, 275] on div "Food Dinner Breakfast Lunch Shelter & Housing Overnight Chair Clothing Clothing…" at bounding box center [145, 223] width 291 height 423
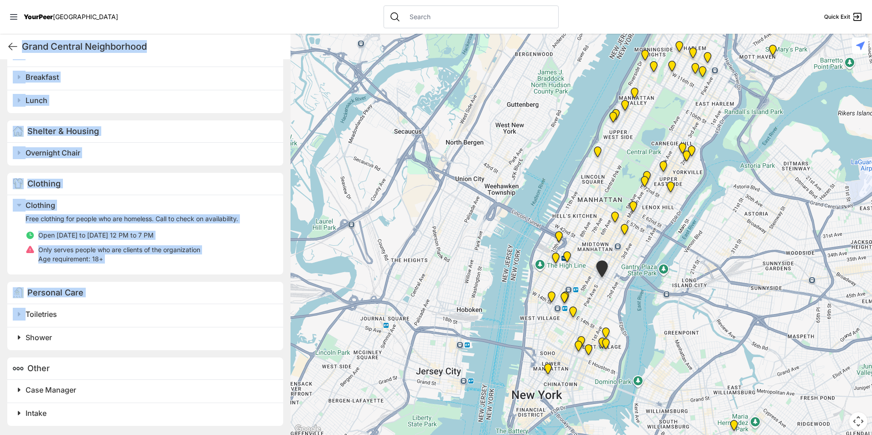
drag, startPoint x: 0, startPoint y: 313, endPoint x: 4, endPoint y: 315, distance: 5.1
click at [2, 315] on div "Food Dinner Breakfast Lunch Shelter & Housing Overnight Chair Clothing Clothing…" at bounding box center [145, 223] width 291 height 423
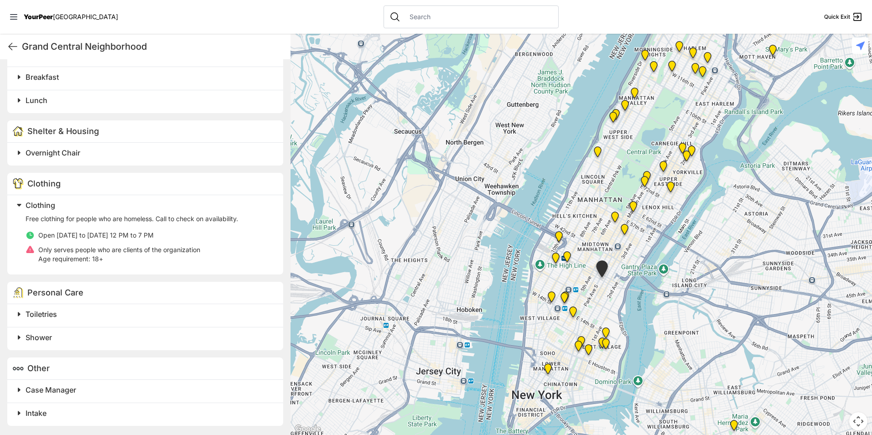
click at [68, 311] on h2 "Toiletries" at bounding box center [149, 314] width 247 height 11
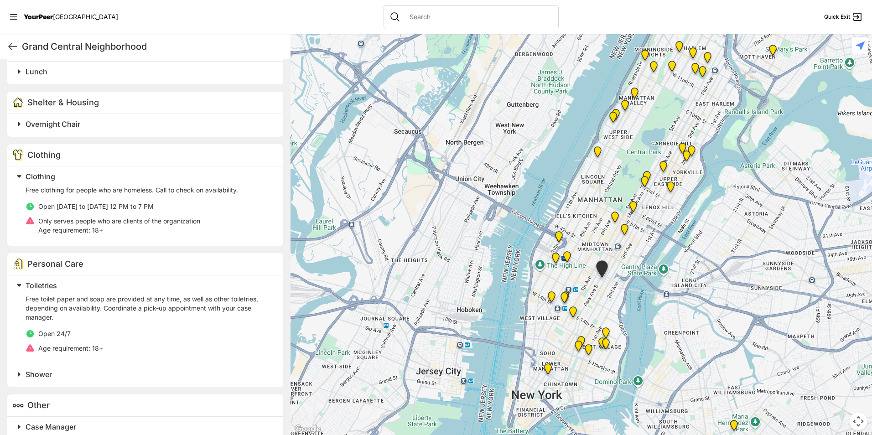
scroll to position [385, 0]
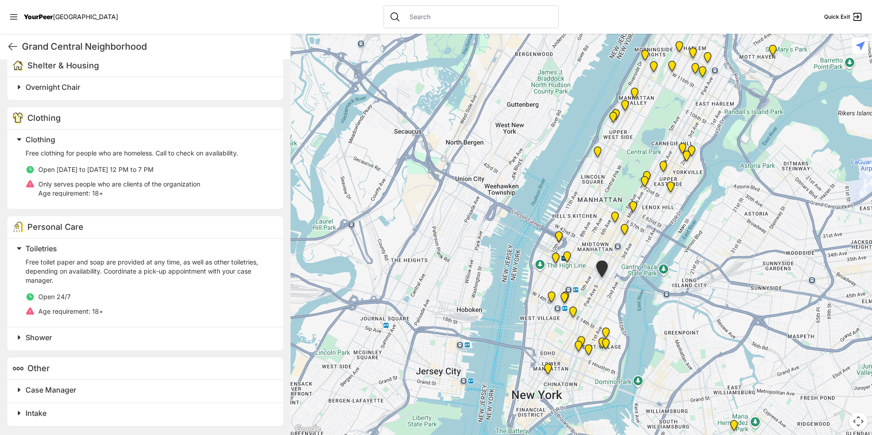
click at [157, 386] on h2 "Case Manager" at bounding box center [149, 390] width 247 height 11
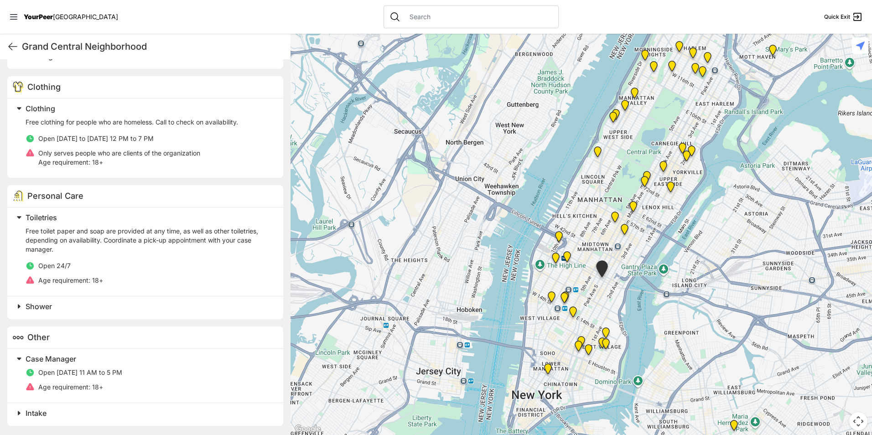
click at [107, 412] on h2 "Intake" at bounding box center [149, 413] width 247 height 11
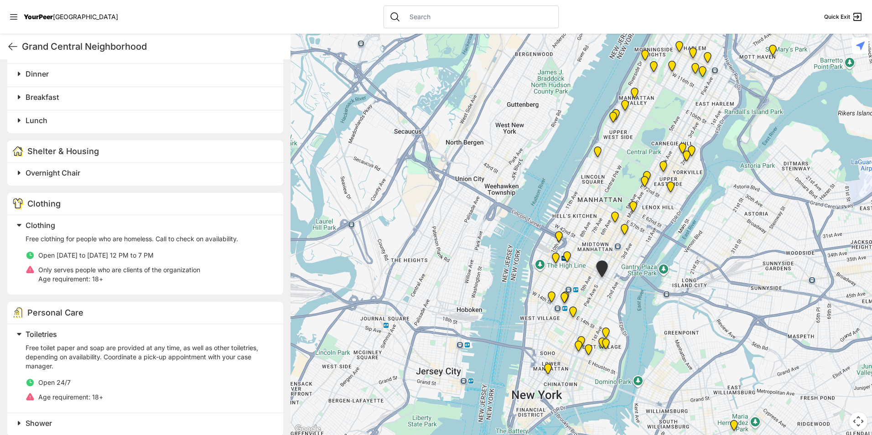
scroll to position [481, 0]
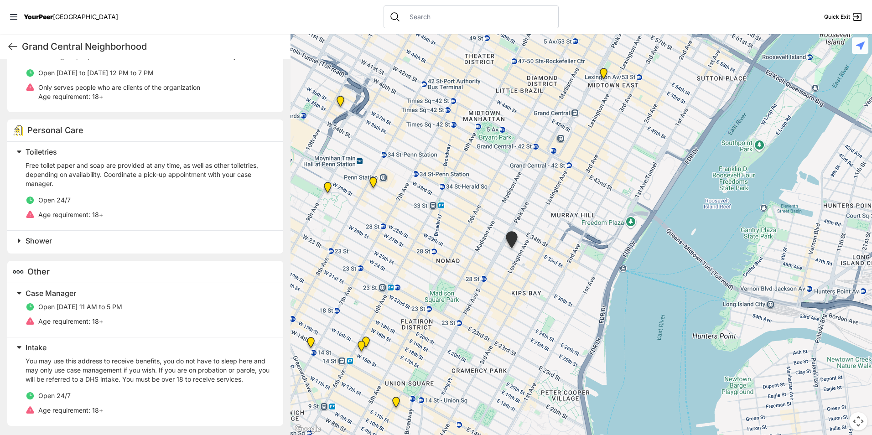
click at [367, 185] on img "Antonio Olivieri Drop-in Center" at bounding box center [373, 184] width 19 height 22
click at [372, 180] on img "Antonio Olivieri Drop-in Center" at bounding box center [373, 184] width 19 height 22
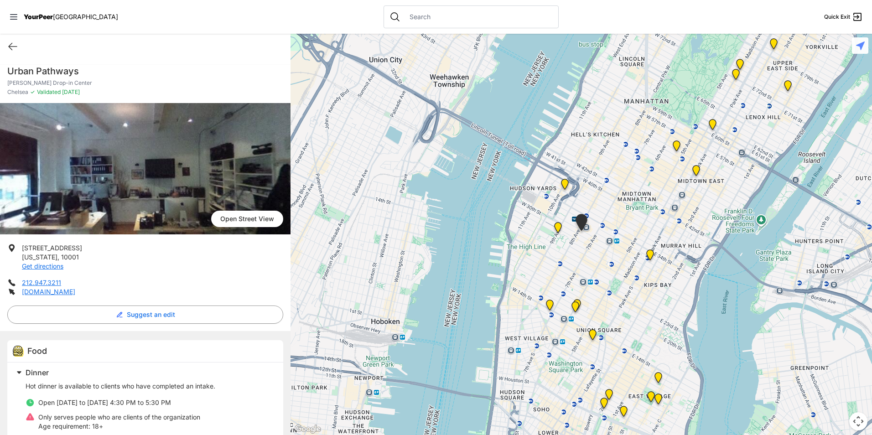
click at [59, 82] on p "[PERSON_NAME] Drop-in Center" at bounding box center [145, 82] width 276 height 7
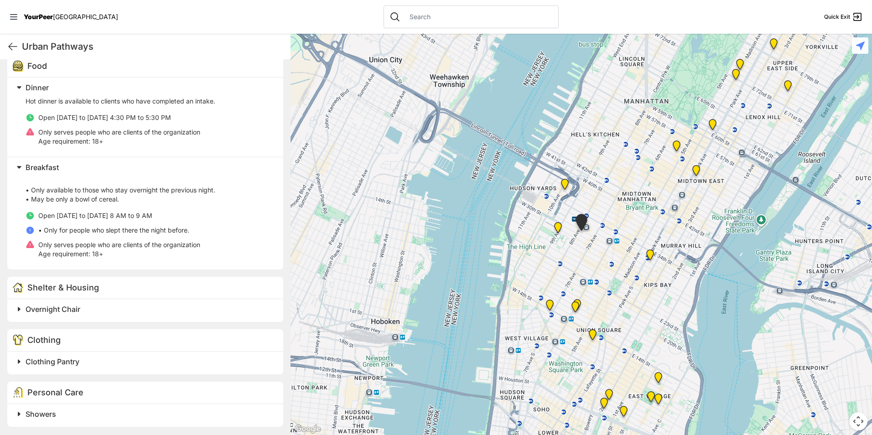
scroll to position [286, 0]
drag, startPoint x: 102, startPoint y: 360, endPoint x: 107, endPoint y: 356, distance: 6.5
click at [102, 360] on h2 "Clothing Pantry" at bounding box center [149, 360] width 247 height 11
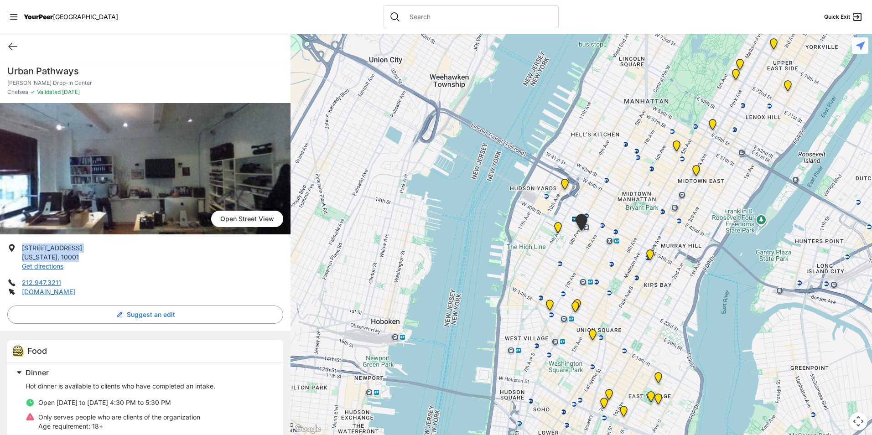
drag, startPoint x: 77, startPoint y: 253, endPoint x: 22, endPoint y: 243, distance: 56.2
click at [22, 243] on div "[GEOGRAPHIC_DATA] [STREET_ADDRESS][US_STATE] Get directions 212.947.3211 [DOMAI…" at bounding box center [145, 440] width 291 height 675
click at [556, 228] on img "Chelsea" at bounding box center [558, 230] width 19 height 22
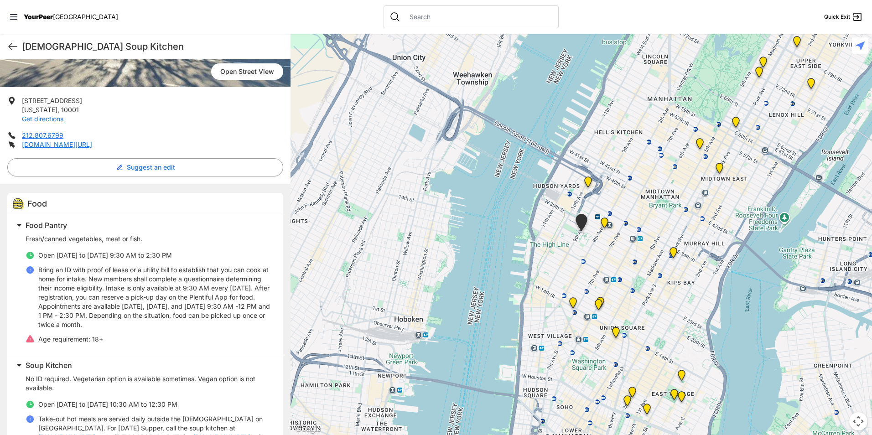
scroll to position [183, 0]
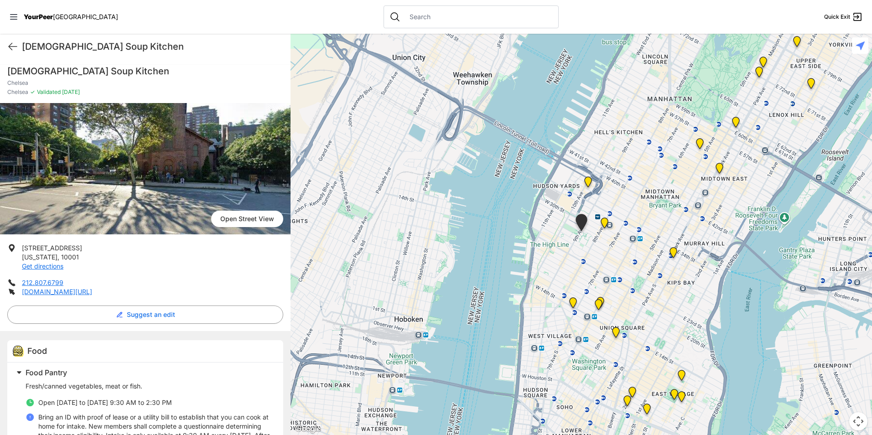
scroll to position [183, 0]
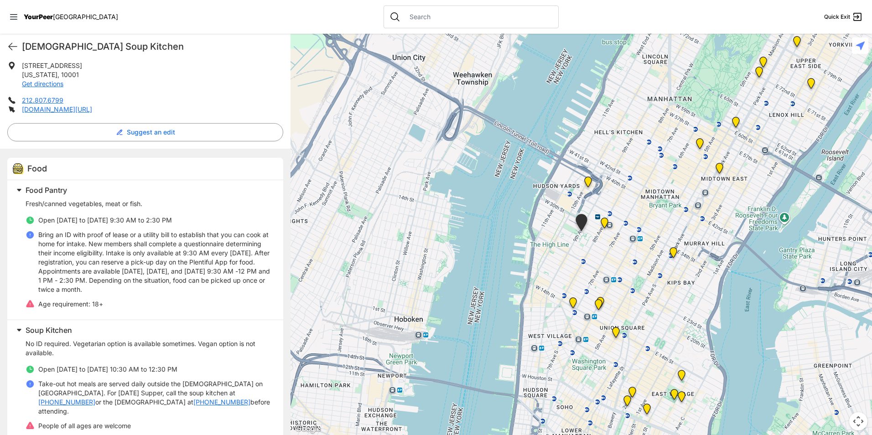
click at [62, 191] on span "Food Pantry" at bounding box center [47, 190] width 42 height 9
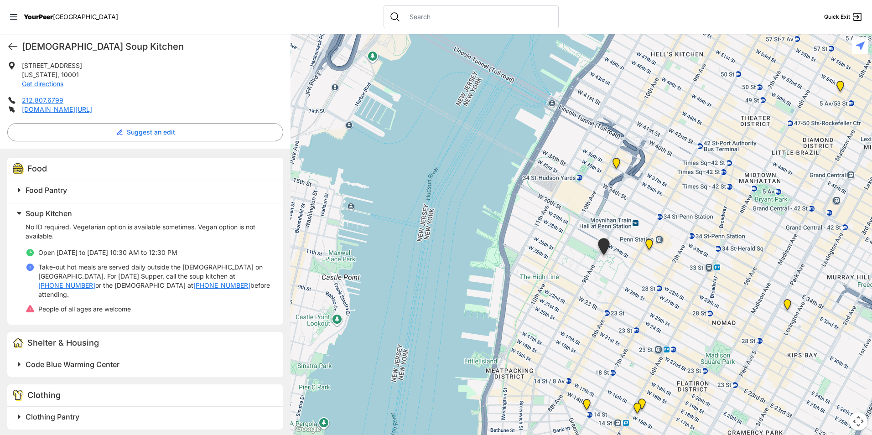
click at [85, 43] on h1 "[DEMOGRAPHIC_DATA] Soup Kitchen" at bounding box center [152, 46] width 261 height 13
copy div "[DEMOGRAPHIC_DATA] Soup Kitchen Quick Exit Anonymous Client [DATE] thanks for g…"
drag, startPoint x: 183, startPoint y: 246, endPoint x: 57, endPoint y: 255, distance: 126.2
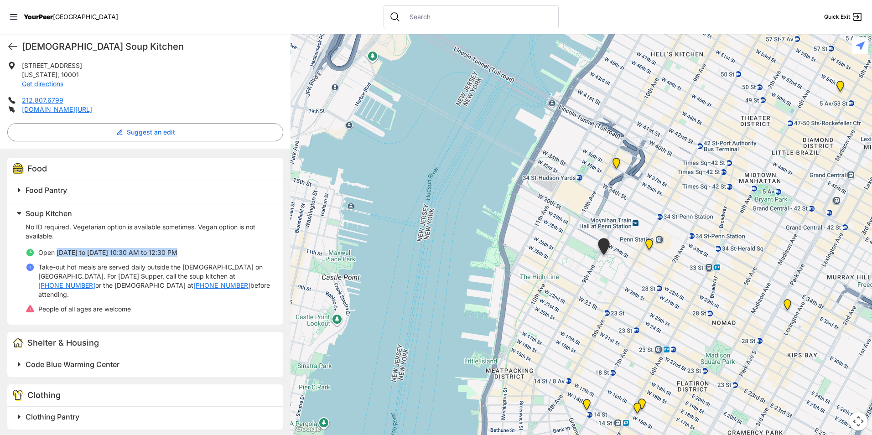
click at [57, 255] on div "No ID required. Vegetarian option is available sometimes. Vegan option is not a…" at bounding box center [149, 268] width 247 height 91
copy span "[DATE] to [DATE] 10:30 AM to 12:30 PM"
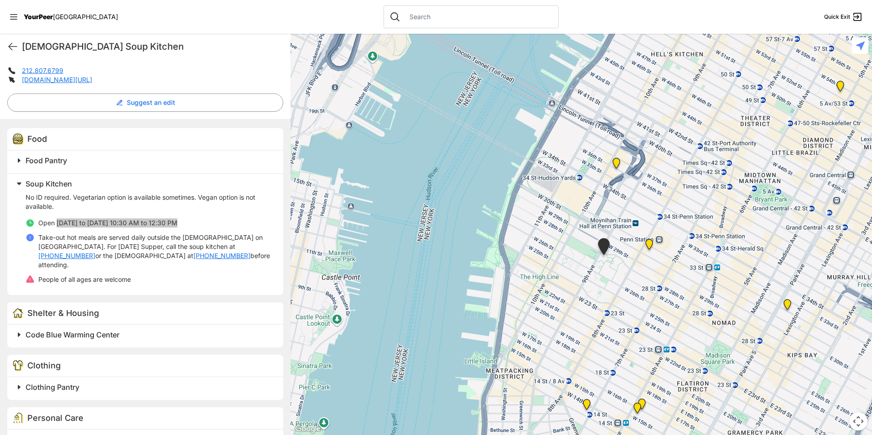
scroll to position [228, 0]
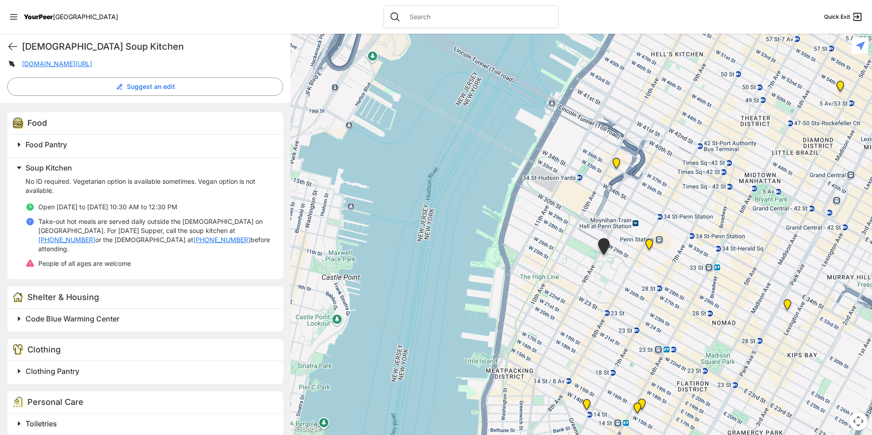
click at [101, 371] on div "Clothing Pantry" at bounding box center [145, 372] width 276 height 23
click at [104, 366] on h2 "Clothing Pantry" at bounding box center [149, 371] width 247 height 11
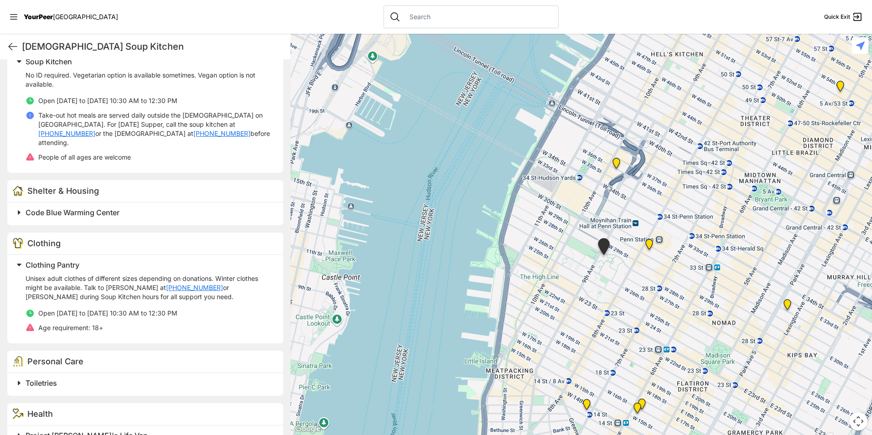
scroll to position [411, 0]
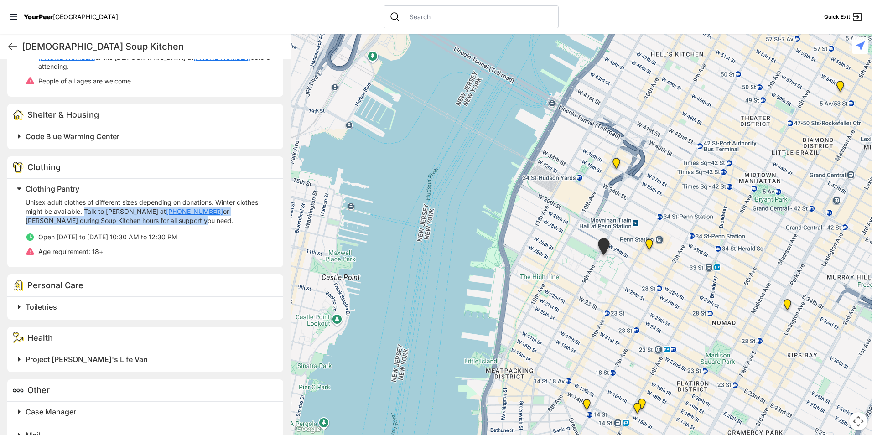
drag, startPoint x: 92, startPoint y: 204, endPoint x: 117, endPoint y: 213, distance: 26.7
click at [117, 213] on p "Unisex adult clothes of different sizes depending on donations. Winter clothes …" at bounding box center [149, 211] width 247 height 27
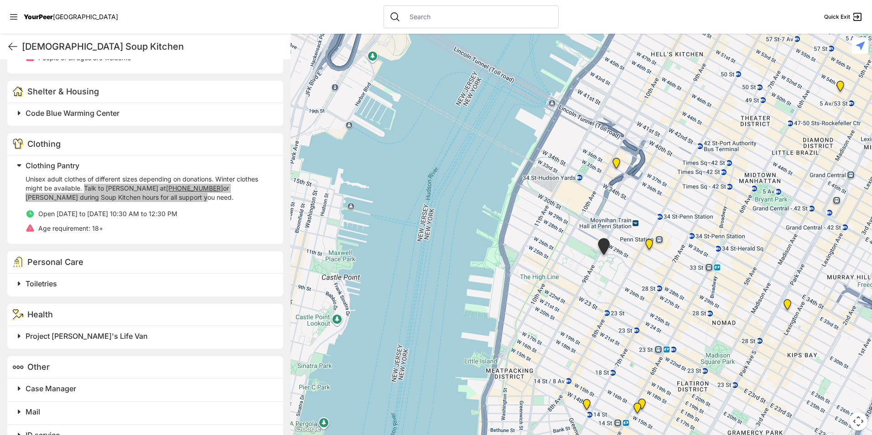
scroll to position [447, 0]
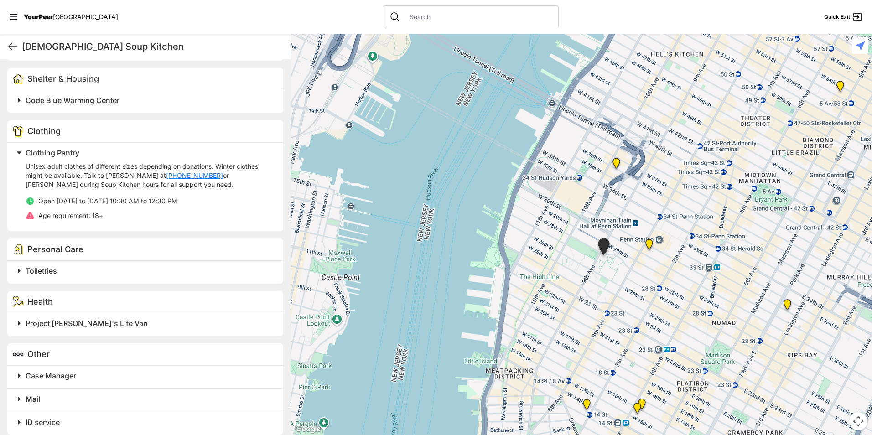
click at [78, 266] on h2 "Toiletries" at bounding box center [149, 271] width 247 height 11
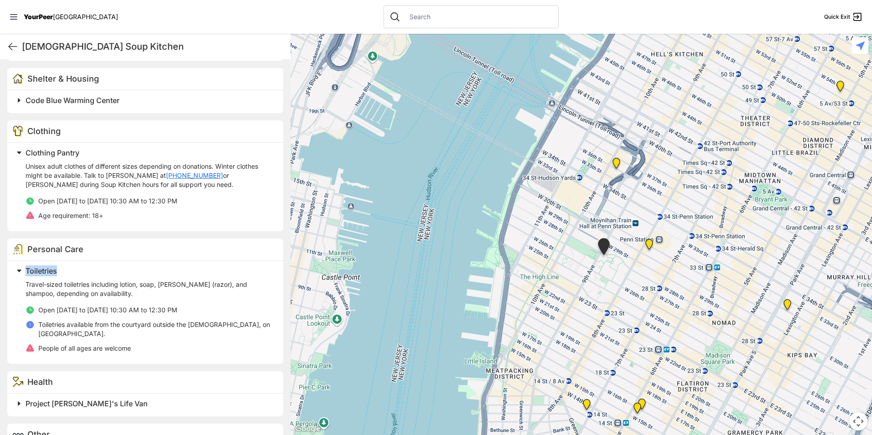
drag, startPoint x: 59, startPoint y: 261, endPoint x: 26, endPoint y: 262, distance: 33.8
click at [26, 266] on h2 "Toiletries" at bounding box center [149, 271] width 247 height 11
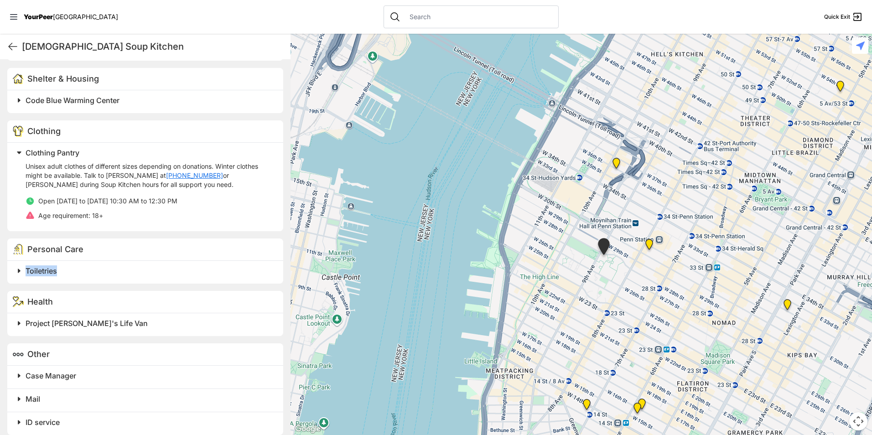
drag, startPoint x: 26, startPoint y: 263, endPoint x: 33, endPoint y: 266, distance: 7.0
click at [45, 268] on div "Toiletries" at bounding box center [145, 272] width 276 height 23
click at [66, 266] on h2 "Toiletries" at bounding box center [149, 271] width 247 height 11
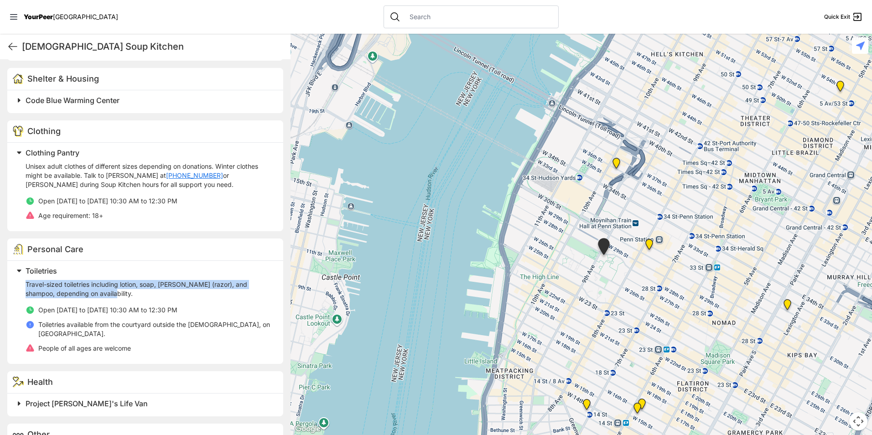
drag, startPoint x: 25, startPoint y: 273, endPoint x: 104, endPoint y: 286, distance: 80.3
click at [104, 286] on div "Toiletries Travel-sized toiletries including lotion, soap, shaver (razor), and …" at bounding box center [143, 311] width 260 height 92
drag, startPoint x: 104, startPoint y: 286, endPoint x: 90, endPoint y: 285, distance: 13.7
copy p "Travel-sized toiletries including lotion, soap, shaver (razor), and shampoo, de…"
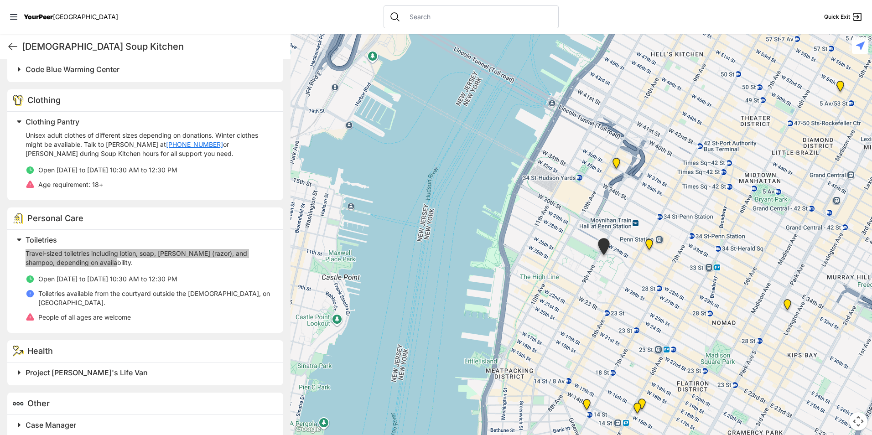
scroll to position [518, 0]
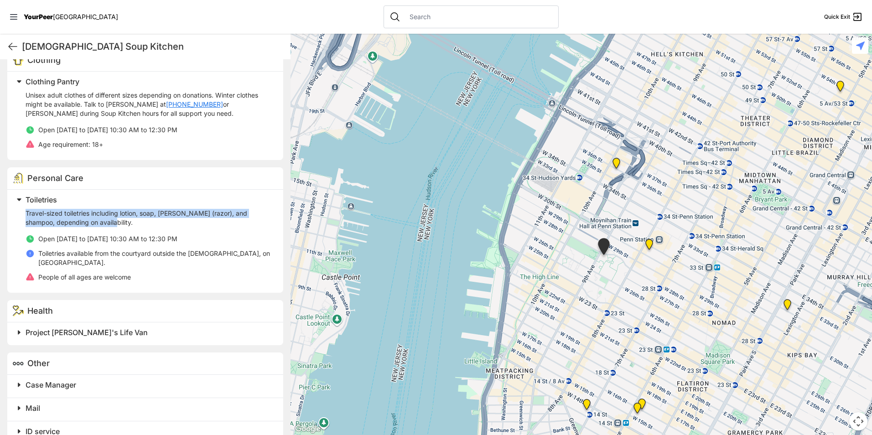
click at [142, 326] on span at bounding box center [133, 332] width 241 height 13
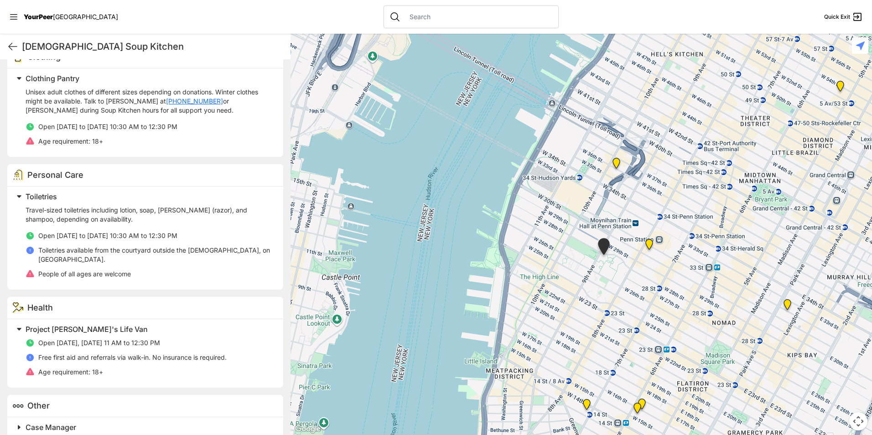
scroll to position [472, 0]
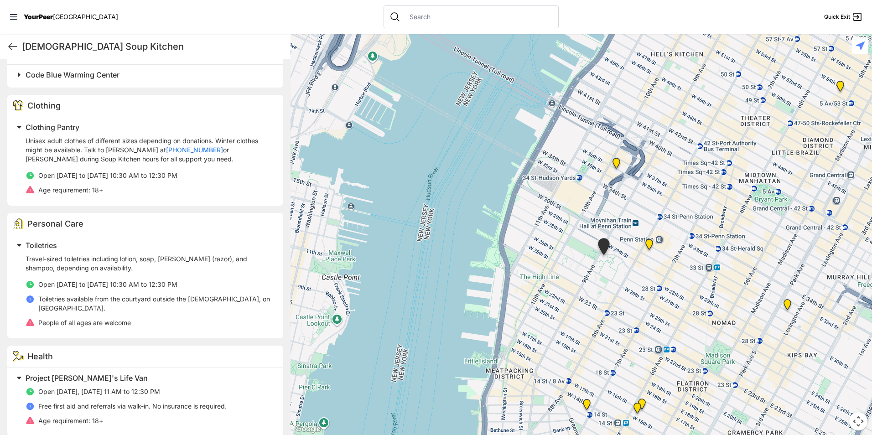
drag, startPoint x: 740, startPoint y: 280, endPoint x: 720, endPoint y: 277, distance: 20.7
click at [720, 277] on div at bounding box center [582, 235] width 582 height 402
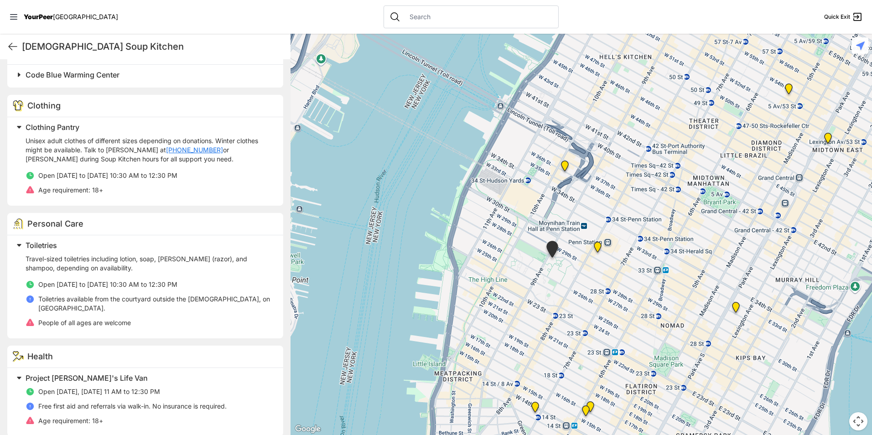
click at [597, 250] on img "Antonio Olivieri Drop-in Center" at bounding box center [598, 249] width 19 height 22
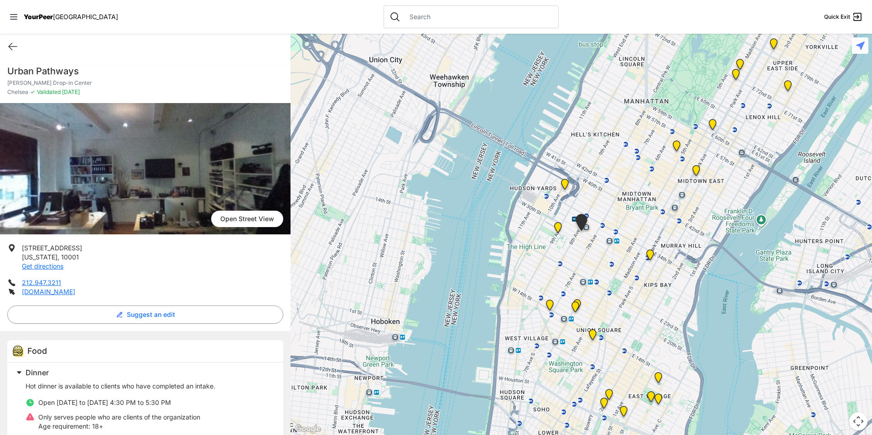
click at [560, 181] on img "Sylvia's Place" at bounding box center [565, 186] width 19 height 22
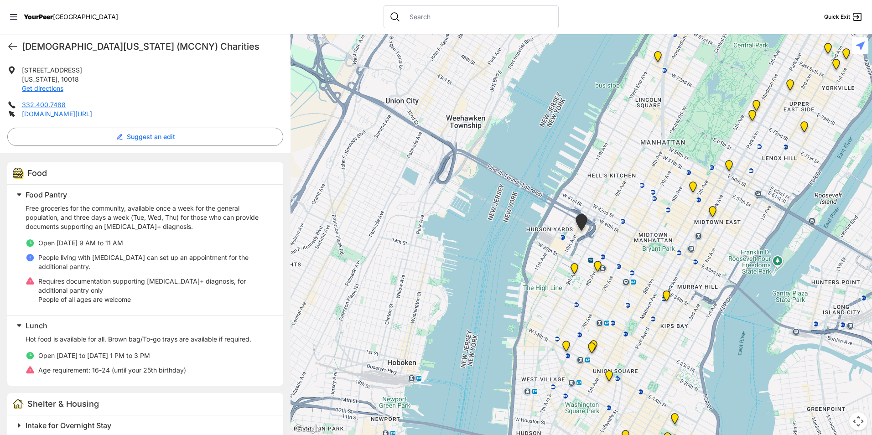
scroll to position [183, 0]
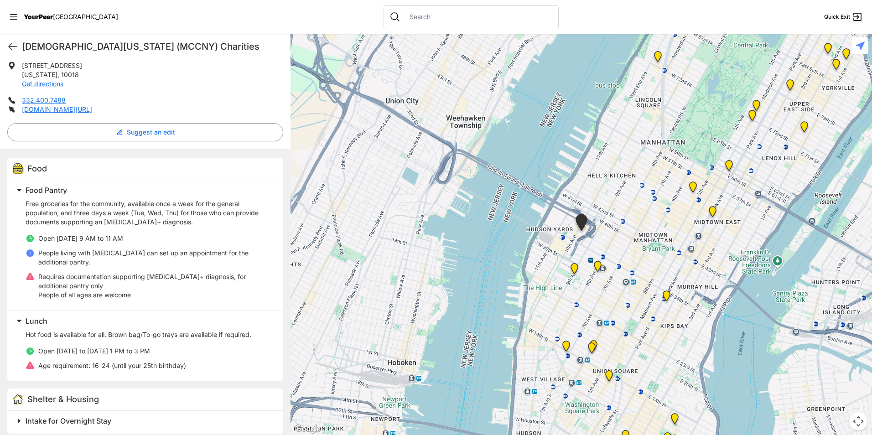
click at [69, 196] on h2 "Food Pantry" at bounding box center [149, 190] width 247 height 11
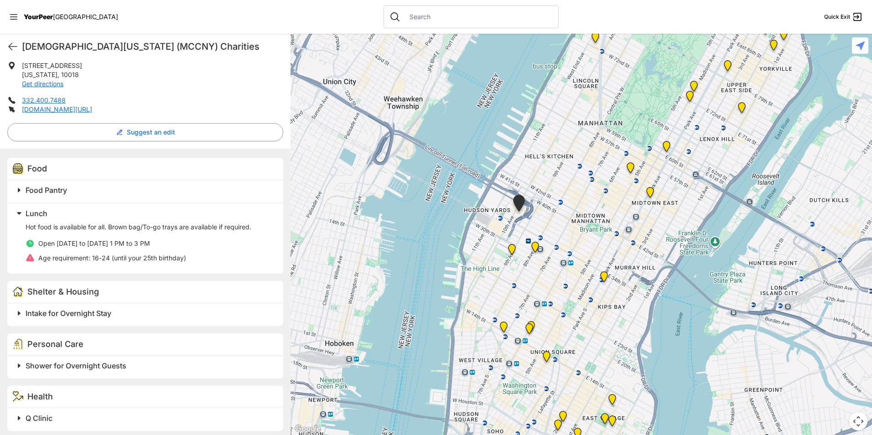
drag, startPoint x: 638, startPoint y: 363, endPoint x: 597, endPoint y: 350, distance: 43.7
click at [597, 350] on div at bounding box center [582, 235] width 582 height 402
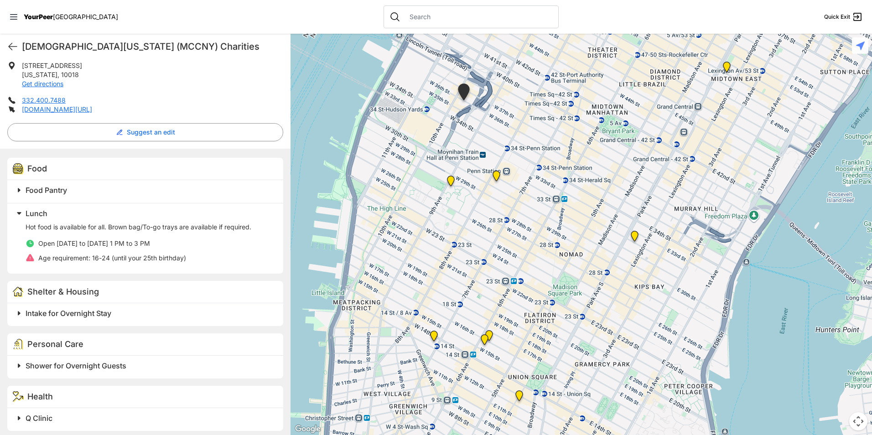
click at [723, 62] on img "St. Bartholomew's Community Ministry" at bounding box center [727, 69] width 19 height 22
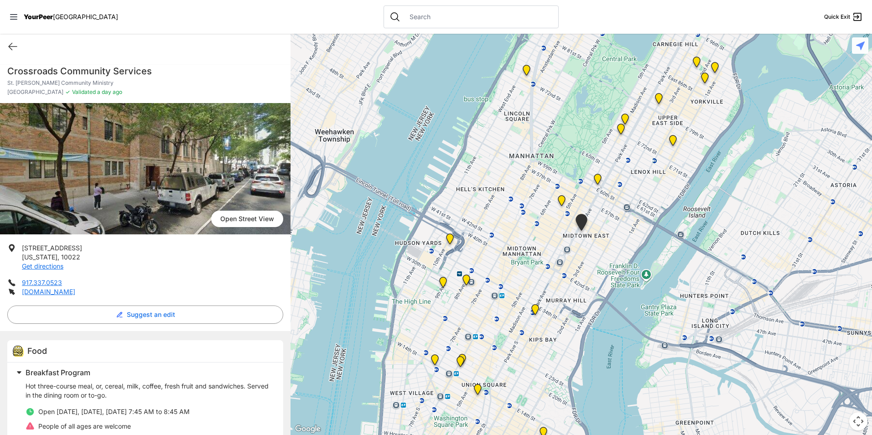
click at [118, 66] on h1 "Crossroads Community Services" at bounding box center [145, 71] width 276 height 13
click at [119, 64] on div "Crossroads Community Services St. Bartholomew's Community Ministry Midtown East…" at bounding box center [145, 374] width 291 height 630
click at [119, 66] on h1 "Crossroads Community Services" at bounding box center [145, 71] width 276 height 13
click at [119, 70] on h1 "Crossroads Community Services" at bounding box center [145, 71] width 276 height 13
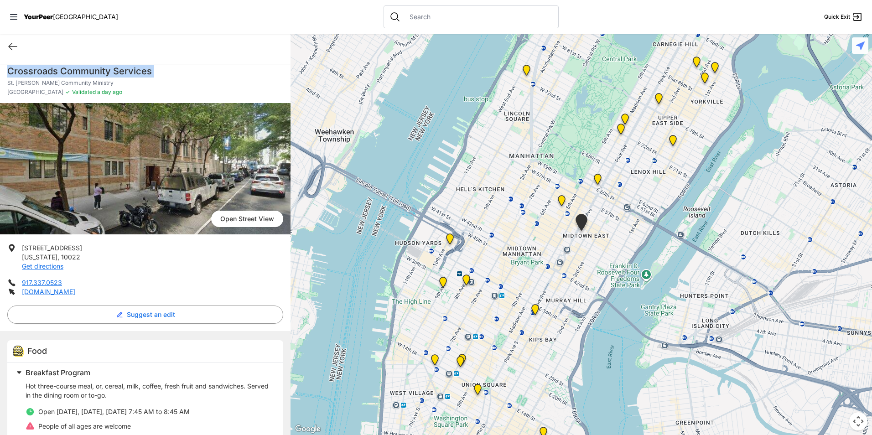
click at [119, 70] on h1 "Crossroads Community Services" at bounding box center [145, 71] width 276 height 13
drag, startPoint x: 73, startPoint y: 254, endPoint x: 21, endPoint y: 245, distance: 52.7
click at [21, 245] on li "108 E 51st St New York , 10022 Get directions" at bounding box center [145, 257] width 276 height 27
drag, startPoint x: 21, startPoint y: 245, endPoint x: 25, endPoint y: 250, distance: 6.5
copy p "108 E 51st St New York , 10022"
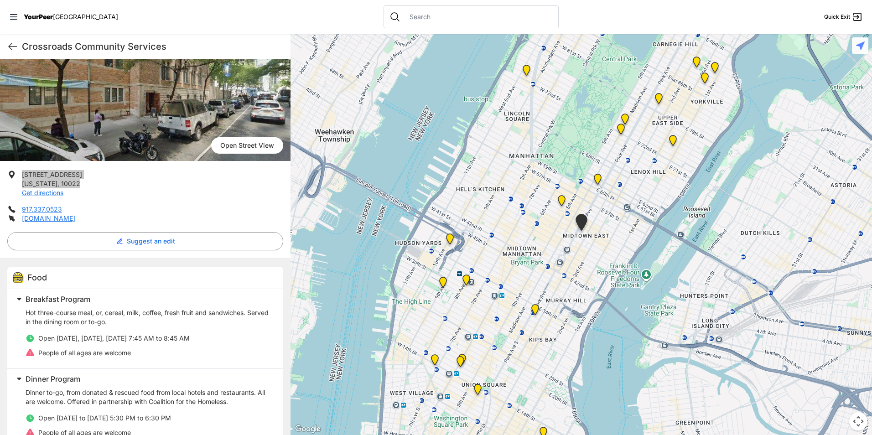
scroll to position [91, 0]
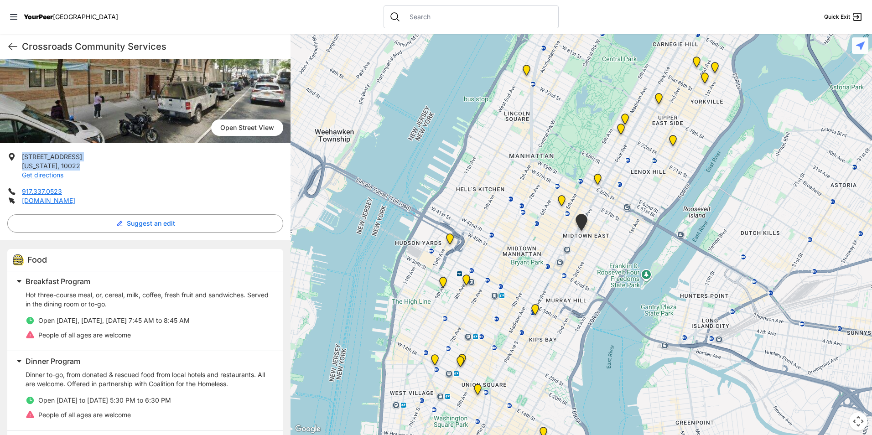
click at [443, 283] on img "Chelsea" at bounding box center [443, 284] width 19 height 22
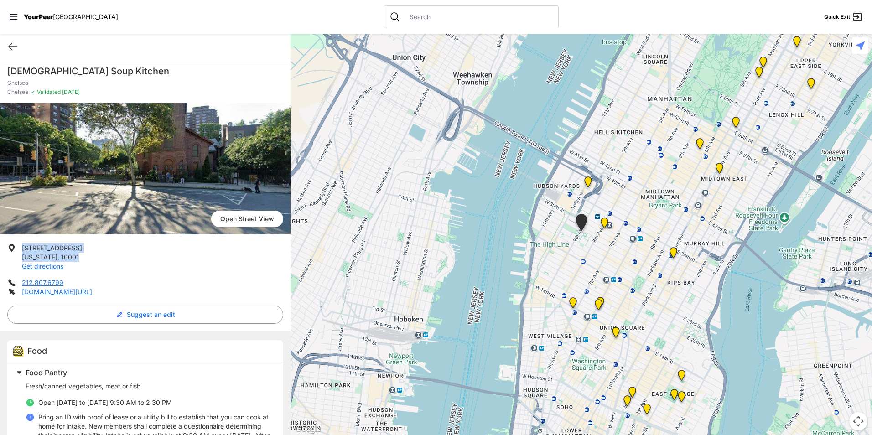
drag, startPoint x: 79, startPoint y: 256, endPoint x: 24, endPoint y: 248, distance: 55.8
click at [22, 247] on li "296 9th Ave New York , 10001 Get directions" at bounding box center [145, 257] width 276 height 27
copy p "296 9th Ave New York , 10001"
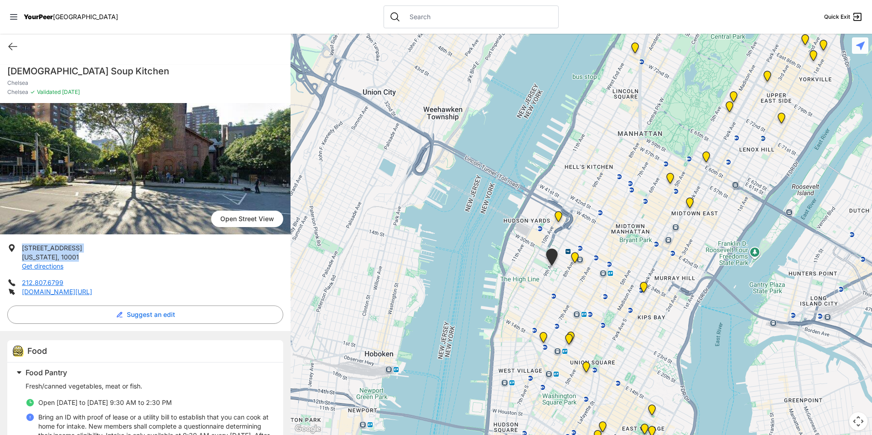
drag, startPoint x: 671, startPoint y: 192, endPoint x: 642, endPoint y: 227, distance: 46.0
click at [642, 227] on div at bounding box center [582, 235] width 582 height 402
click at [689, 203] on img "St. Bartholomew's Community Ministry" at bounding box center [689, 206] width 19 height 22
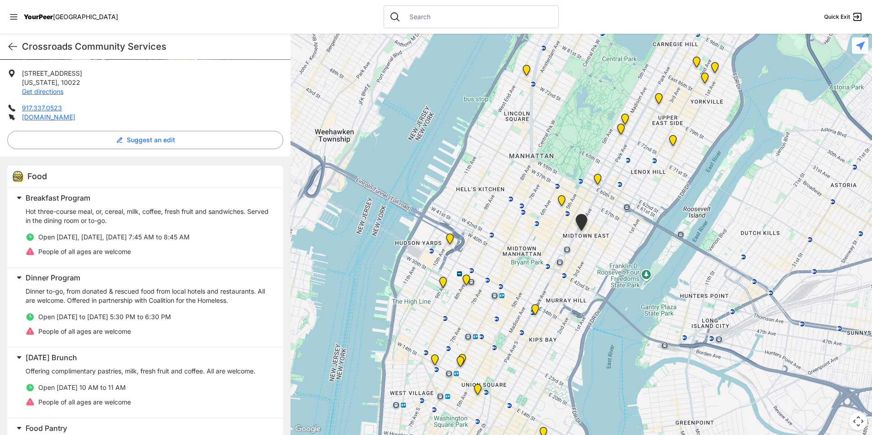
scroll to position [183, 0]
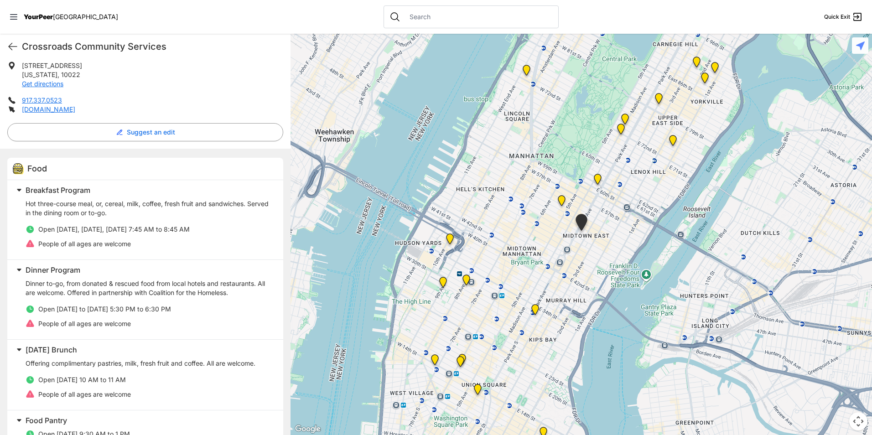
click at [58, 157] on div "Food Breakfast Program Hot three-course meal, or, cereal, milk, coffee, fresh f…" at bounding box center [145, 328] width 291 height 358
click at [26, 174] on div "Food" at bounding box center [145, 169] width 276 height 22
drag, startPoint x: 18, startPoint y: 184, endPoint x: 20, endPoint y: 195, distance: 11.1
click at [19, 184] on span at bounding box center [133, 190] width 241 height 13
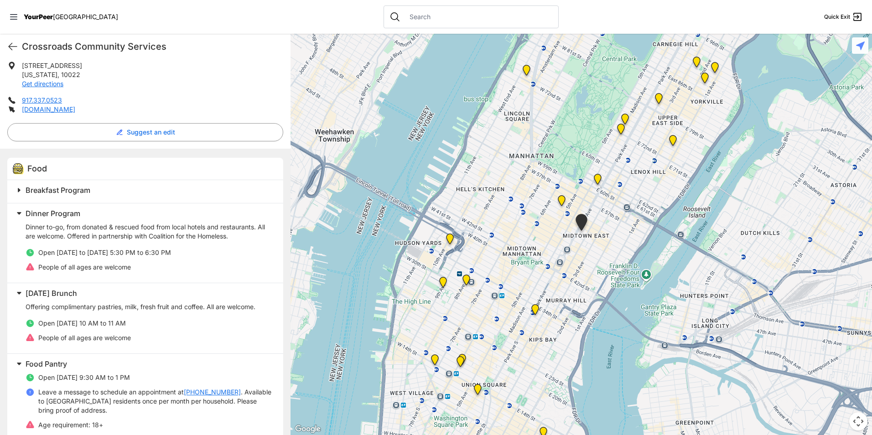
click at [65, 214] on span "Dinner Program" at bounding box center [53, 213] width 55 height 9
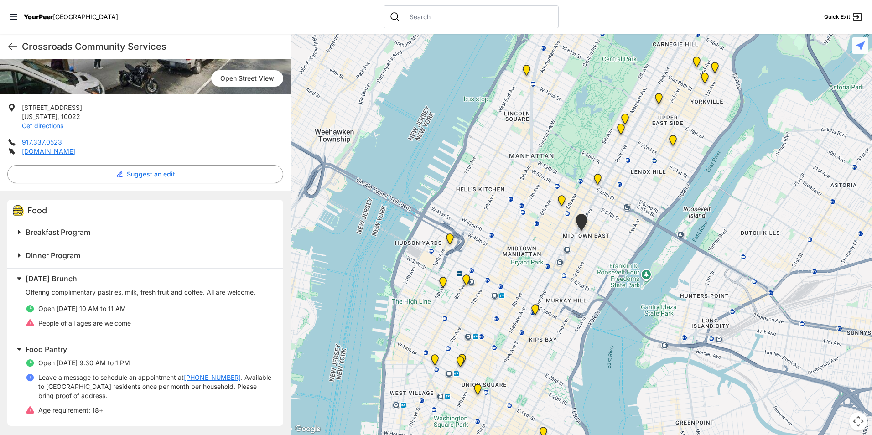
click at [38, 275] on div "Saturday Brunch Offering complimentary pastries, milk, fresh fruit and coffee. …" at bounding box center [145, 303] width 276 height 71
click at [38, 275] on span "[DATE] Brunch" at bounding box center [52, 278] width 52 height 9
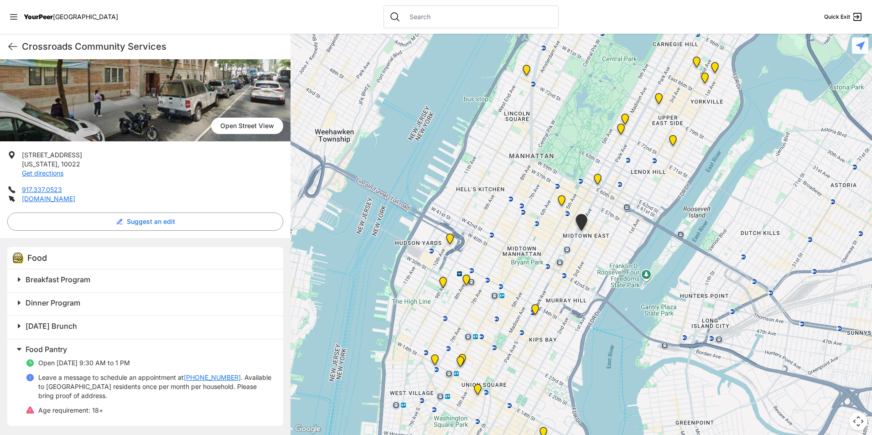
click at [46, 345] on span "Food Pantry" at bounding box center [47, 349] width 42 height 9
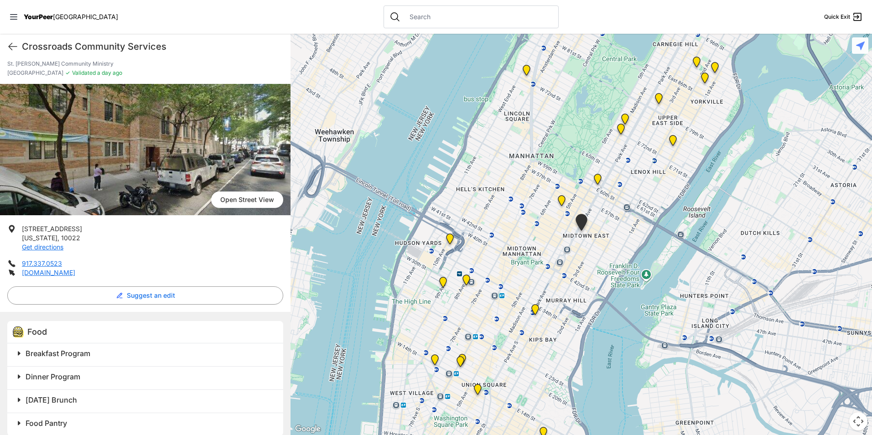
scroll to position [29, 0]
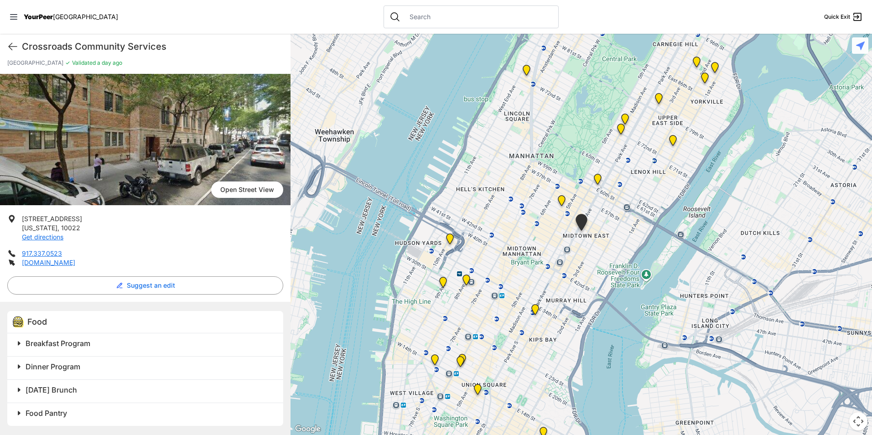
click at [559, 200] on img at bounding box center [562, 203] width 19 height 22
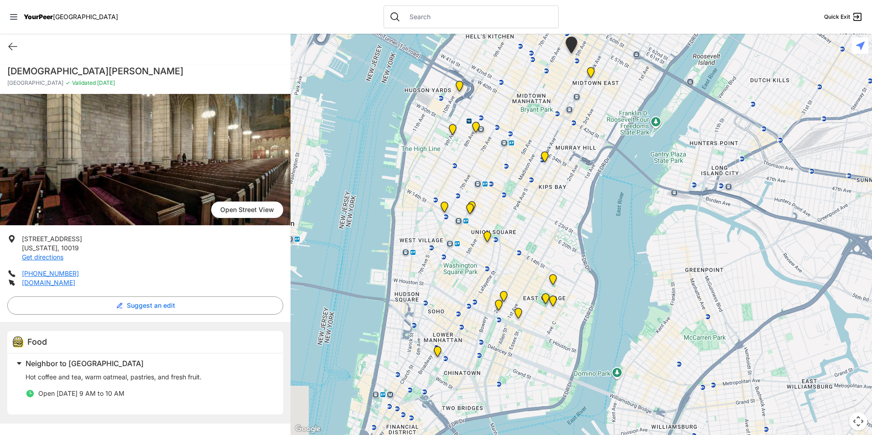
drag, startPoint x: 550, startPoint y: 374, endPoint x: 541, endPoint y: 188, distance: 185.9
click at [541, 189] on div at bounding box center [582, 235] width 582 height 402
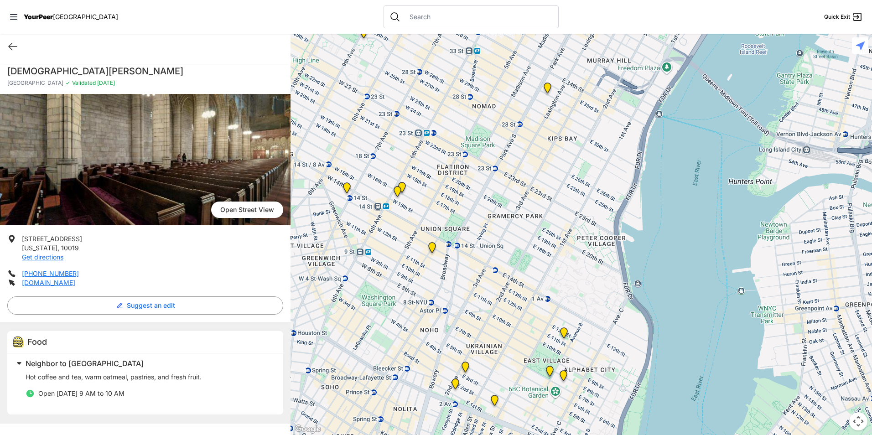
click at [429, 247] on img "Synagoge at Union Square" at bounding box center [432, 250] width 19 height 22
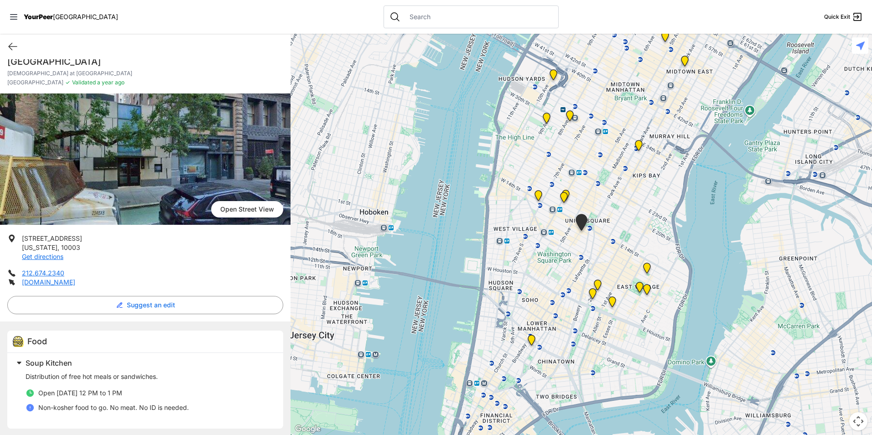
scroll to position [12, 0]
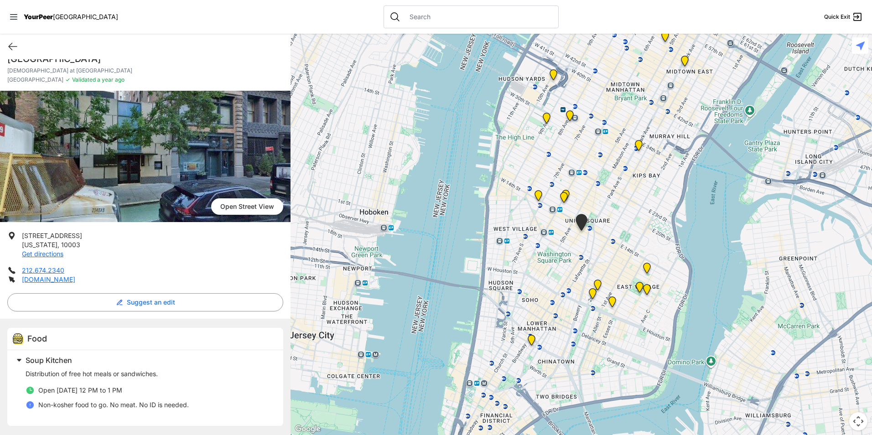
click at [563, 194] on img "Back of the Church" at bounding box center [564, 199] width 19 height 22
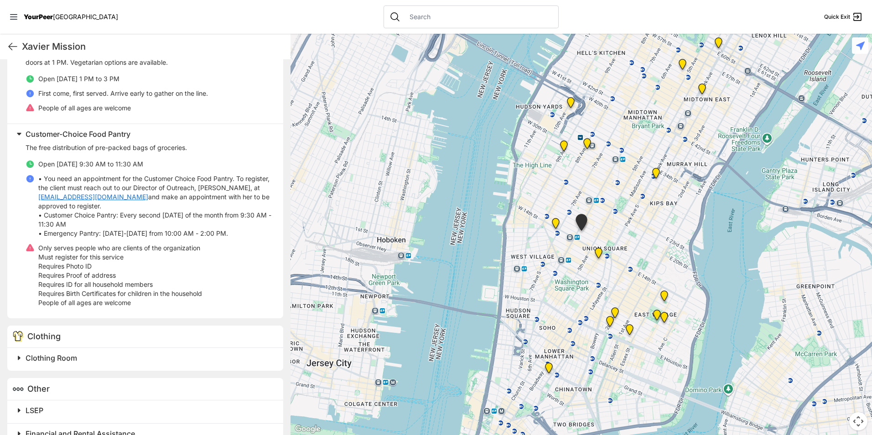
scroll to position [381, 0]
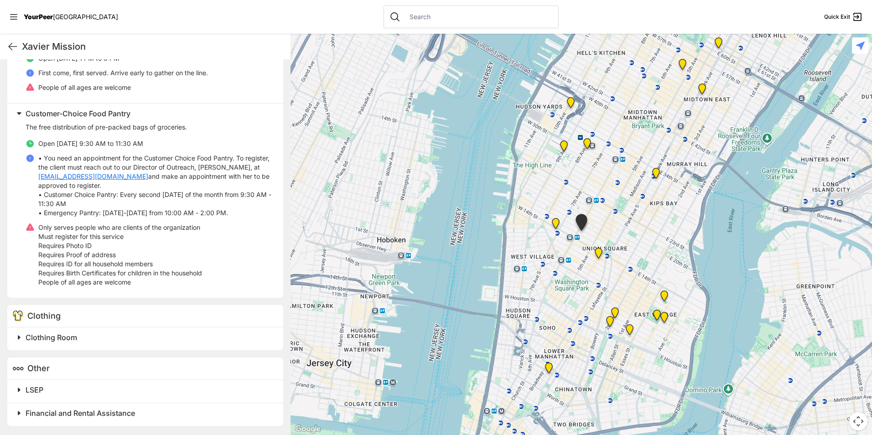
click at [557, 223] on img "Church of the Village" at bounding box center [556, 225] width 19 height 22
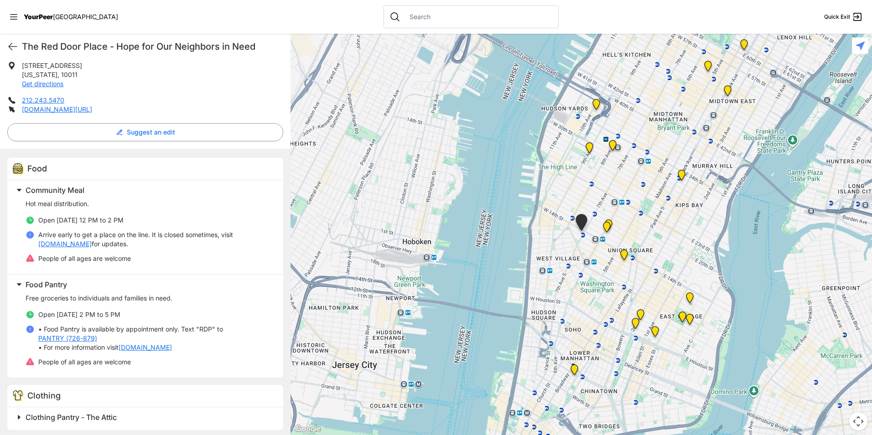
scroll to position [239, 0]
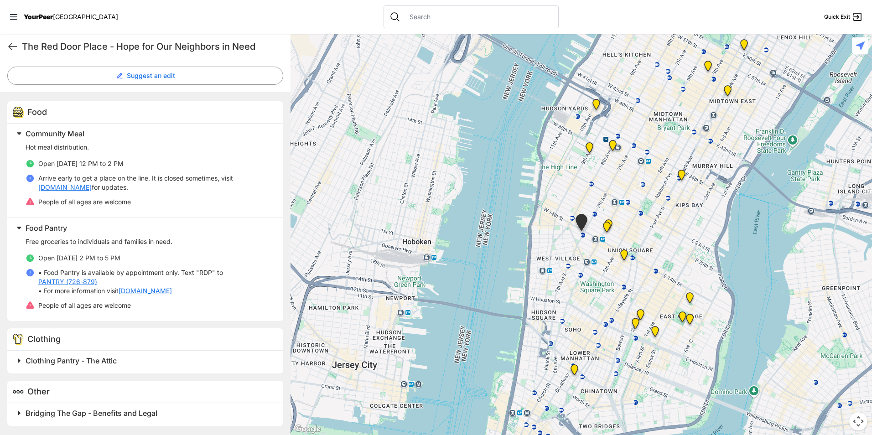
click at [154, 371] on div "Clothing Pantry - The Attic" at bounding box center [145, 362] width 276 height 23
click at [124, 357] on h2 "Clothing Pantry - The Attic" at bounding box center [149, 360] width 247 height 11
click at [606, 232] on img "Back of the Church" at bounding box center [607, 229] width 19 height 22
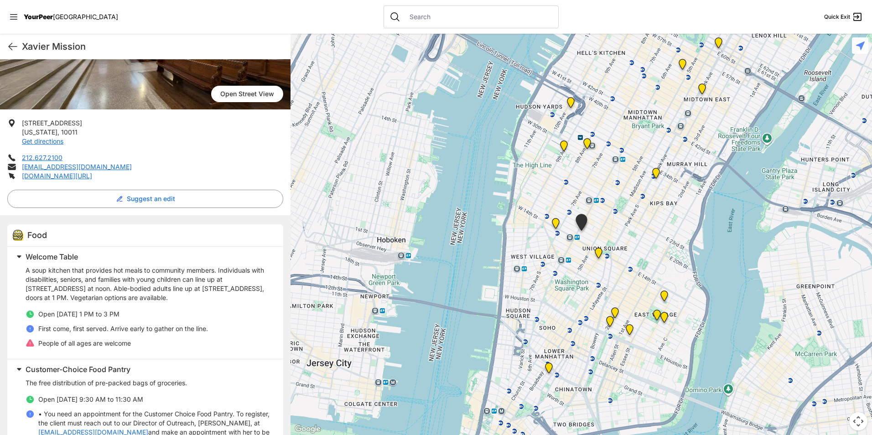
scroll to position [46, 0]
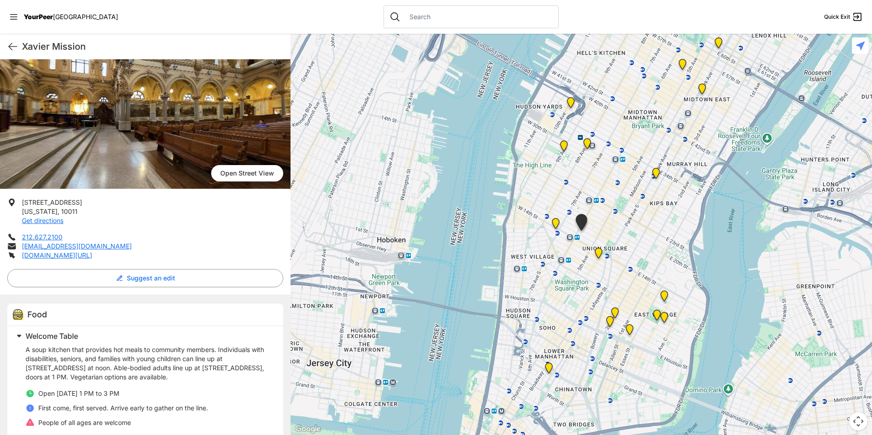
click at [83, 46] on h1 "Xavier Mission" at bounding box center [152, 46] width 261 height 13
click at [82, 46] on h1 "Xavier Mission" at bounding box center [152, 46] width 261 height 13
click at [82, 45] on h1 "Xavier Mission" at bounding box center [152, 46] width 261 height 13
copy div "Xavier Mission Quick Exit"
drag, startPoint x: 72, startPoint y: 210, endPoint x: 26, endPoint y: 203, distance: 46.2
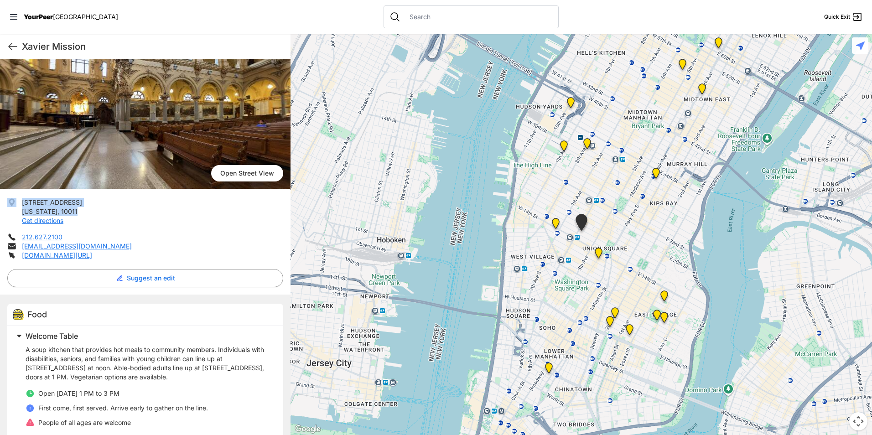
click at [20, 199] on li "55 W15th St New York , 10011 Get directions" at bounding box center [145, 211] width 276 height 27
copy p "55 W15th St New York , 10011"
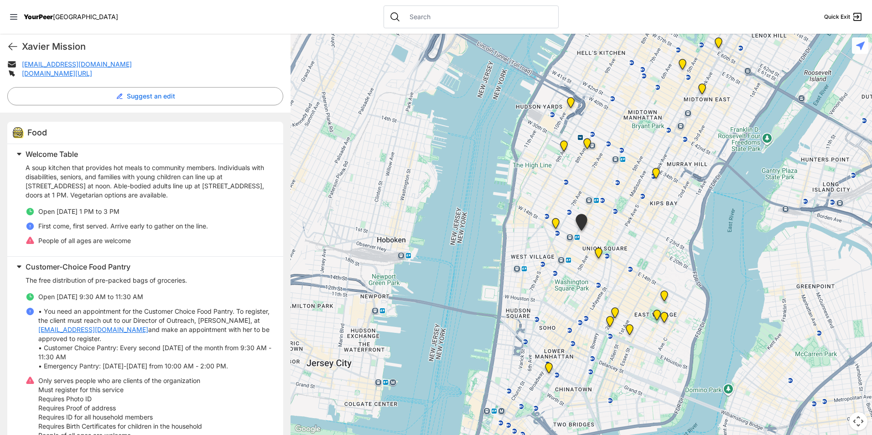
scroll to position [228, 0]
drag, startPoint x: 88, startPoint y: 212, endPoint x: 57, endPoint y: 214, distance: 30.7
click at [57, 214] on li "Open Sunday 1 PM to 3 PM" at bounding box center [149, 211] width 247 height 9
copy span "Sunday 1 PM to 3 PM"
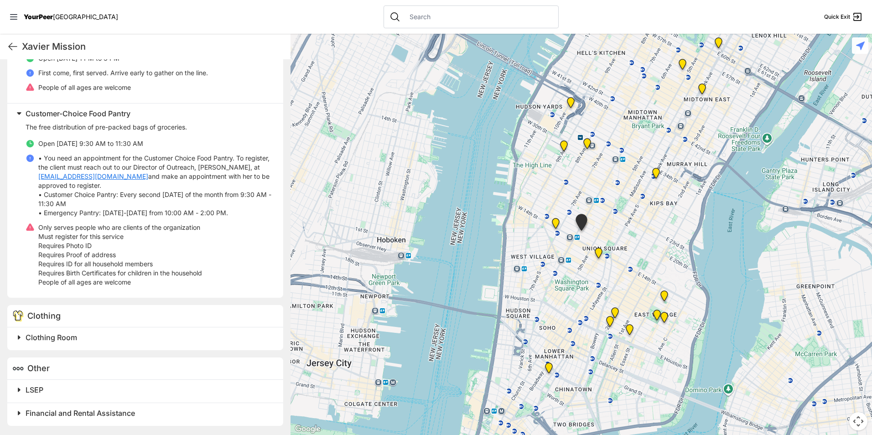
drag, startPoint x: 82, startPoint y: 335, endPoint x: 114, endPoint y: 326, distance: 33.5
click at [82, 335] on h2 "Clothing Room" at bounding box center [149, 337] width 247 height 11
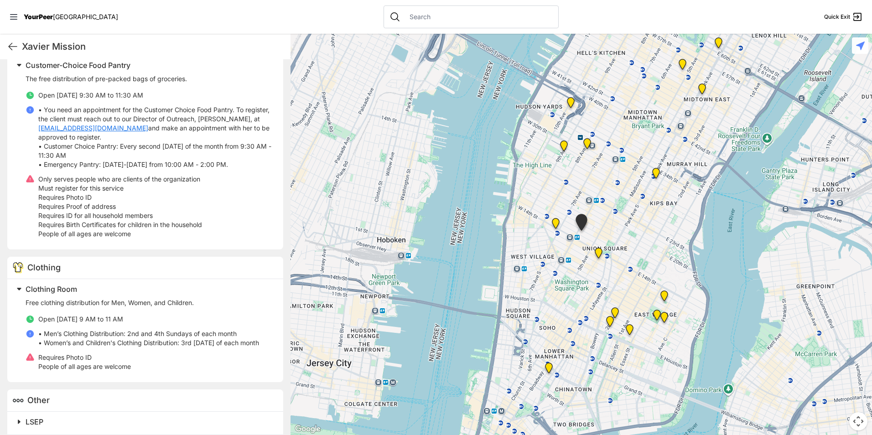
scroll to position [461, 0]
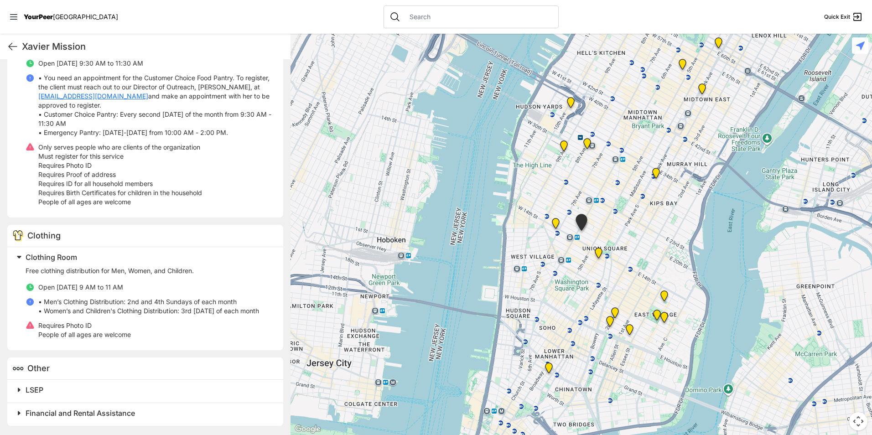
click at [132, 306] on p "• Men’s Clothing Distribution: 2nd and 4th Sundays of each month • Women’s and …" at bounding box center [148, 307] width 221 height 18
copy p "• Men’s Clothing Distribution: 2nd and 4th Sundays of each month"
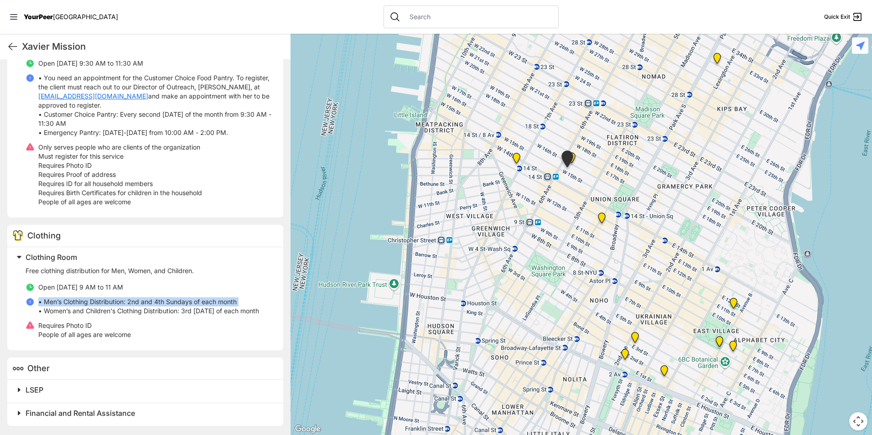
click at [602, 217] on img "Synagoge at Union Square" at bounding box center [602, 220] width 19 height 22
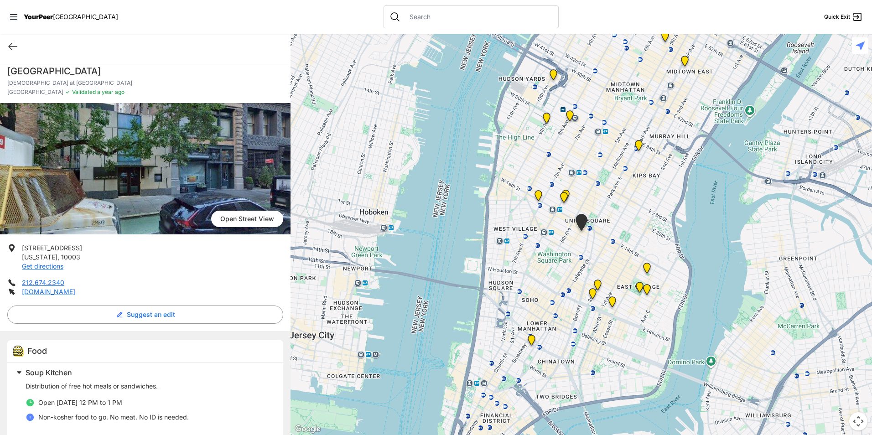
click at [645, 266] on img at bounding box center [647, 270] width 19 height 22
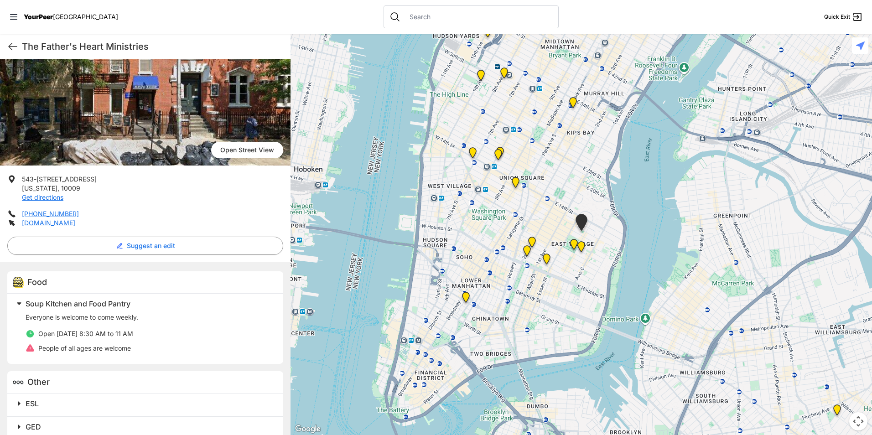
scroll to position [126, 0]
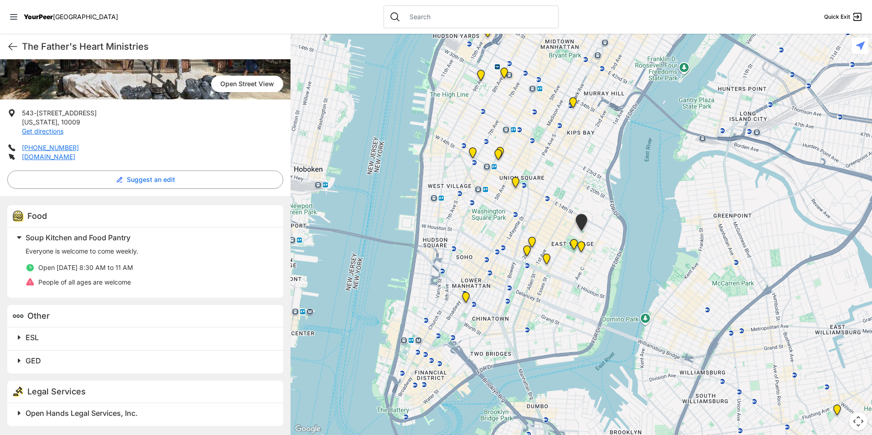
click at [570, 244] on img "Lunch in the Park" at bounding box center [574, 246] width 19 height 22
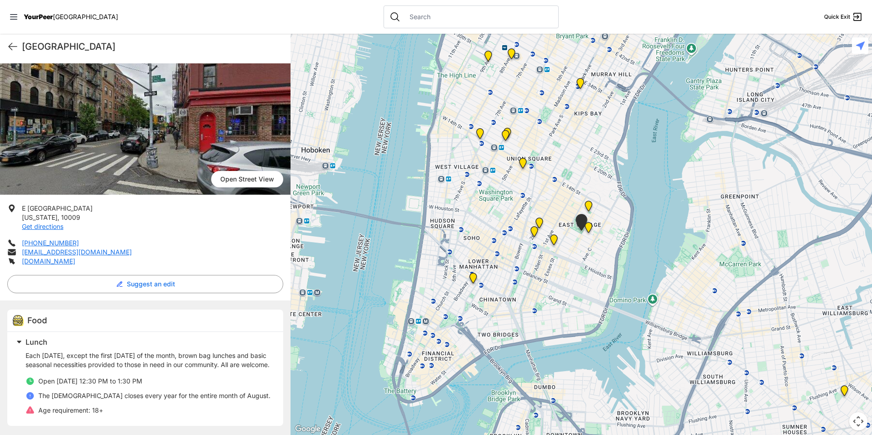
scroll to position [49, 0]
click at [539, 219] on img "Maryhouse" at bounding box center [539, 225] width 19 height 22
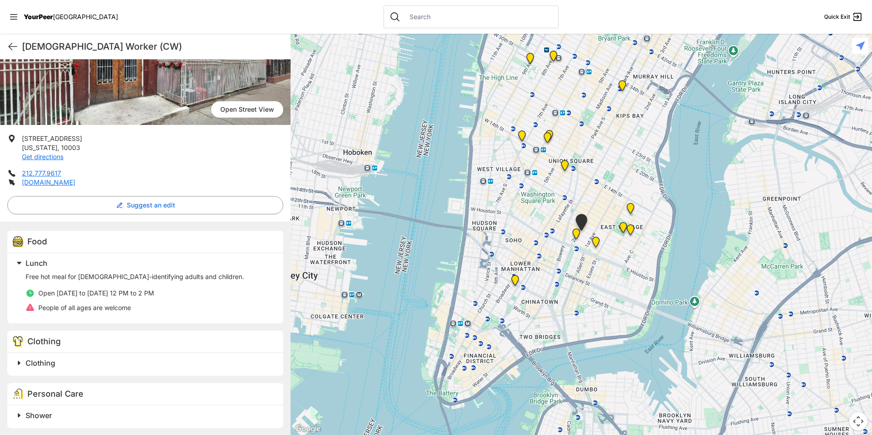
scroll to position [112, 0]
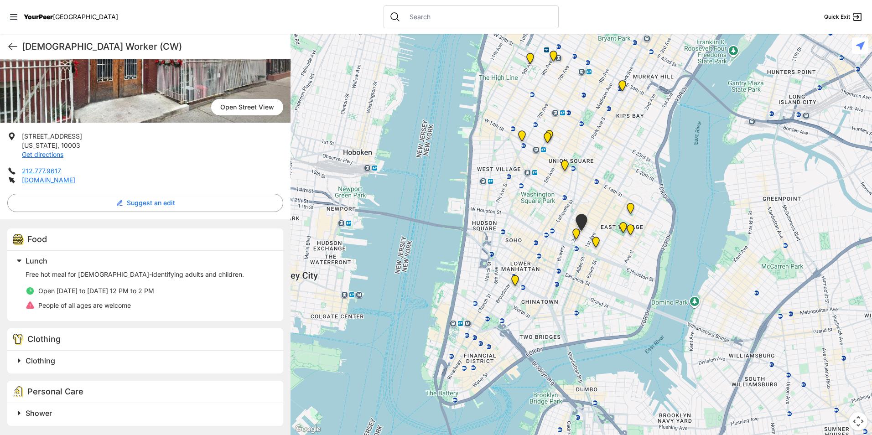
click at [515, 280] on img "Tribeca Campus/New York City Rescue Mission" at bounding box center [515, 283] width 19 height 22
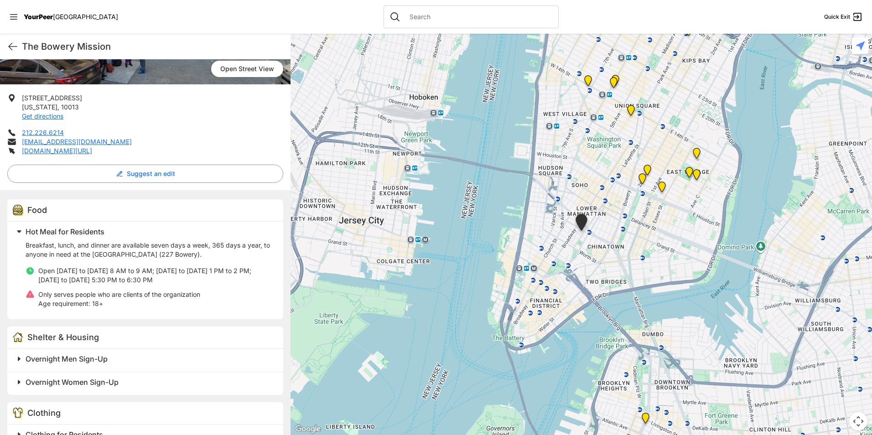
scroll to position [224, 0]
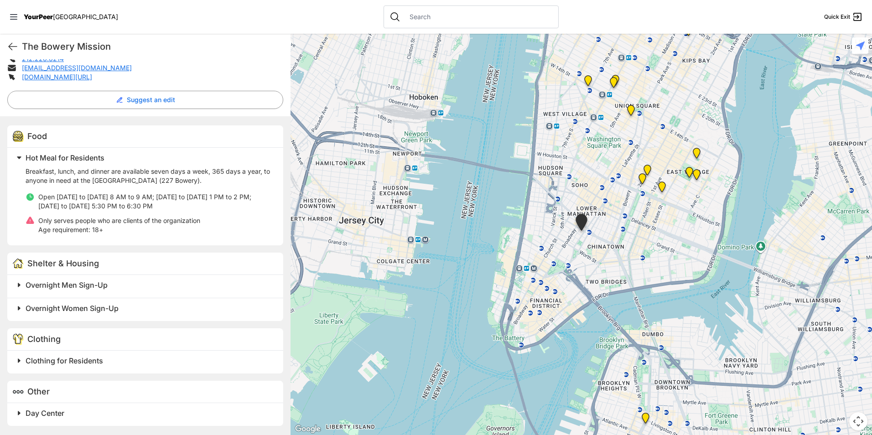
click at [73, 370] on div "Clothing for Residents" at bounding box center [145, 362] width 276 height 23
click at [46, 414] on span "Day Center" at bounding box center [45, 413] width 39 height 9
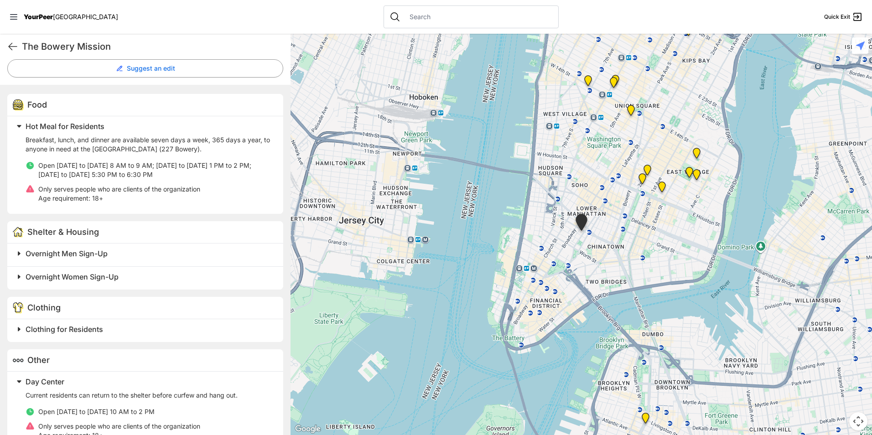
scroll to position [281, 0]
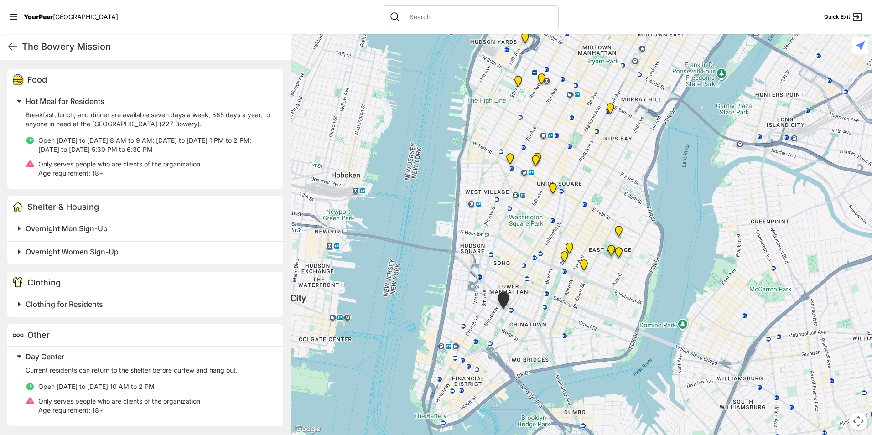
drag, startPoint x: 618, startPoint y: 155, endPoint x: 538, endPoint y: 237, distance: 114.2
click at [538, 237] on div at bounding box center [582, 235] width 582 height 402
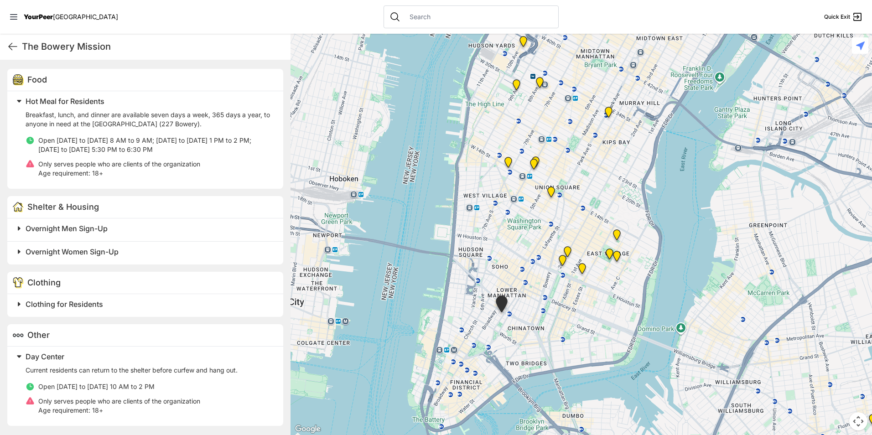
click at [97, 44] on h1 "The Bowery Mission" at bounding box center [152, 46] width 261 height 13
copy div "The Bowery Mission Quick Exit"
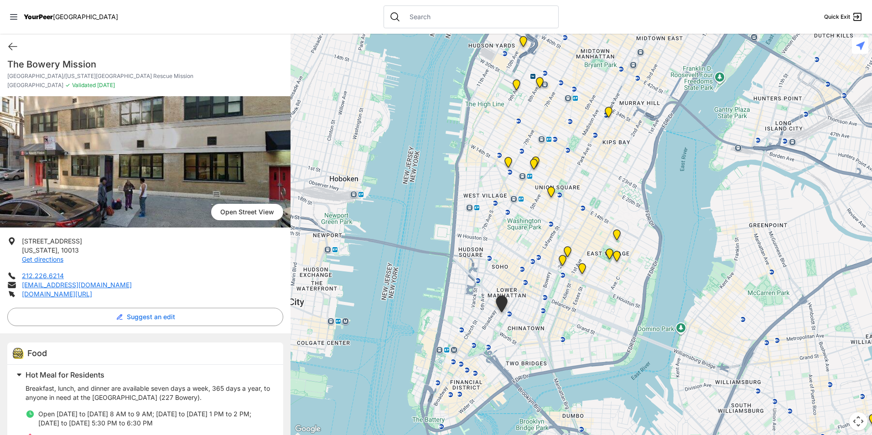
scroll to position [0, 0]
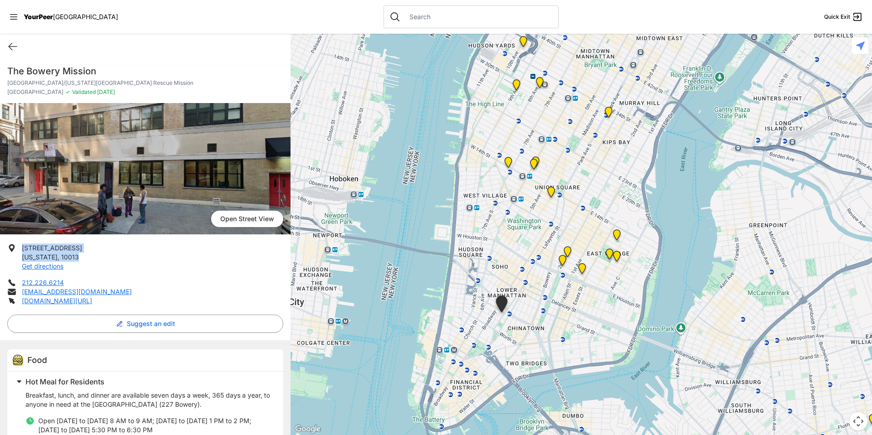
drag, startPoint x: 77, startPoint y: 255, endPoint x: 21, endPoint y: 245, distance: 56.5
click at [21, 245] on li "90 Lafayette St New York , 10013 Get directions" at bounding box center [145, 257] width 276 height 27
drag, startPoint x: 21, startPoint y: 245, endPoint x: 28, endPoint y: 249, distance: 8.4
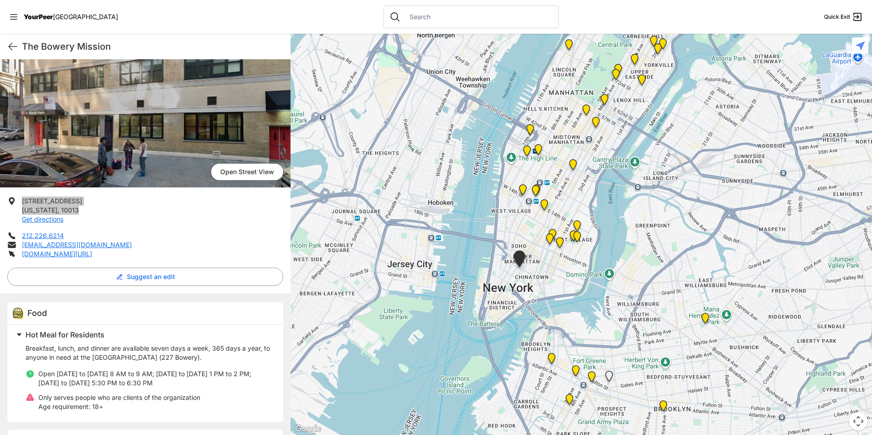
scroll to position [137, 0]
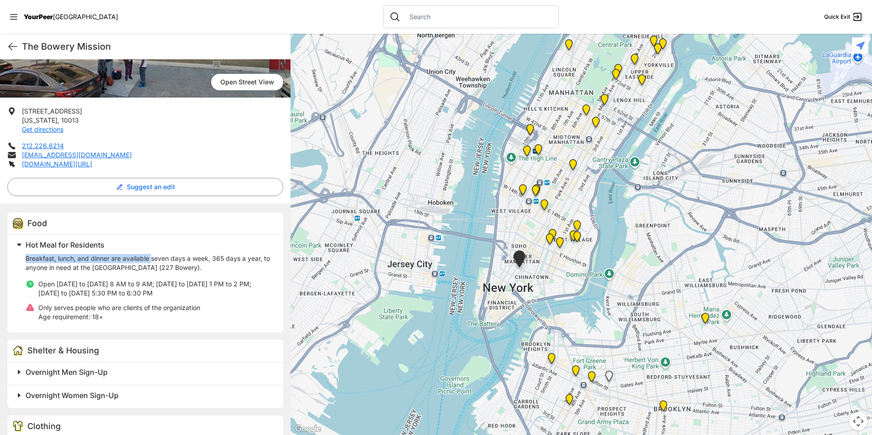
drag, startPoint x: 27, startPoint y: 259, endPoint x: 152, endPoint y: 259, distance: 125.0
click at [152, 259] on p "Breakfast, lunch, and dinner are available seven days a week, 365 days a year, …" at bounding box center [149, 263] width 247 height 18
drag, startPoint x: 152, startPoint y: 259, endPoint x: 158, endPoint y: 310, distance: 52.0
click at [158, 310] on span "Only serves people who are clients of the organization" at bounding box center [119, 308] width 162 height 8
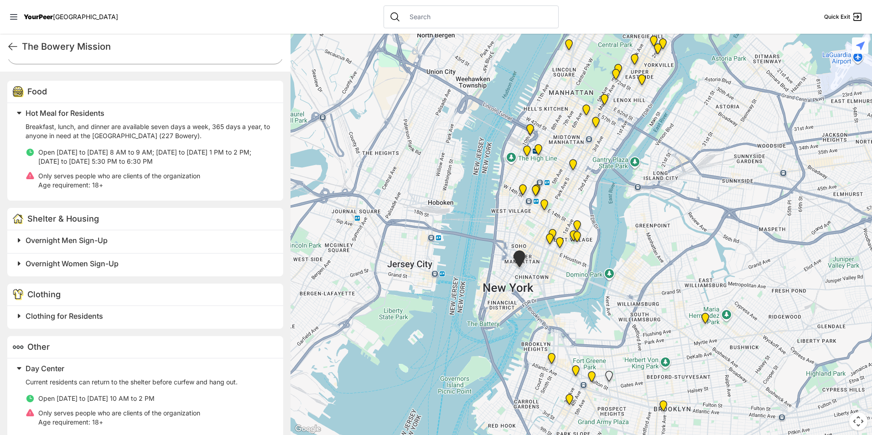
scroll to position [274, 0]
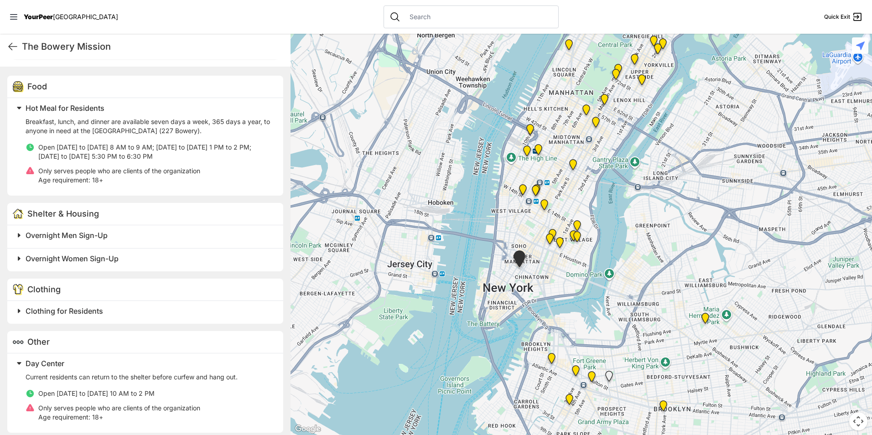
click at [97, 316] on h2 "Clothing for Residents" at bounding box center [149, 311] width 247 height 11
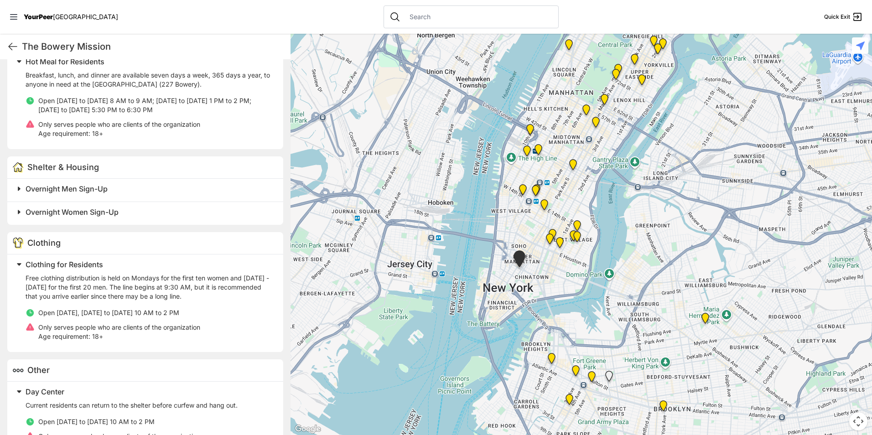
scroll to position [355, 0]
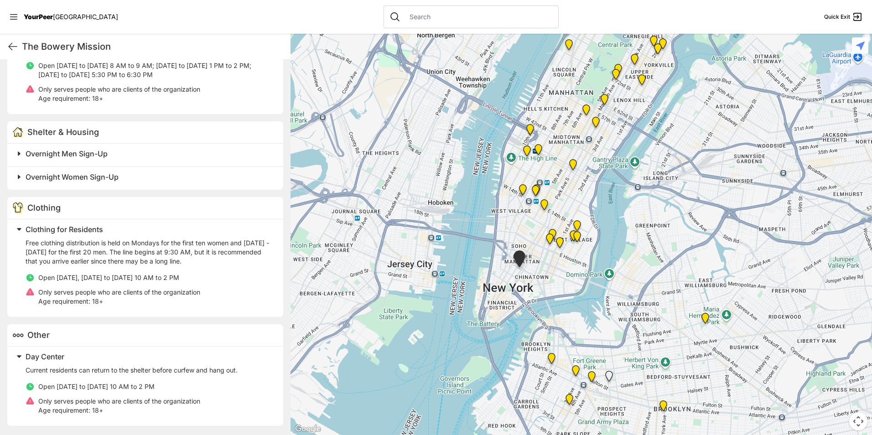
click at [162, 258] on p "Free clothing distribution is held on Mondays for the first ten women and Wedne…" at bounding box center [149, 252] width 247 height 27
drag, startPoint x: 187, startPoint y: 280, endPoint x: 65, endPoint y: 277, distance: 121.9
click at [65, 277] on span "Open Monday, Wednesday to Friday 10 AM to 2 PM" at bounding box center [108, 278] width 141 height 8
click at [68, 277] on span "Open Monday, Wednesday to Friday 10 AM to 2 PM" at bounding box center [108, 278] width 141 height 8
click at [55, 277] on span "Open Monday, Wednesday to Friday 10 AM to 2 PM" at bounding box center [108, 278] width 141 height 8
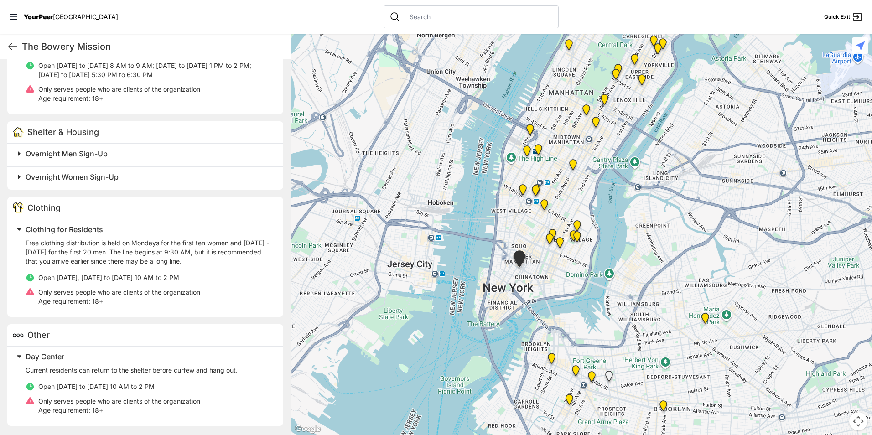
drag, startPoint x: 62, startPoint y: 277, endPoint x: 196, endPoint y: 272, distance: 134.7
click at [196, 272] on div "Free clothing distribution is held on Mondays for the first ten women and Wedne…" at bounding box center [149, 273] width 247 height 68
drag, startPoint x: 196, startPoint y: 272, endPoint x: 170, endPoint y: 286, distance: 29.6
drag, startPoint x: 170, startPoint y: 286, endPoint x: 161, endPoint y: 271, distance: 17.5
click at [161, 271] on div "Free clothing distribution is held on Mondays for the first ten women and Wedne…" at bounding box center [149, 273] width 247 height 68
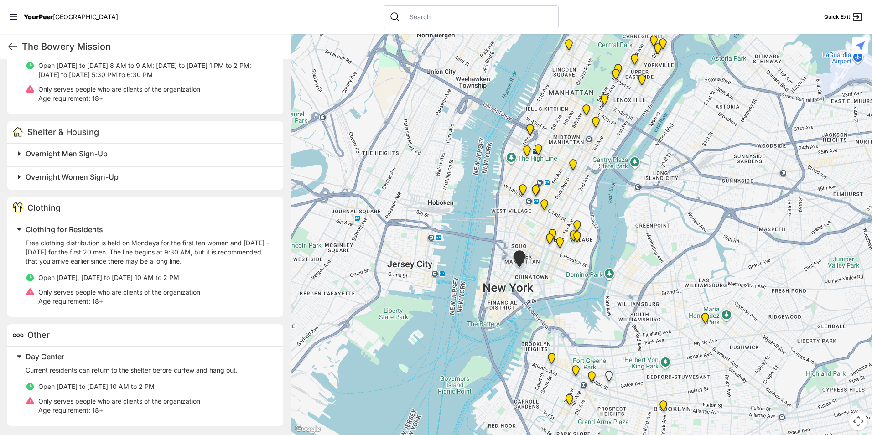
drag, startPoint x: 161, startPoint y: 271, endPoint x: 192, endPoint y: 276, distance: 31.4
click at [198, 279] on li "Open Monday, Wednesday to Friday 10 AM to 2 PM" at bounding box center [149, 277] width 247 height 9
drag, startPoint x: 192, startPoint y: 276, endPoint x: 58, endPoint y: 276, distance: 133.2
click at [58, 276] on span "Open Monday, Wednesday to Friday 10 AM to 2 PM" at bounding box center [108, 278] width 141 height 8
